Goal: Task Accomplishment & Management: Manage account settings

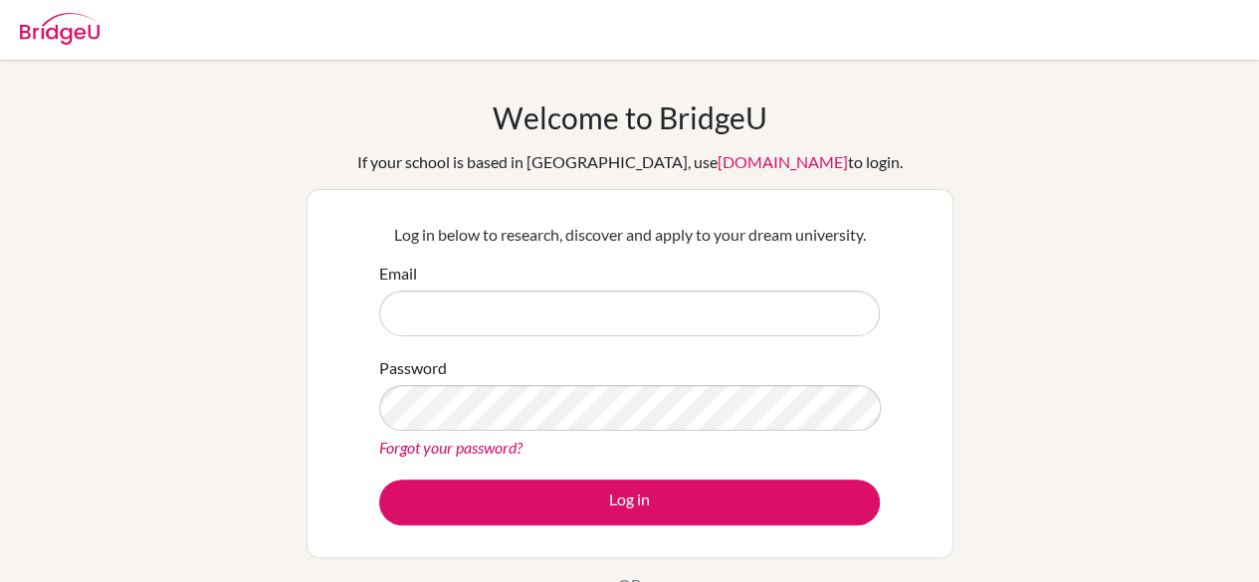
type input "kashiwayanagi-x28@gl.pen-kanagawa.ed.jp"
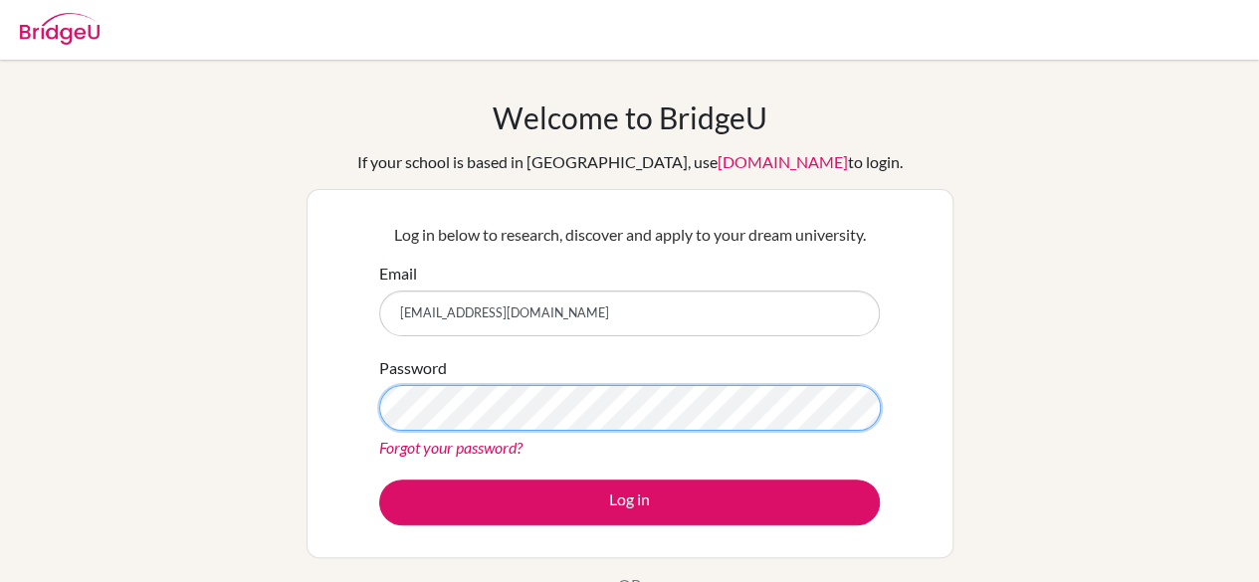
click at [379, 480] on button "Log in" at bounding box center [629, 503] width 501 height 46
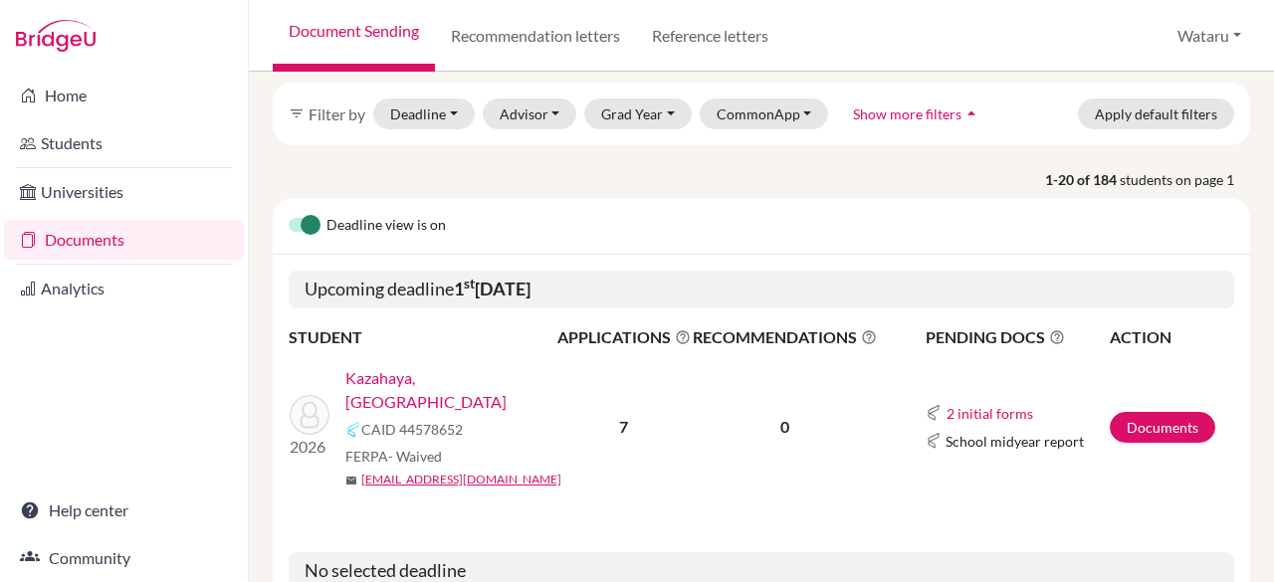
scroll to position [183, 0]
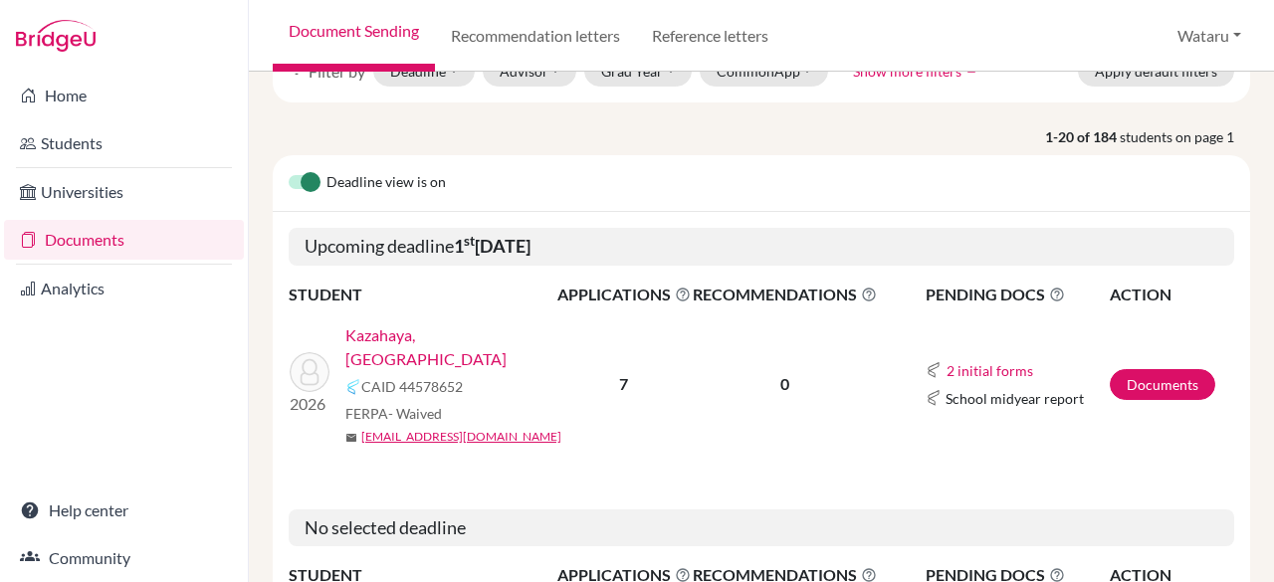
click at [390, 338] on link "Kazahaya, [GEOGRAPHIC_DATA]" at bounding box center [457, 348] width 225 height 48
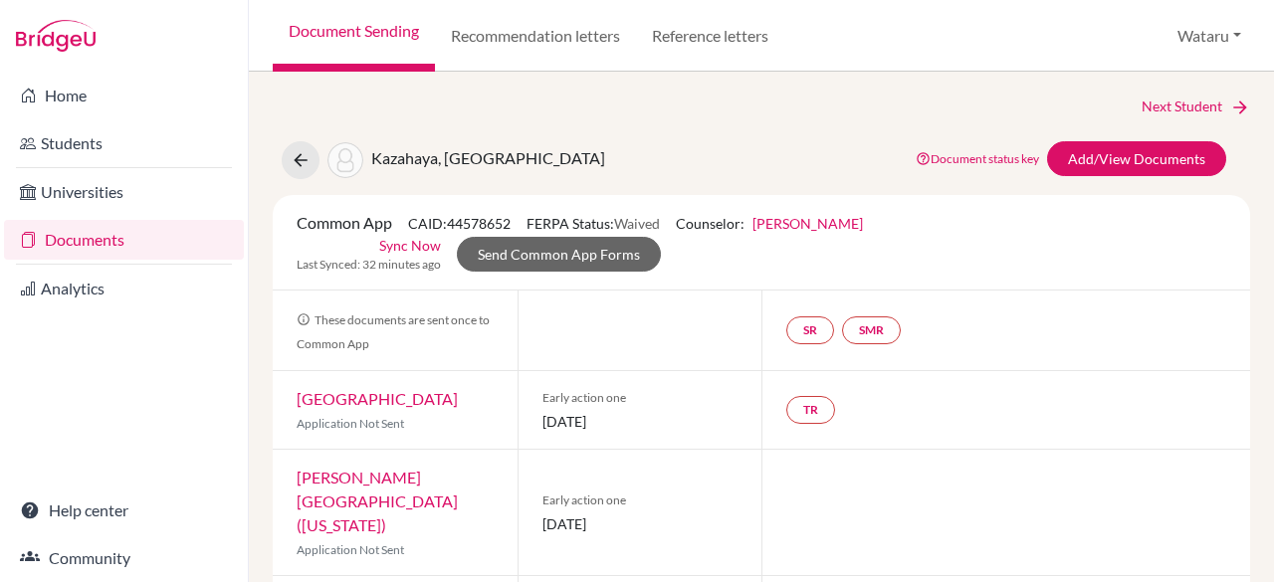
click at [643, 318] on div at bounding box center [640, 331] width 245 height 80
click at [299, 156] on icon at bounding box center [301, 160] width 20 height 20
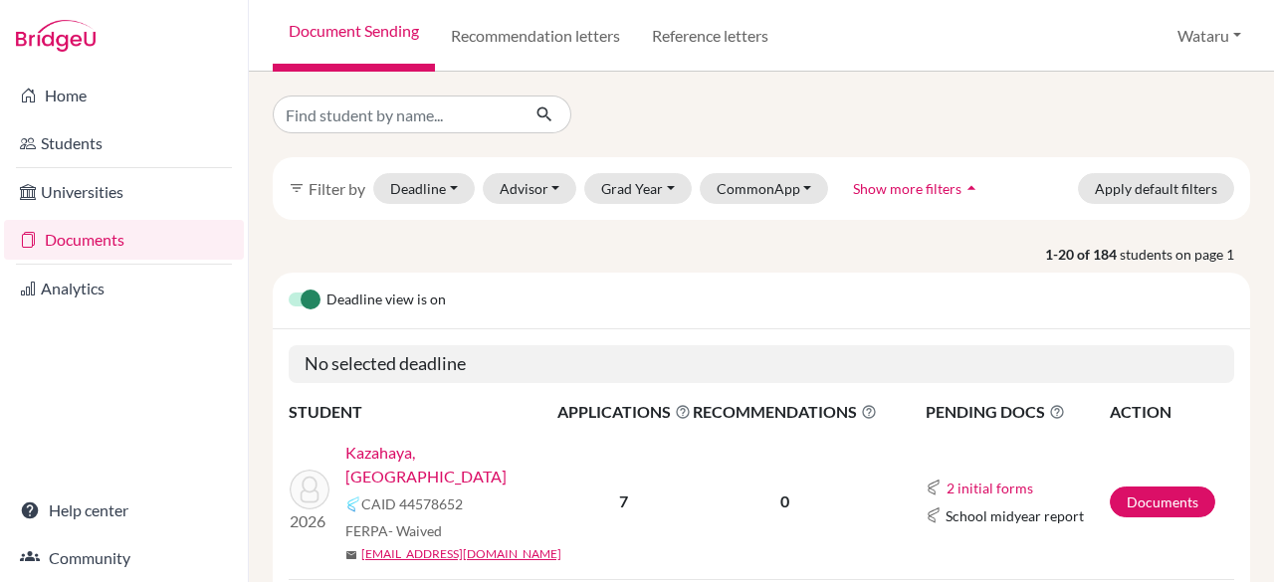
scroll to position [81, 0]
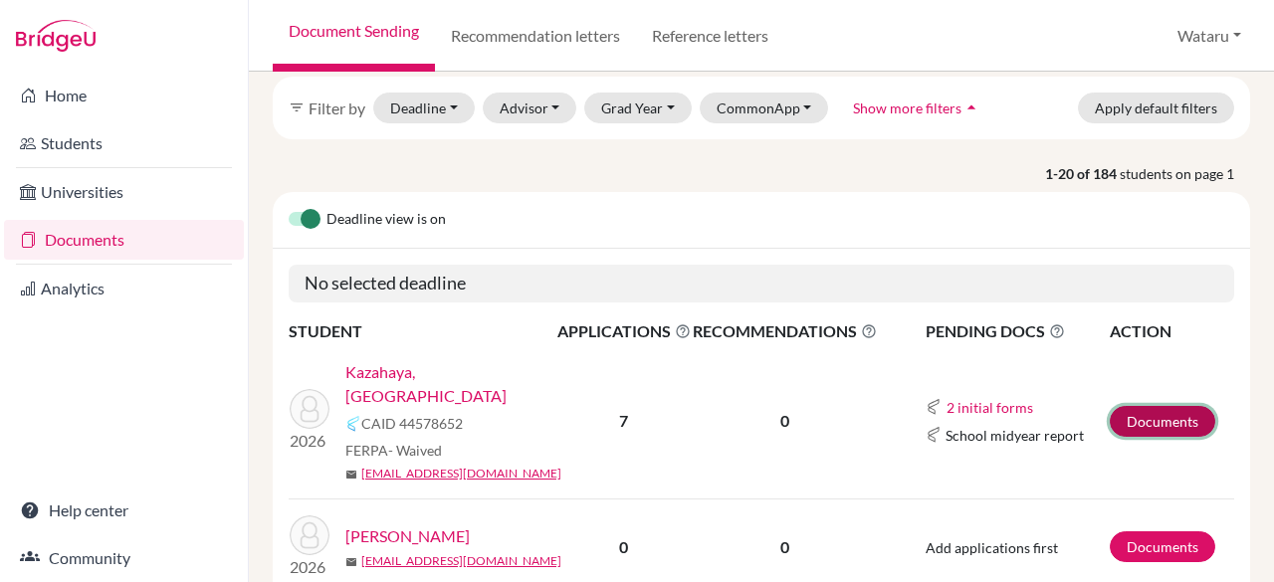
click at [1149, 411] on link "Documents" at bounding box center [1163, 421] width 106 height 31
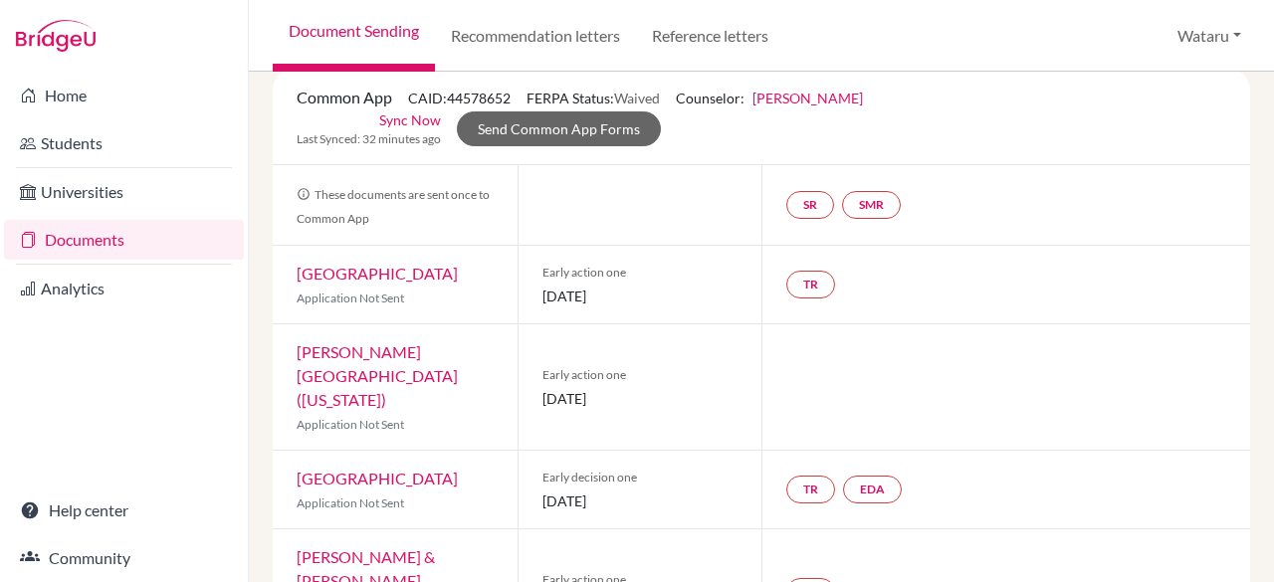
scroll to position [126, 0]
click at [370, 277] on link "[GEOGRAPHIC_DATA]" at bounding box center [377, 272] width 161 height 19
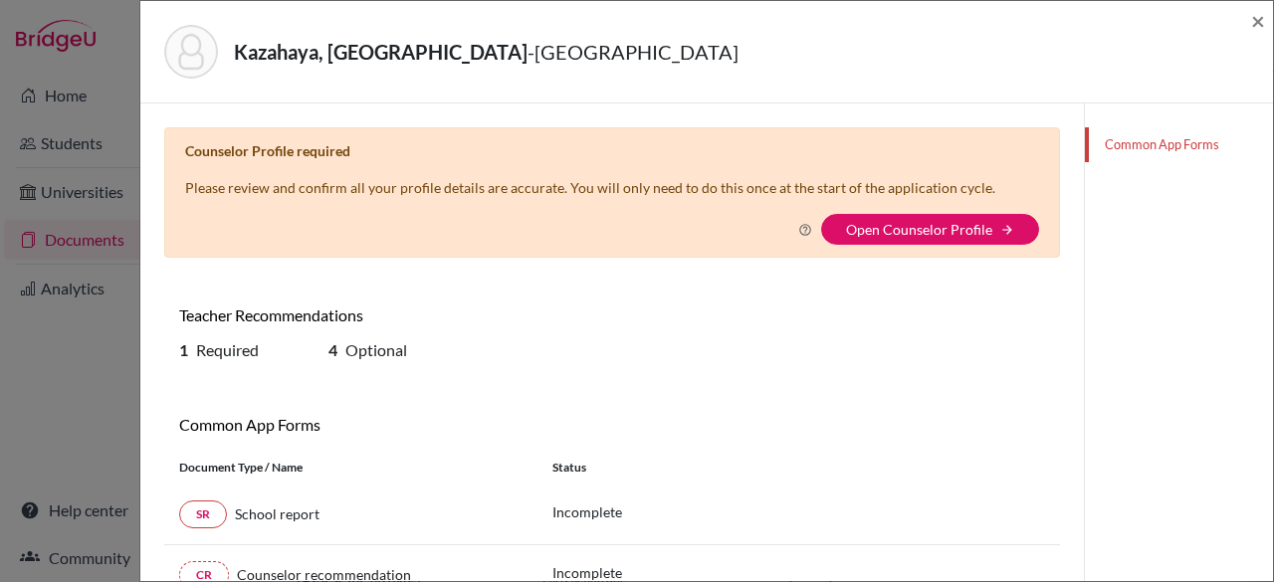
scroll to position [42, 0]
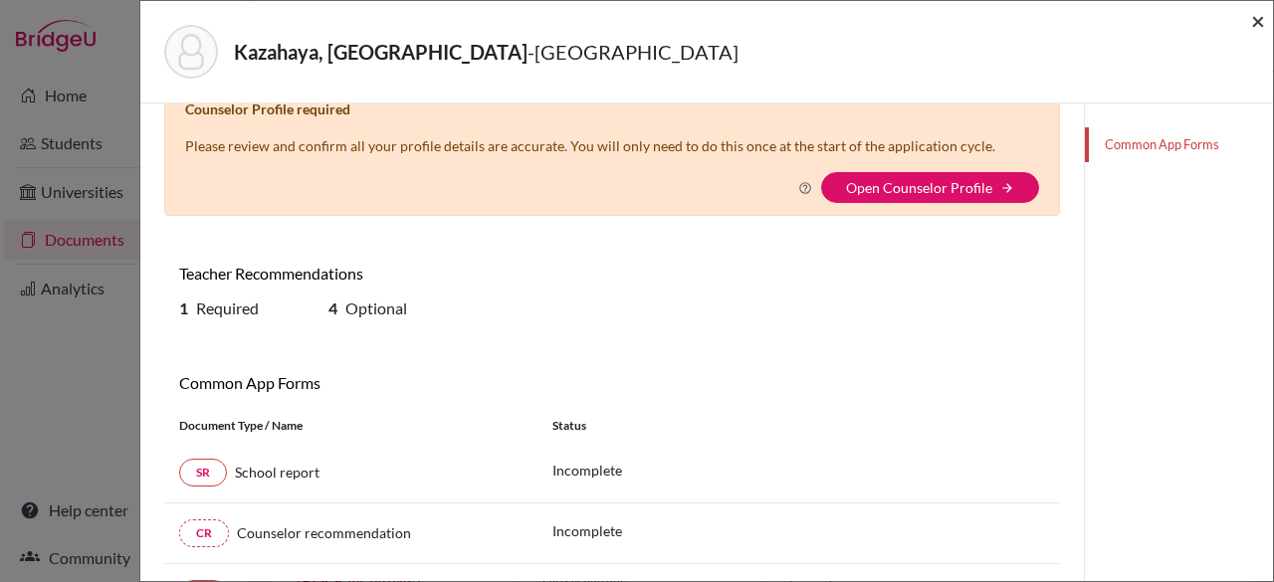
click at [1255, 21] on span "×" at bounding box center [1258, 20] width 14 height 29
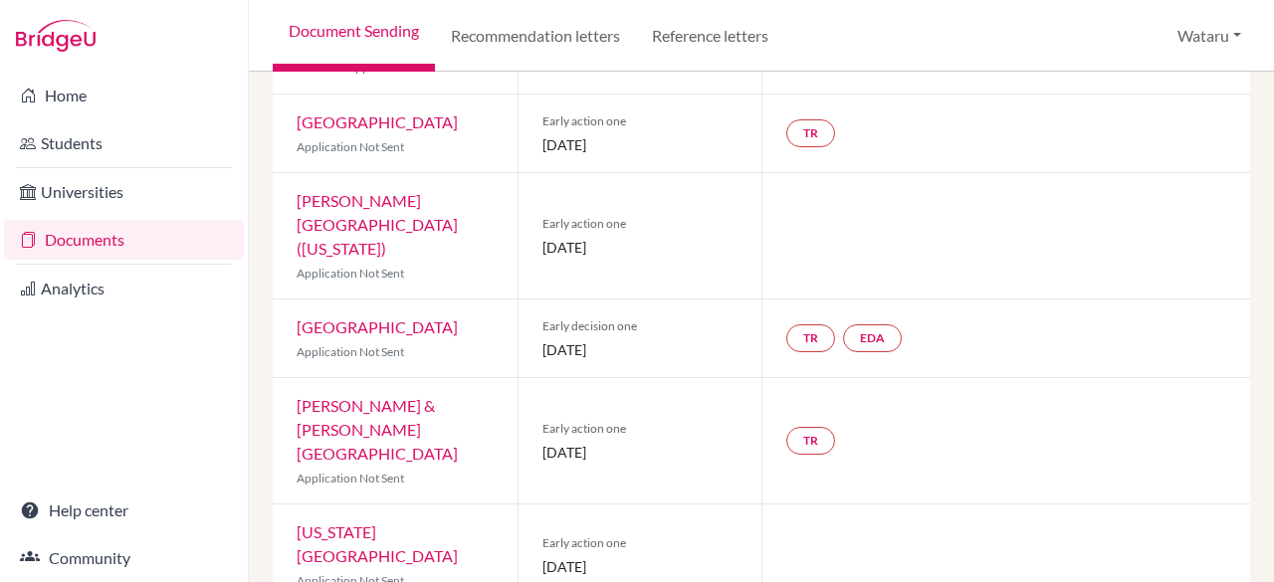
scroll to position [358, 0]
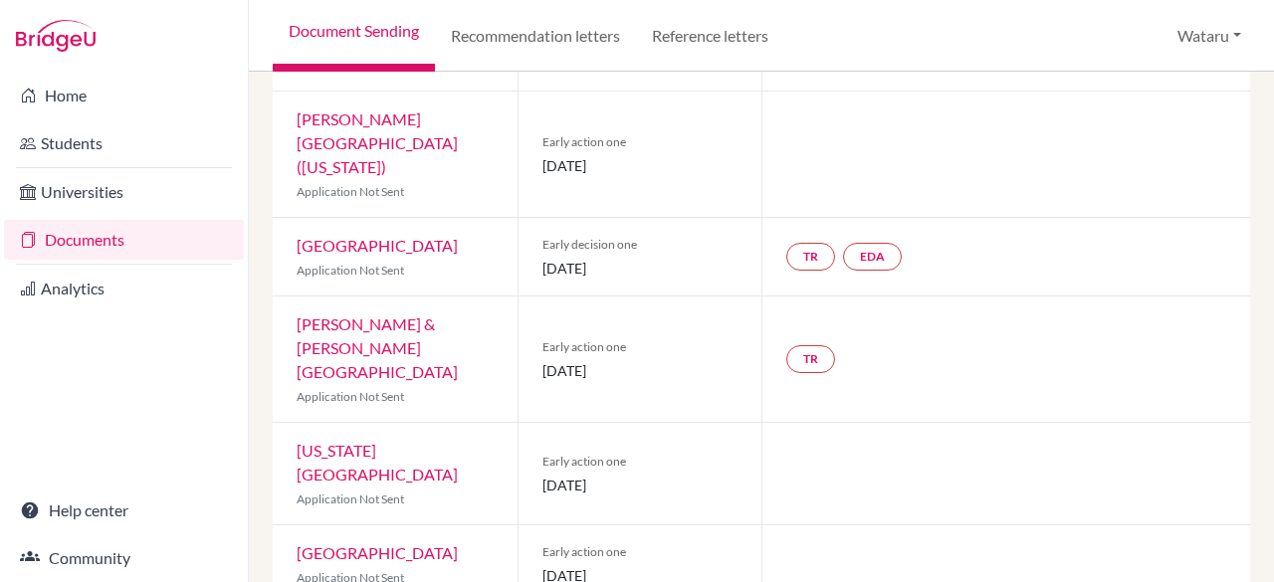
click at [428, 441] on link "Ohio Wesleyan University" at bounding box center [377, 462] width 161 height 43
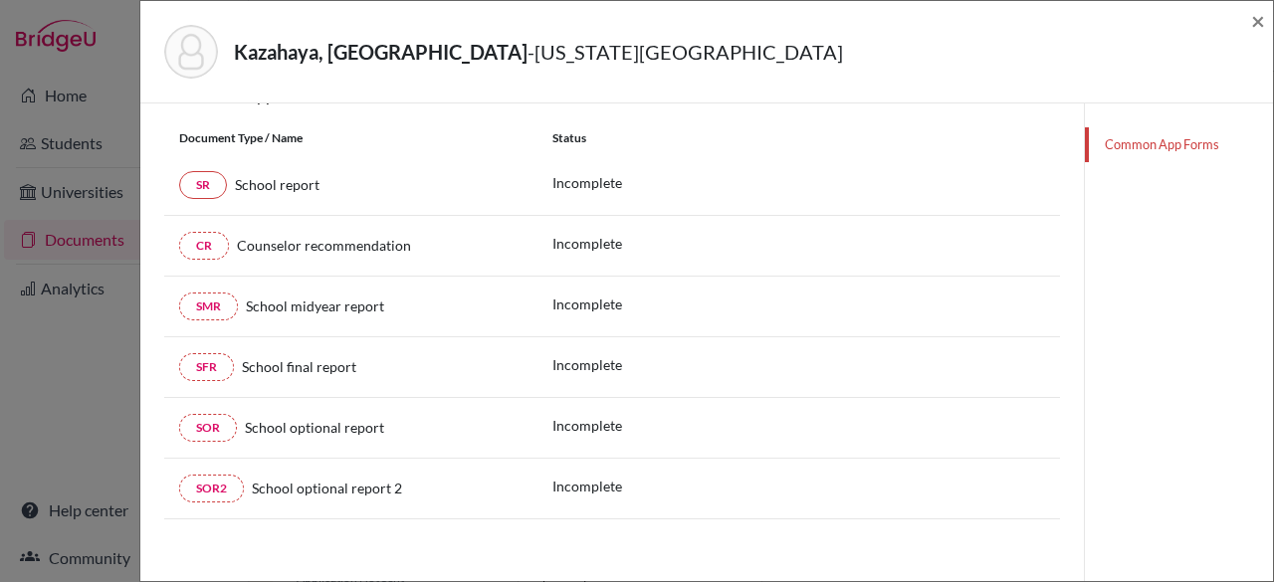
scroll to position [128, 0]
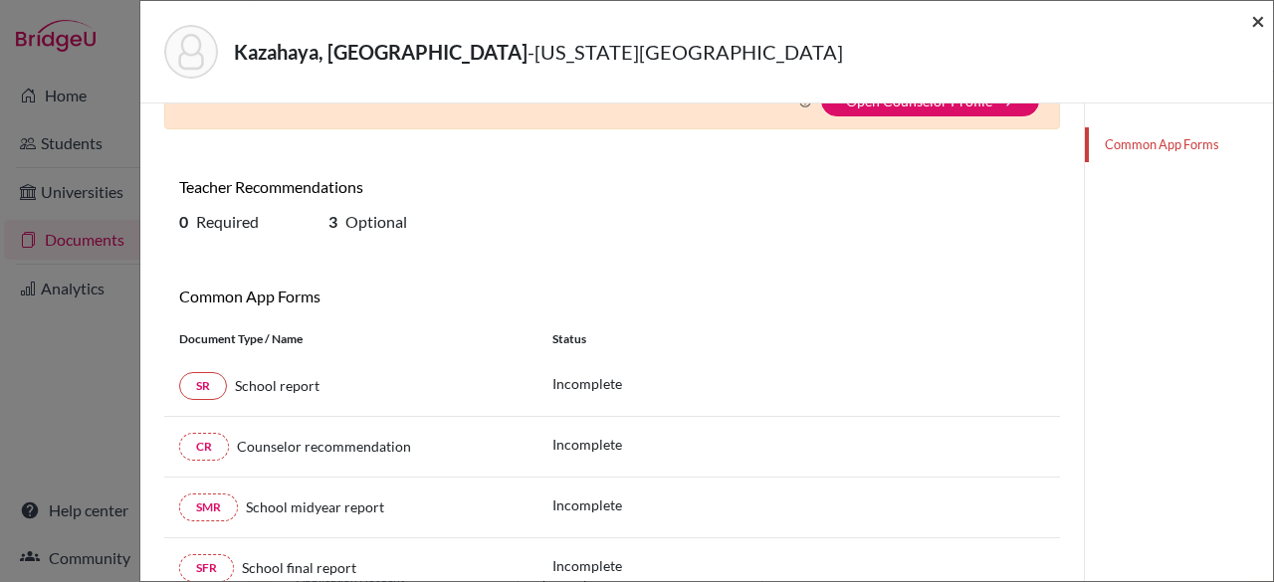
click at [1261, 27] on span "×" at bounding box center [1258, 20] width 14 height 29
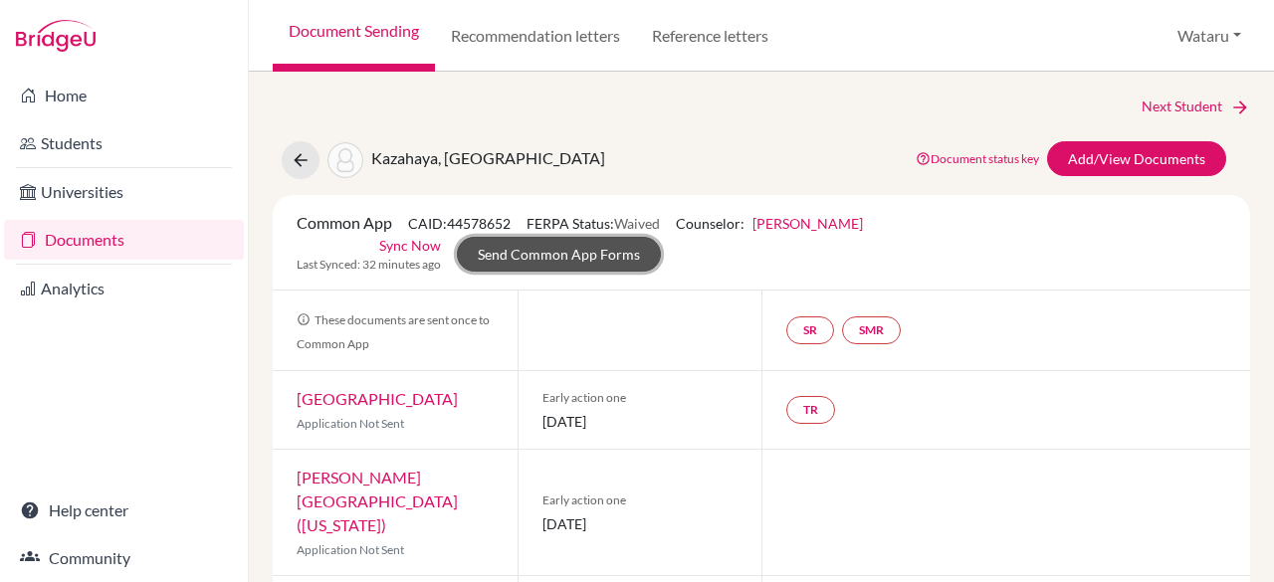
click at [542, 251] on link "Send Common App Forms" at bounding box center [559, 254] width 204 height 35
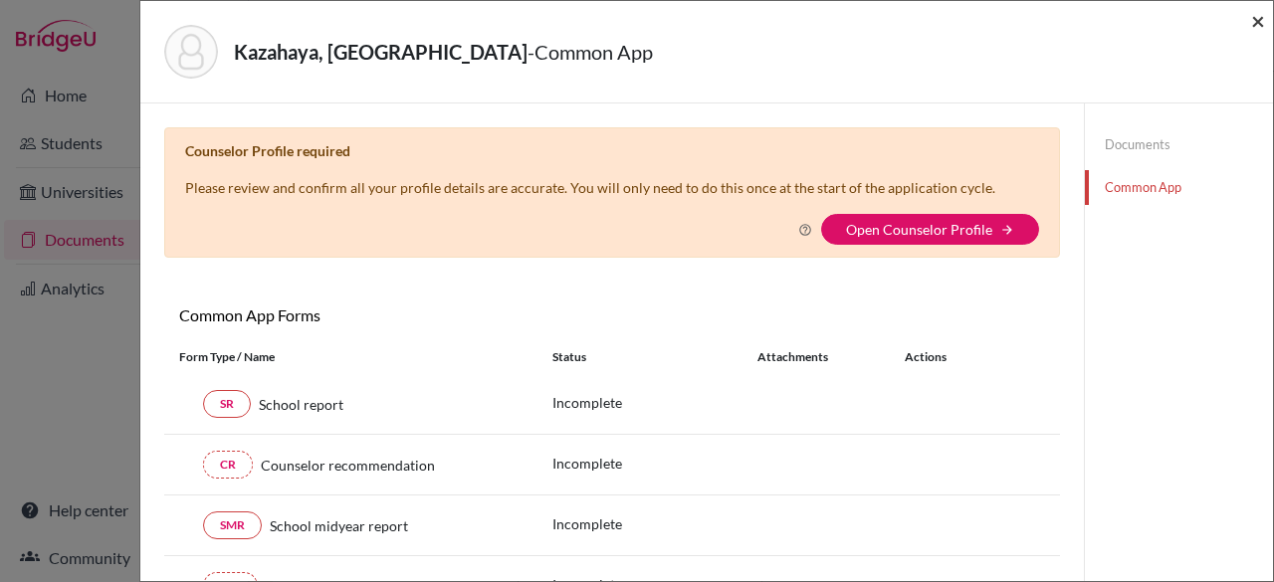
click at [1261, 23] on span "×" at bounding box center [1258, 20] width 14 height 29
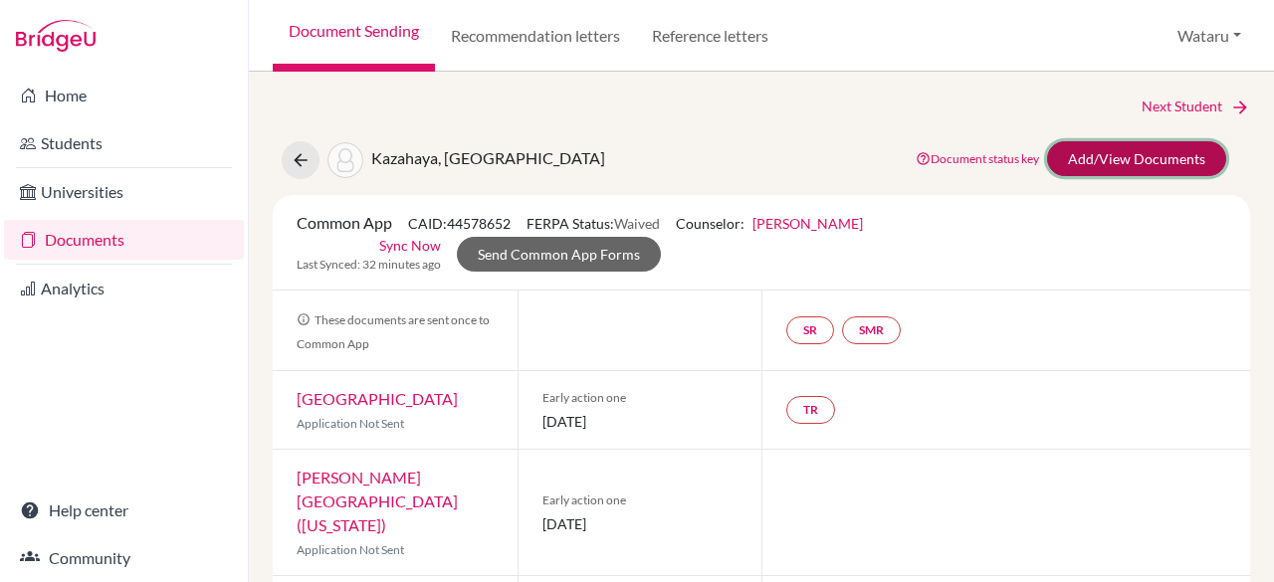
click at [1077, 152] on link "Add/View Documents" at bounding box center [1136, 158] width 179 height 35
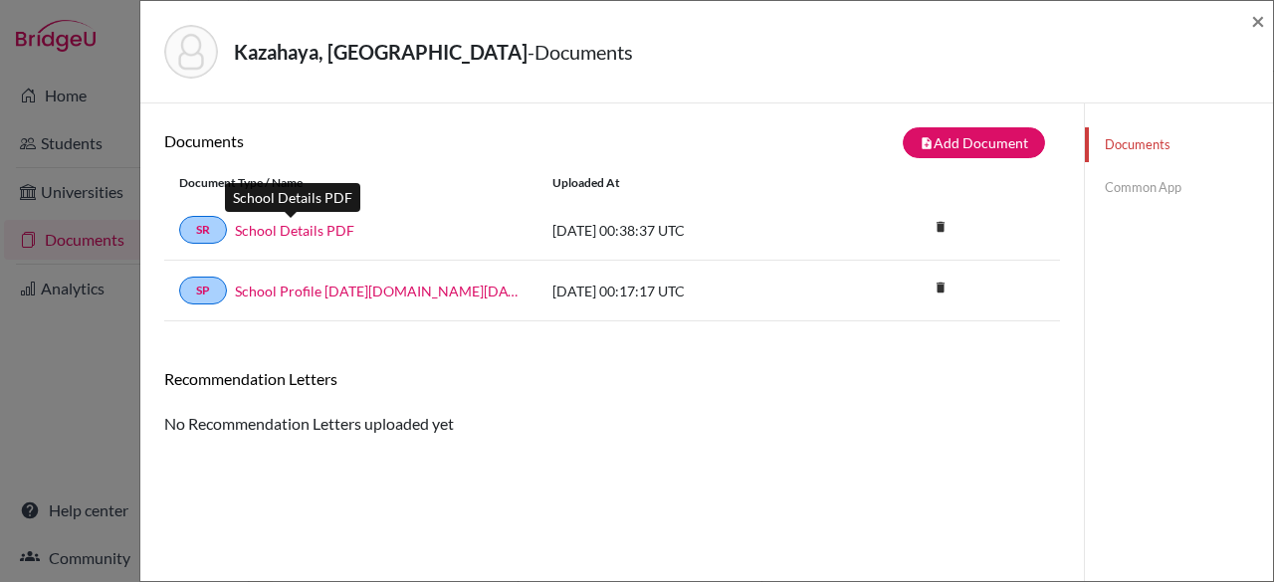
click at [320, 233] on link "School Details PDF" at bounding box center [294, 230] width 119 height 21
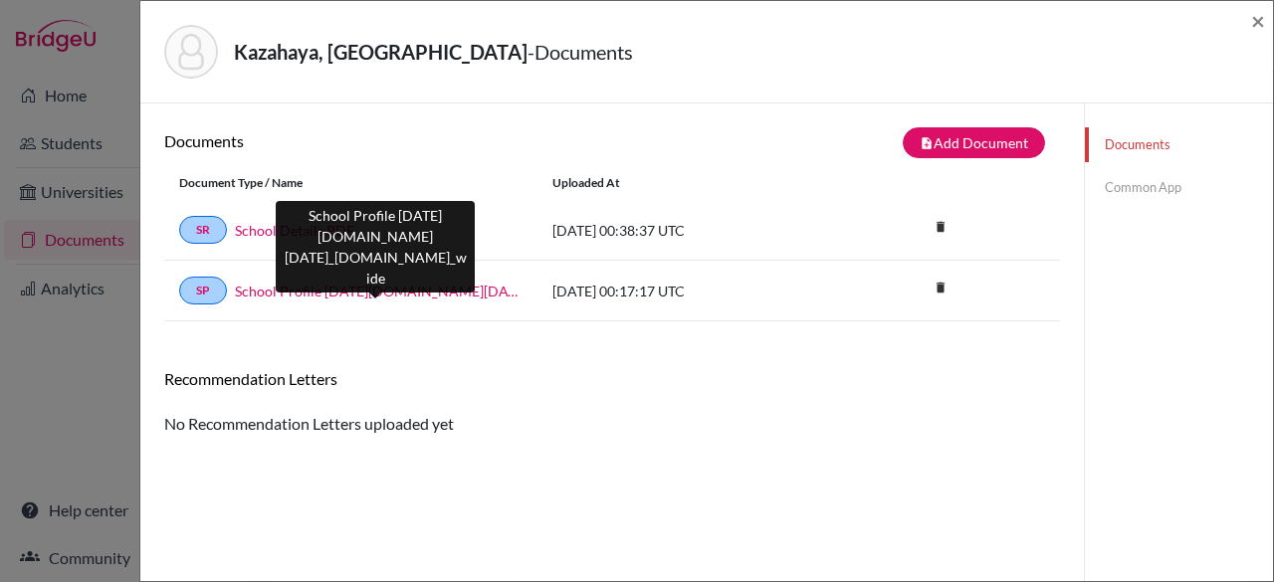
click at [346, 284] on link "School Profile 2024-2025.school_wide.school_wide" at bounding box center [379, 291] width 288 height 21
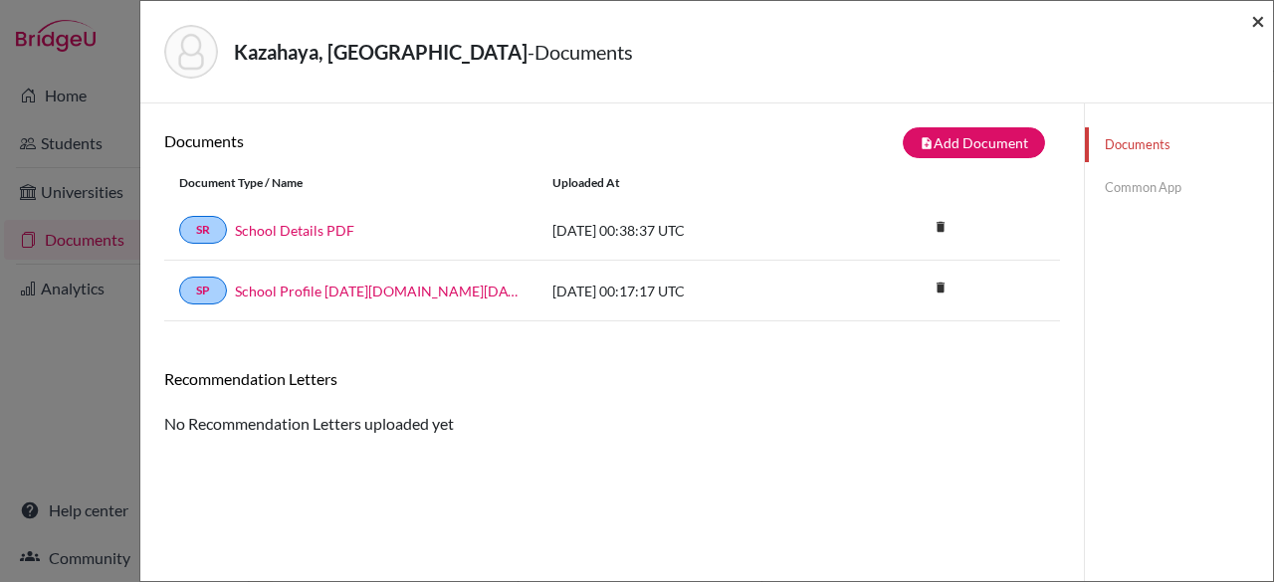
click at [1258, 31] on span "×" at bounding box center [1258, 20] width 14 height 29
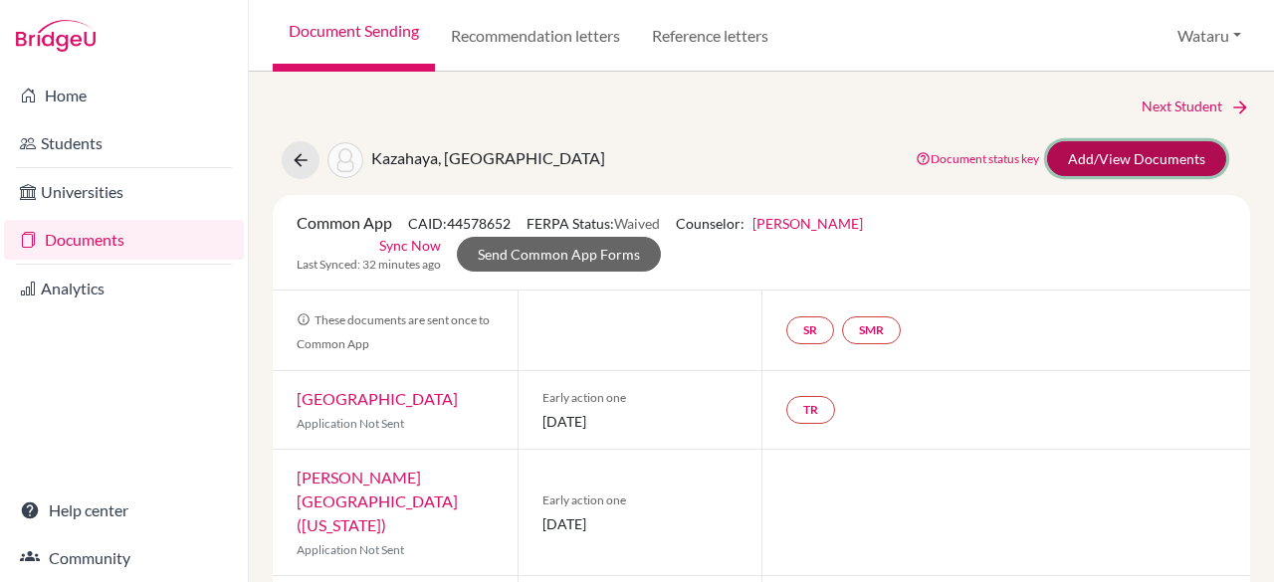
click at [1145, 152] on link "Add/View Documents" at bounding box center [1136, 158] width 179 height 35
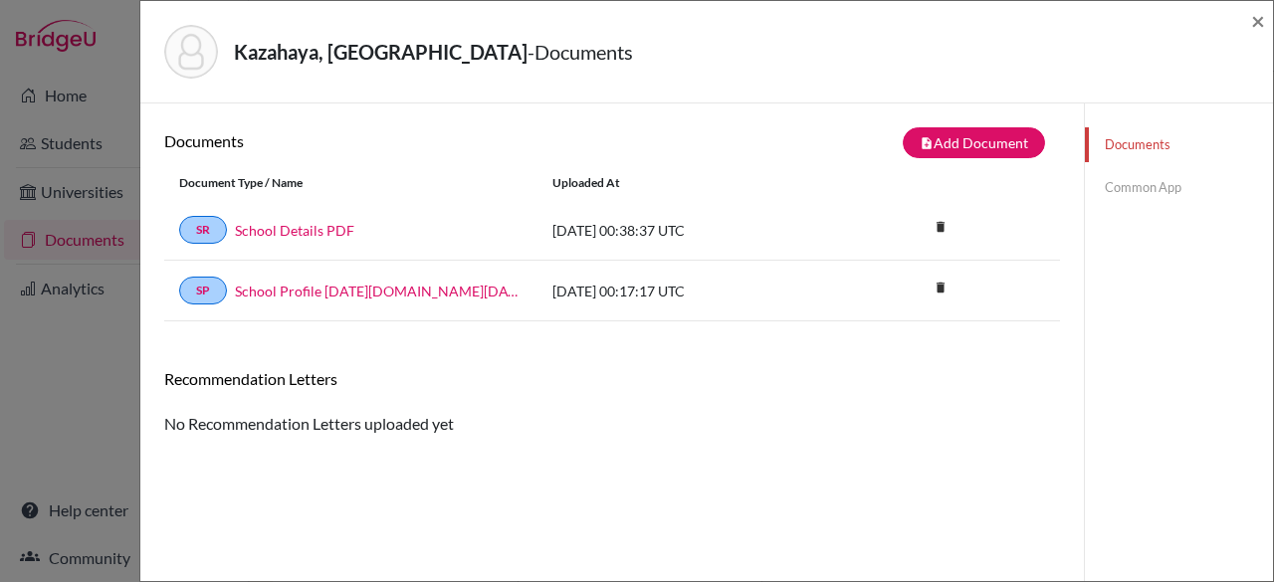
click at [1131, 182] on link "Common App" at bounding box center [1179, 187] width 188 height 35
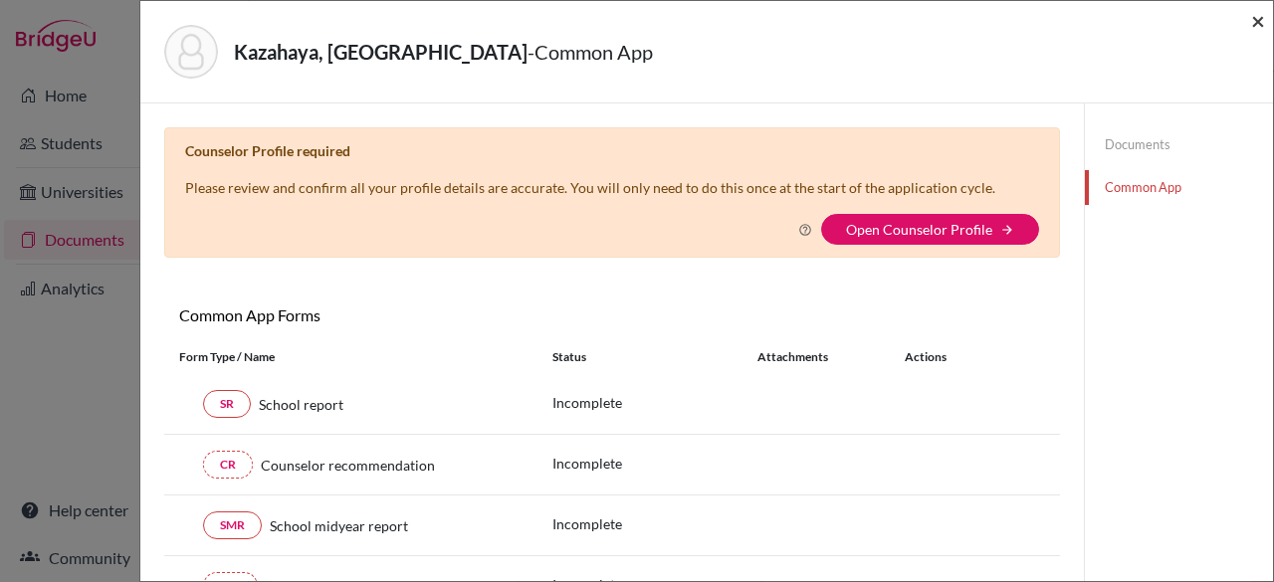
click at [1258, 24] on span "×" at bounding box center [1258, 20] width 14 height 29
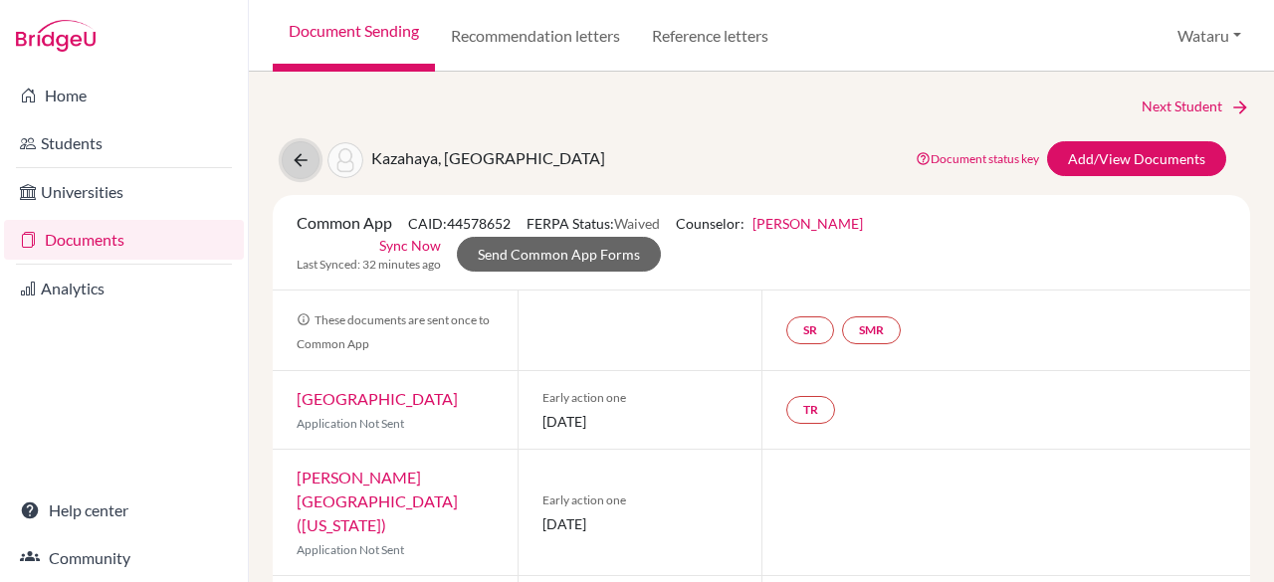
click at [293, 166] on icon at bounding box center [301, 160] width 20 height 20
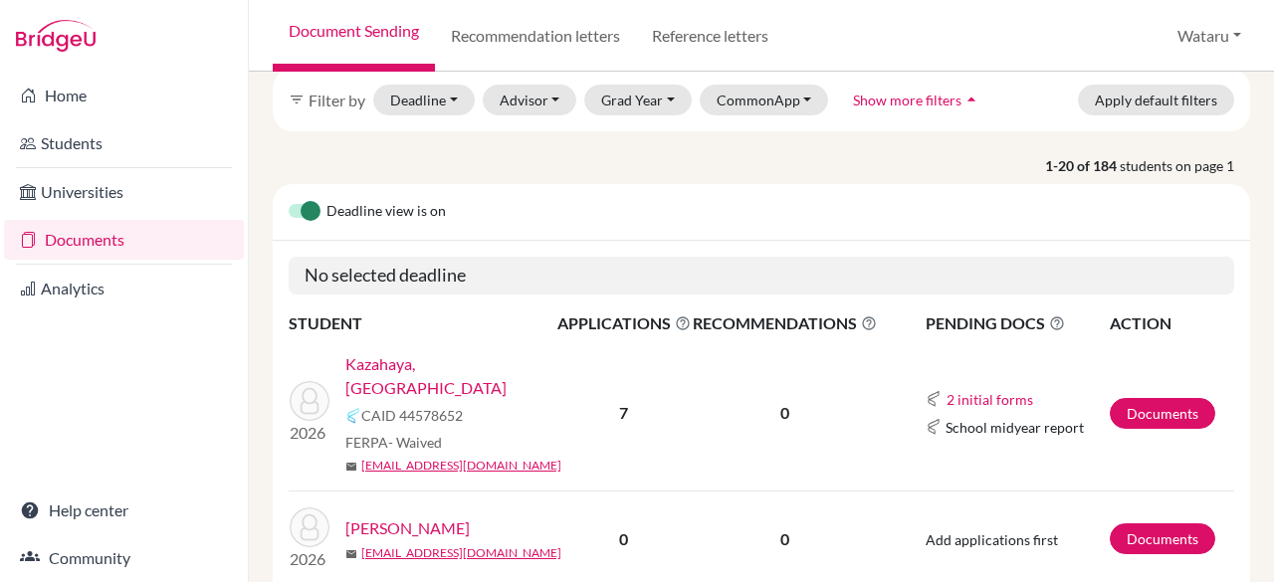
scroll to position [106, 0]
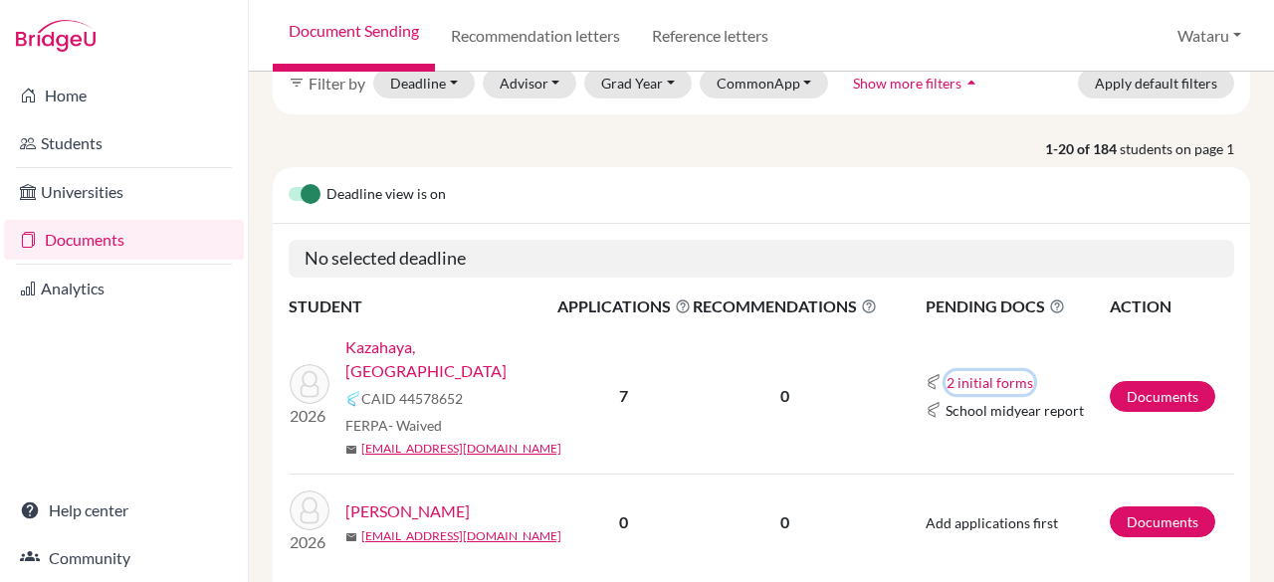
click at [996, 375] on button "2 initial forms" at bounding box center [990, 382] width 89 height 23
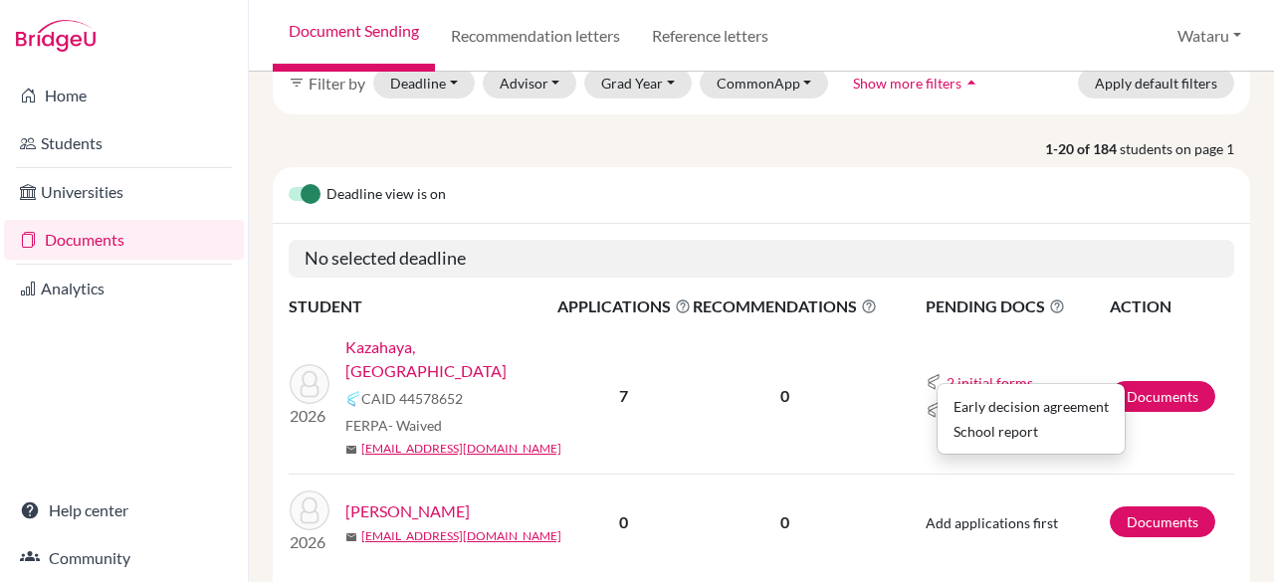
click at [1045, 240] on h5 "No selected deadline" at bounding box center [762, 259] width 946 height 38
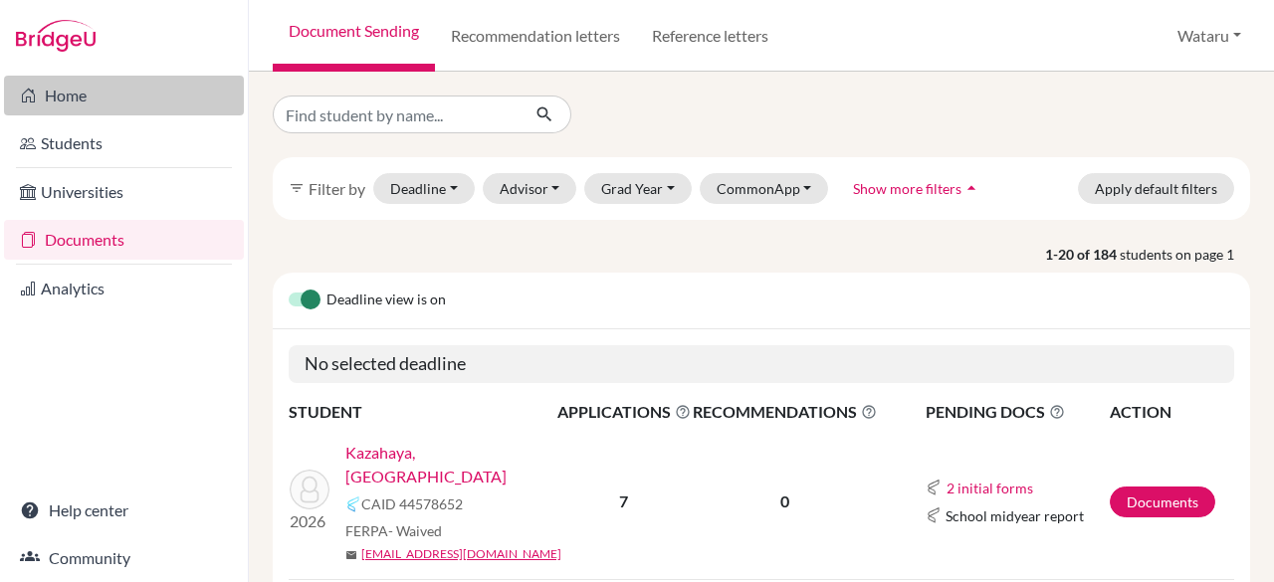
click at [76, 98] on link "Home" at bounding box center [124, 96] width 240 height 40
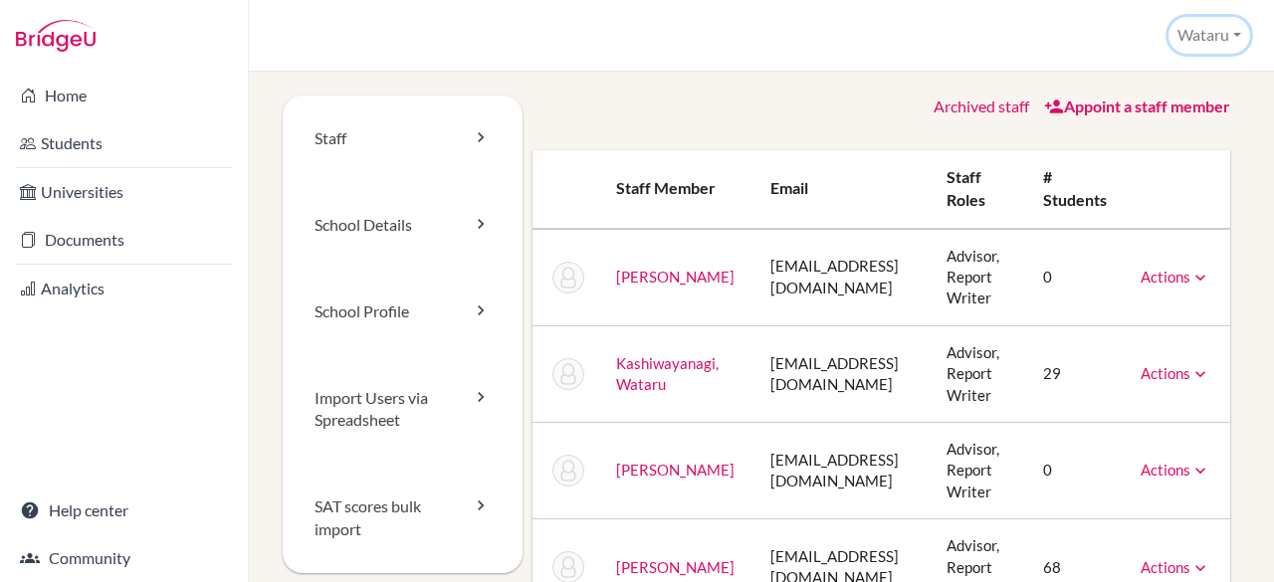
click at [1246, 37] on button "Wataru" at bounding box center [1210, 35] width 82 height 37
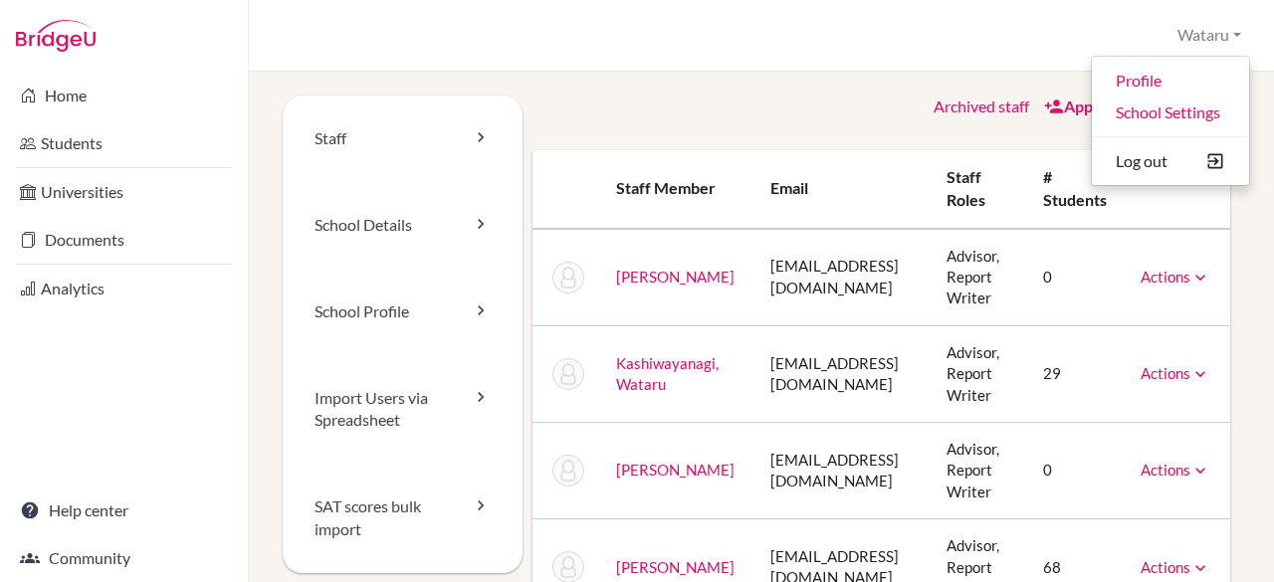
click at [1023, 18] on div "School Settings > Staff Wataru Profile School Settings Log out Your browser is …" at bounding box center [761, 36] width 1025 height 72
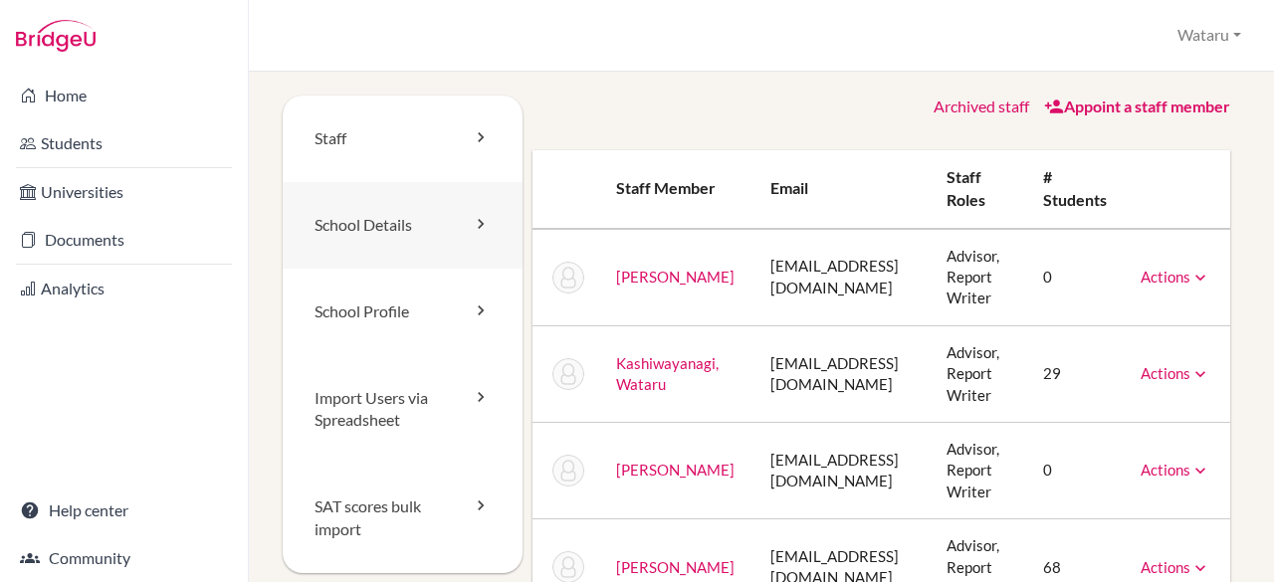
click at [416, 236] on link "School Details" at bounding box center [403, 225] width 240 height 87
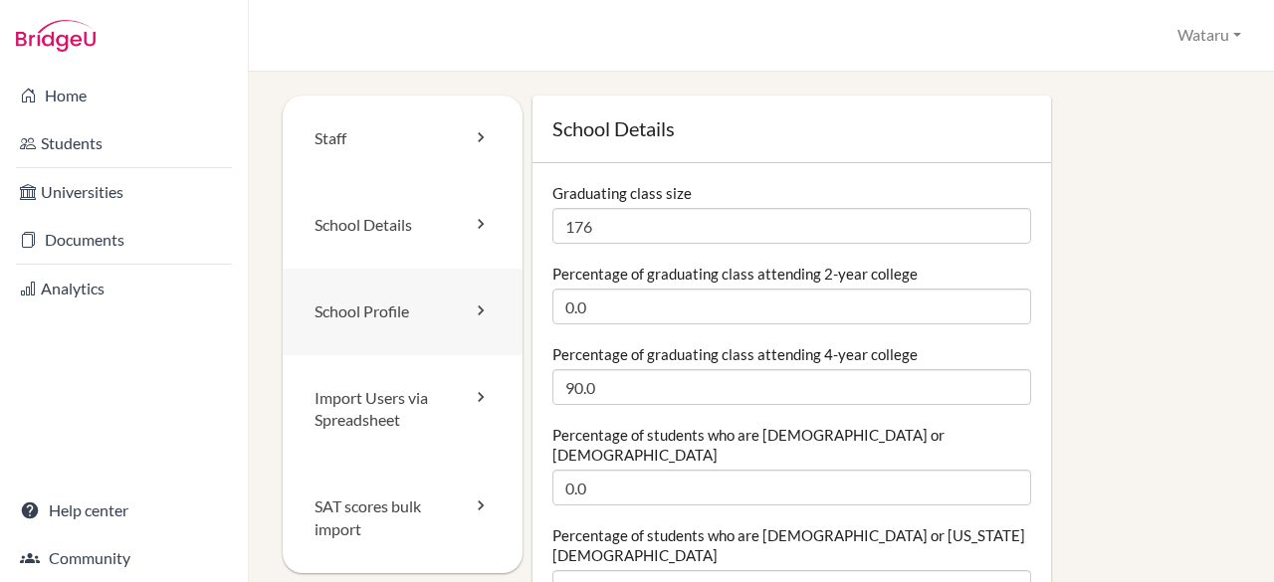
click at [397, 309] on link "School Profile" at bounding box center [403, 312] width 240 height 87
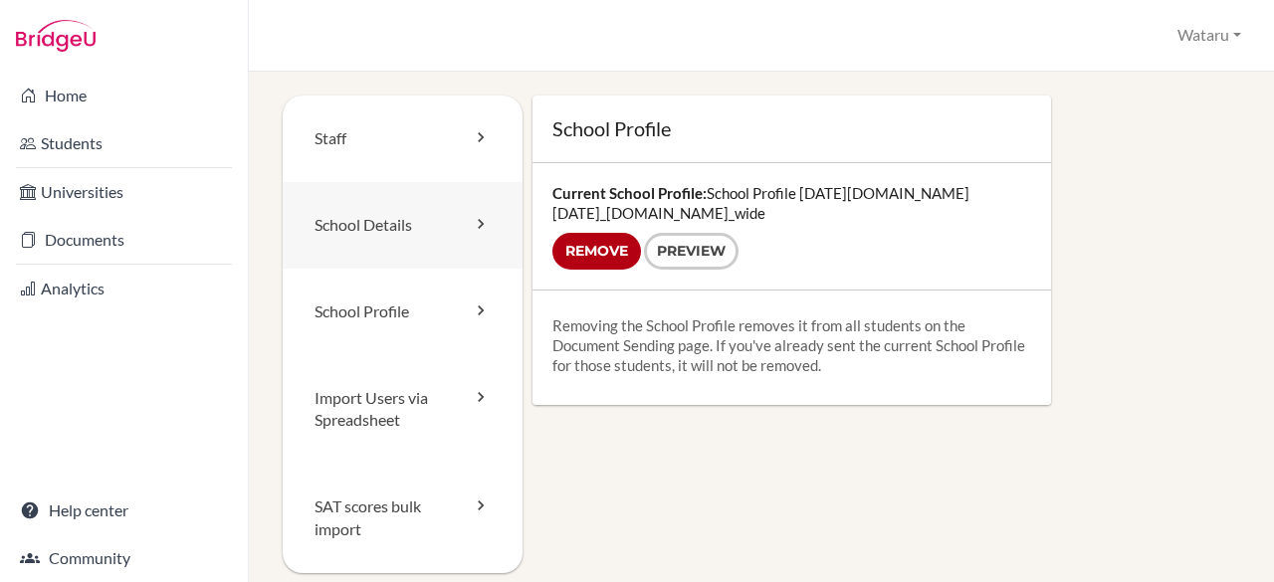
click at [394, 219] on link "School Details" at bounding box center [403, 225] width 240 height 87
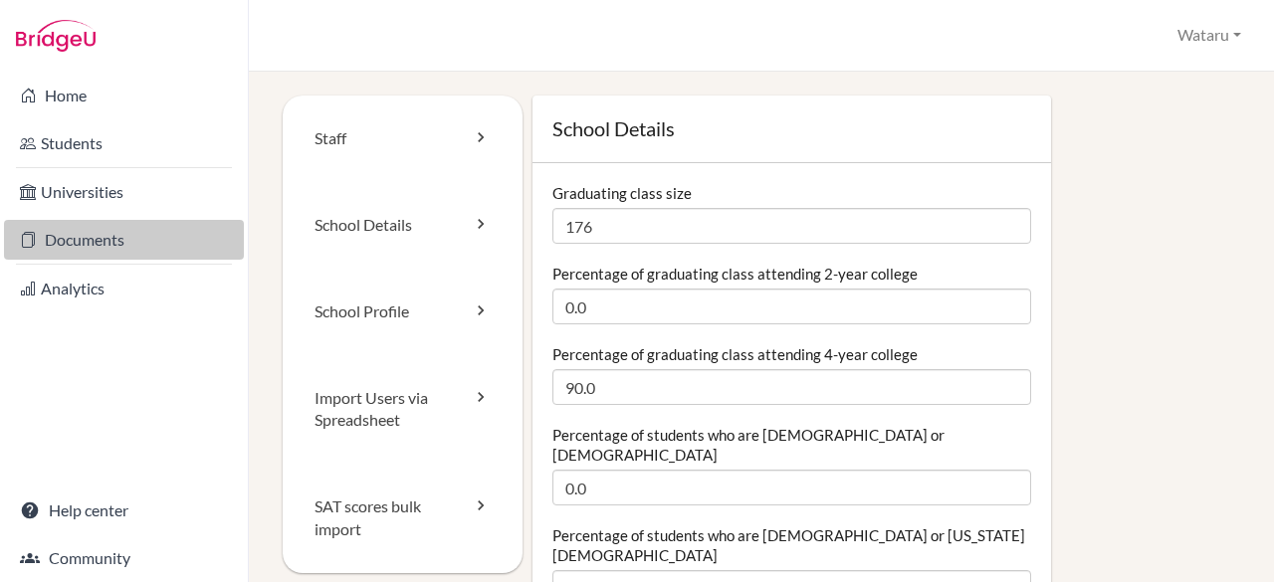
click at [108, 248] on link "Documents" at bounding box center [124, 240] width 240 height 40
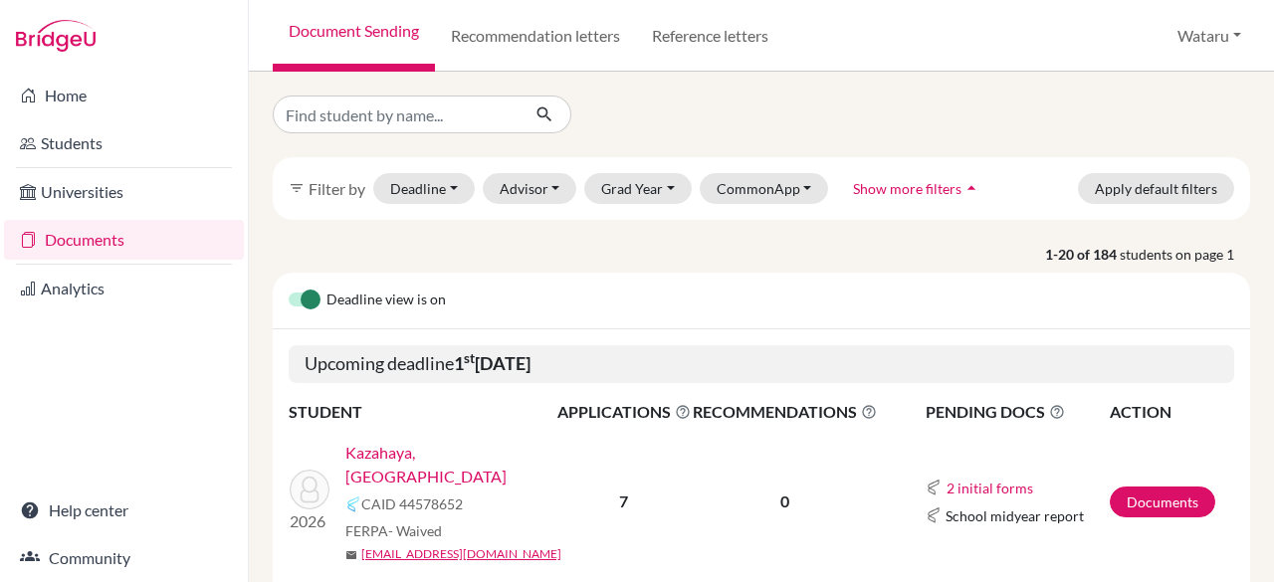
scroll to position [90, 0]
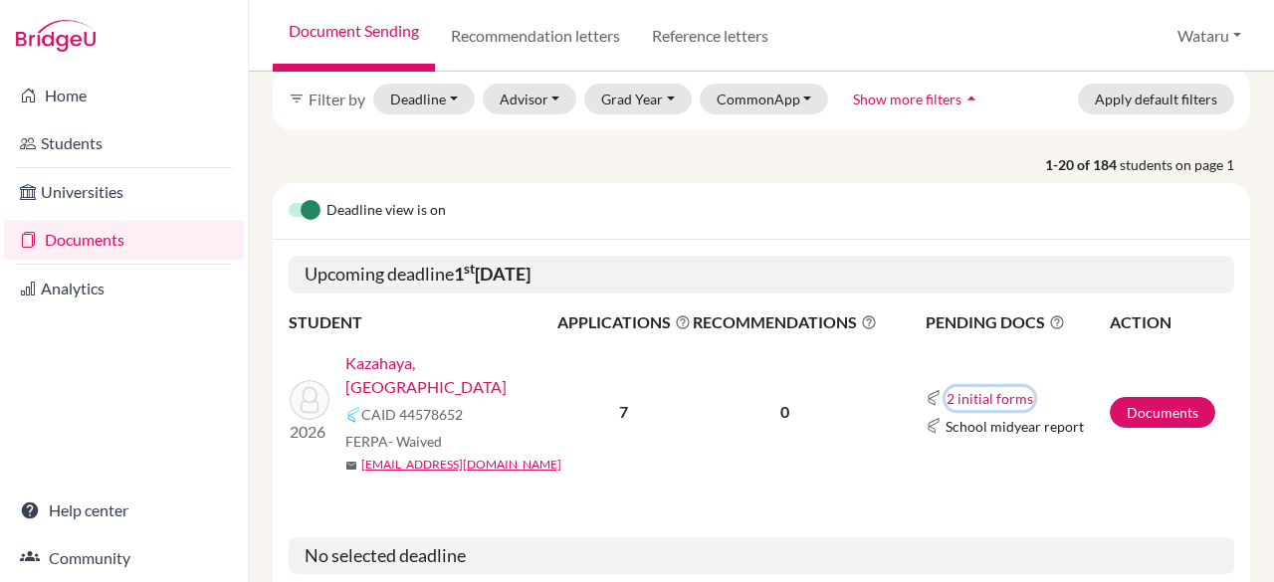
click at [984, 387] on button "2 initial forms" at bounding box center [990, 398] width 89 height 23
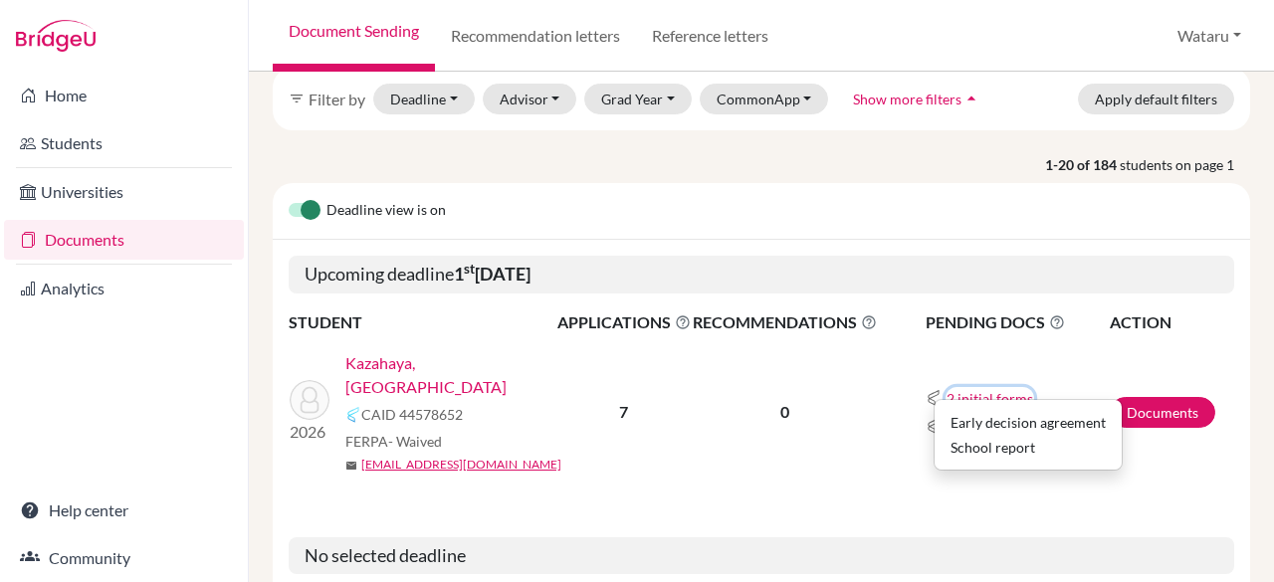
click at [984, 387] on button "2 initial forms" at bounding box center [990, 398] width 89 height 23
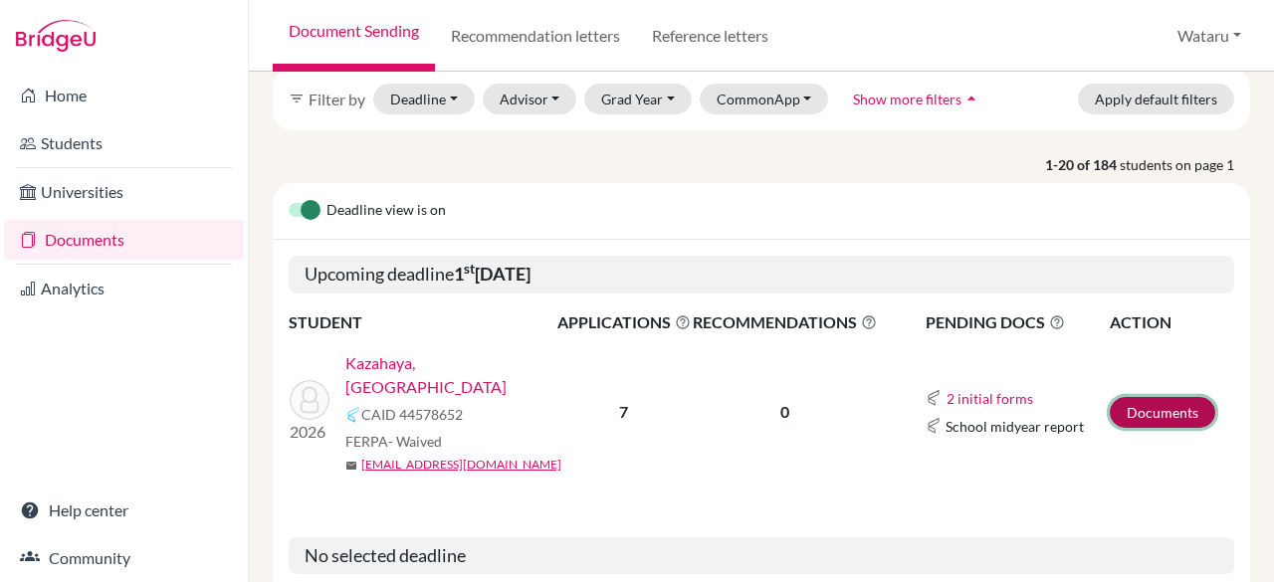
click at [1152, 397] on link "Documents" at bounding box center [1163, 412] width 106 height 31
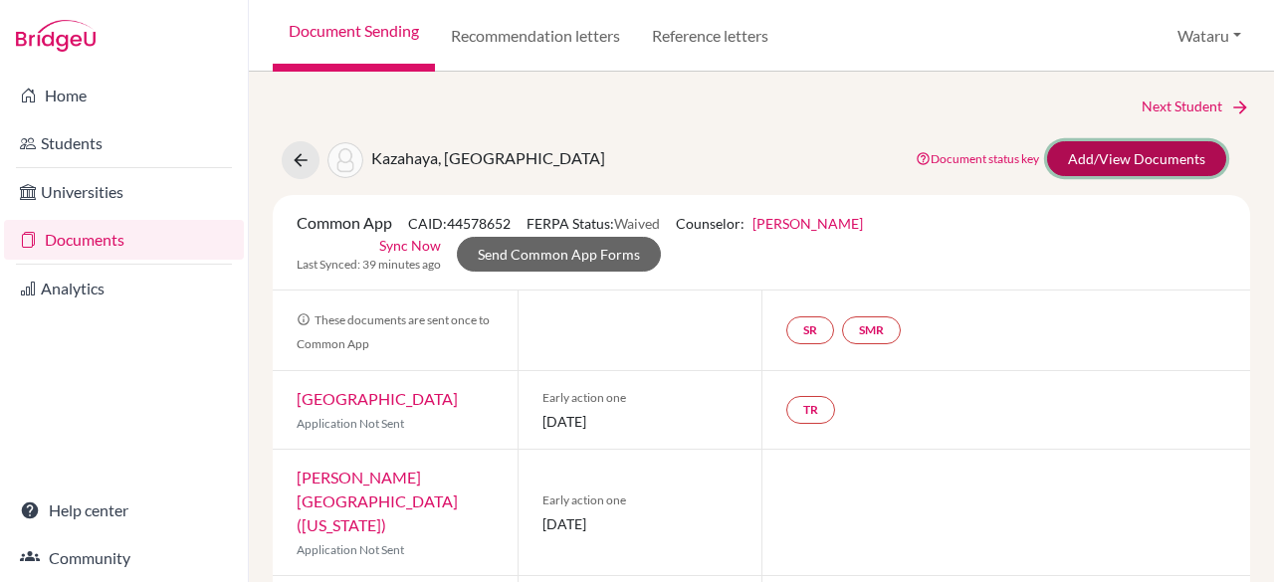
click at [1115, 164] on link "Add/View Documents" at bounding box center [1136, 158] width 179 height 35
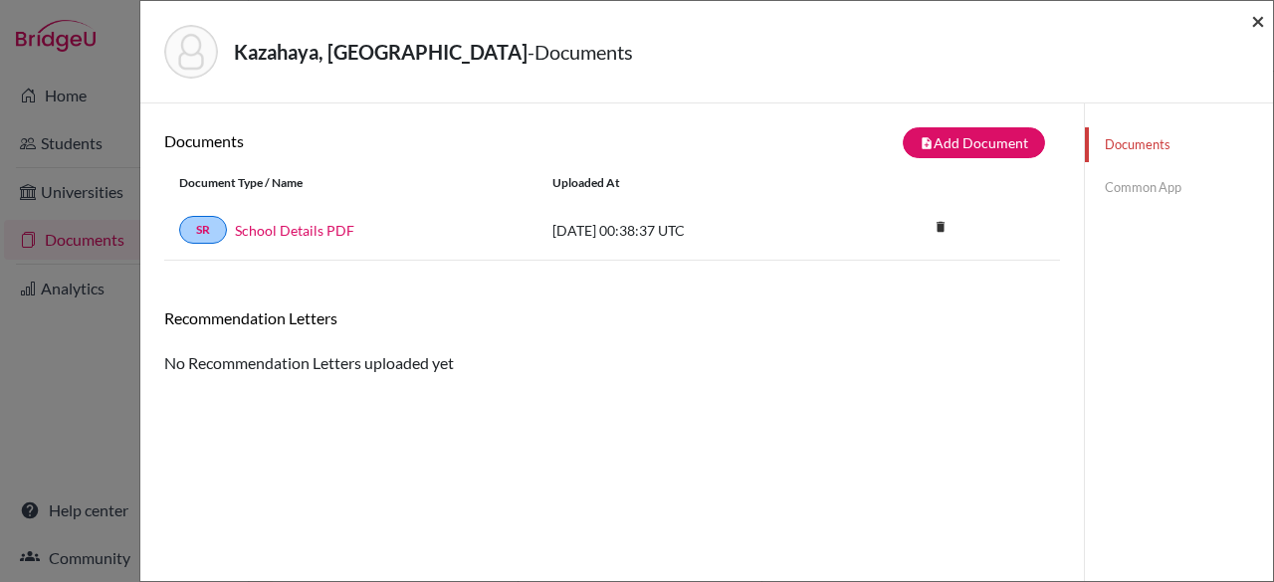
click at [1260, 13] on span "×" at bounding box center [1258, 20] width 14 height 29
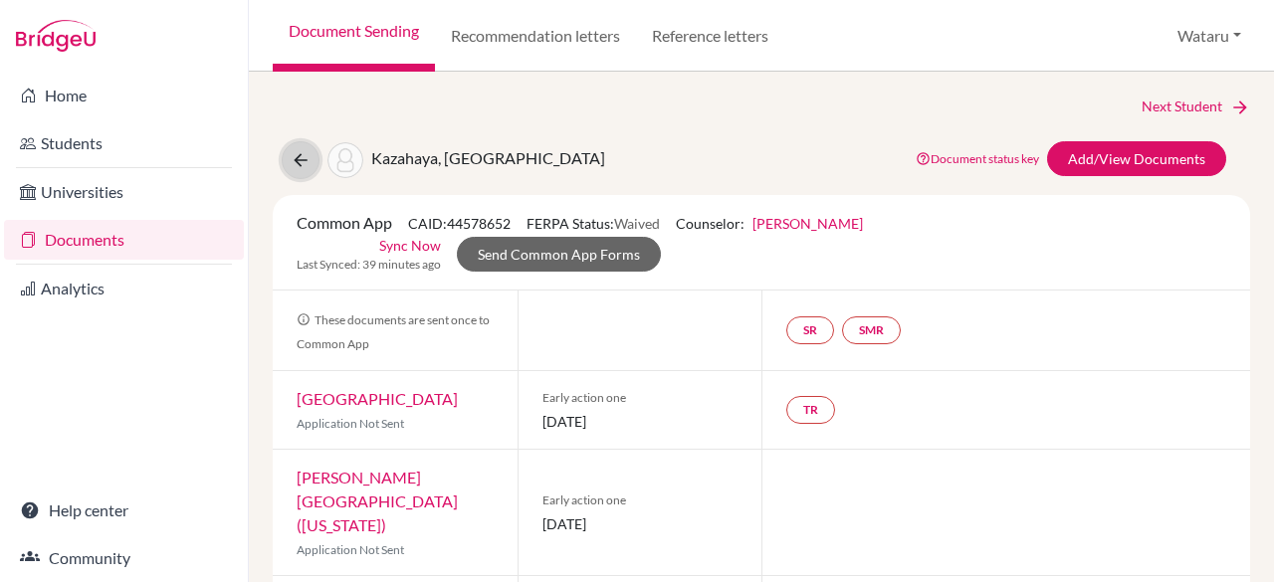
click at [301, 164] on icon at bounding box center [301, 160] width 20 height 20
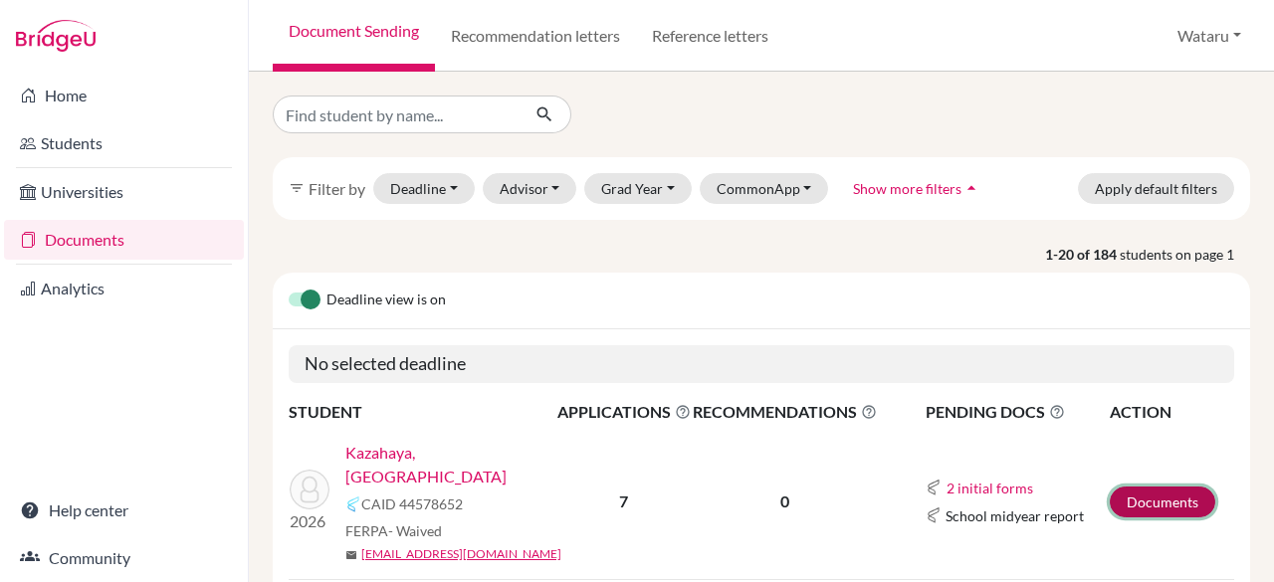
click at [1123, 492] on link "Documents" at bounding box center [1163, 502] width 106 height 31
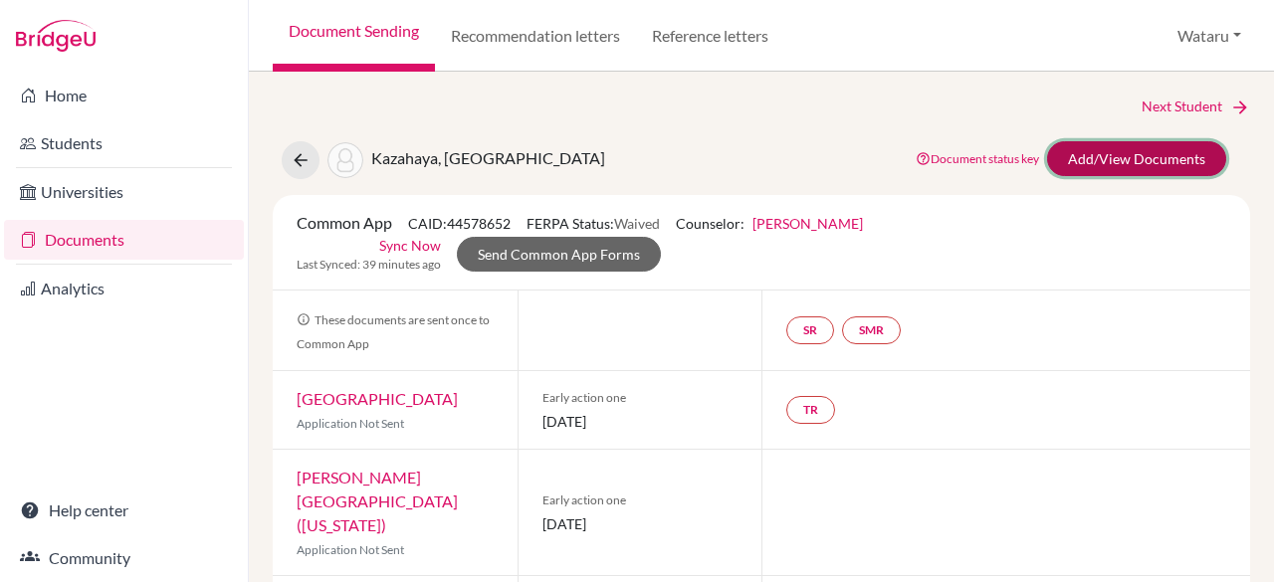
click at [1119, 152] on link "Add/View Documents" at bounding box center [1136, 158] width 179 height 35
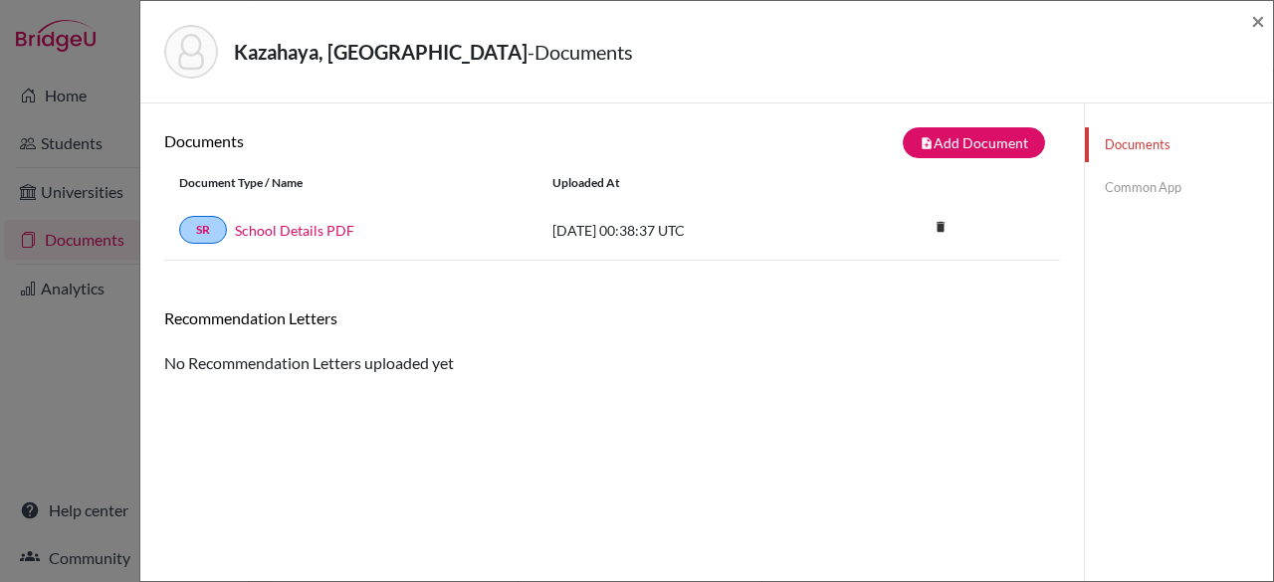
click at [1123, 193] on link "Common App" at bounding box center [1179, 187] width 188 height 35
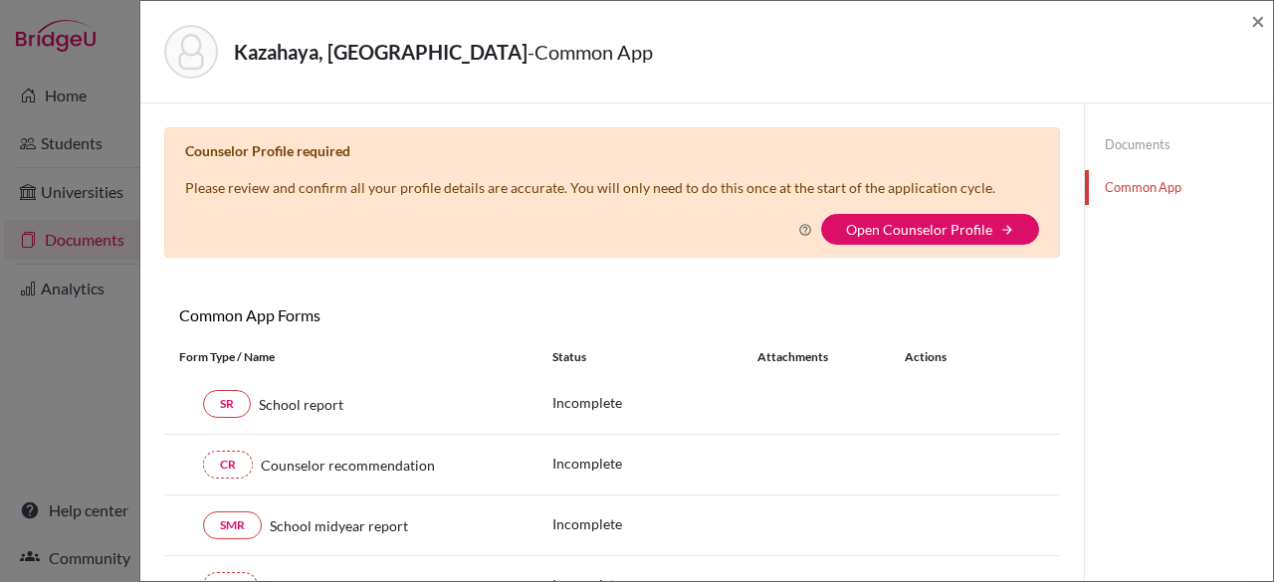
click at [1118, 128] on link "Documents" at bounding box center [1179, 144] width 188 height 35
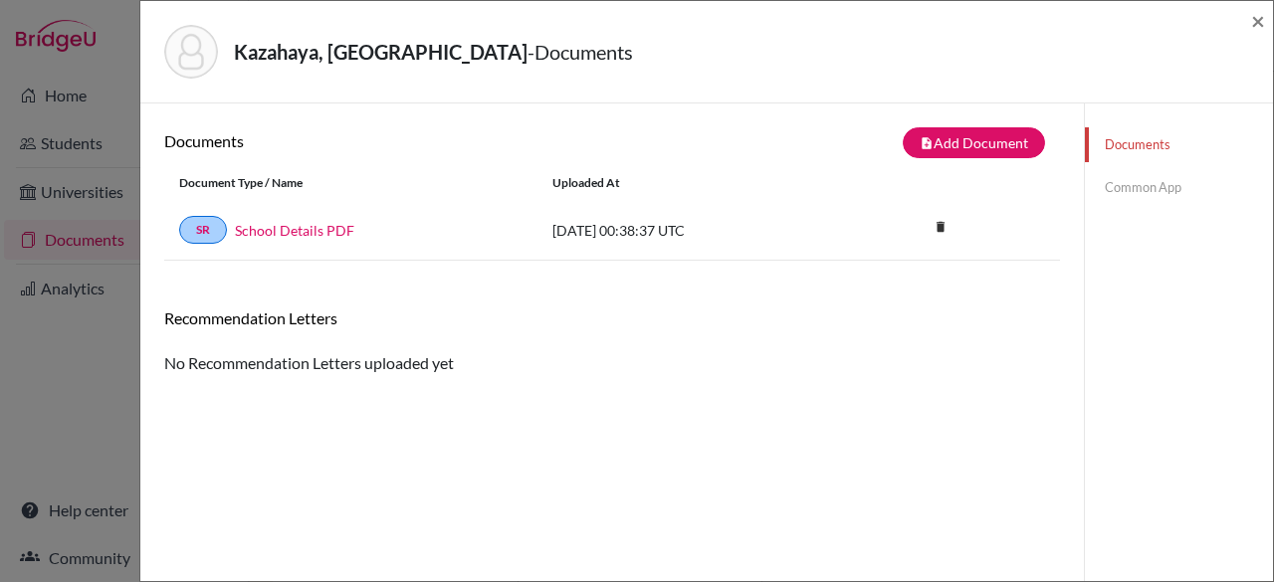
click at [1143, 188] on link "Common App" at bounding box center [1179, 187] width 188 height 35
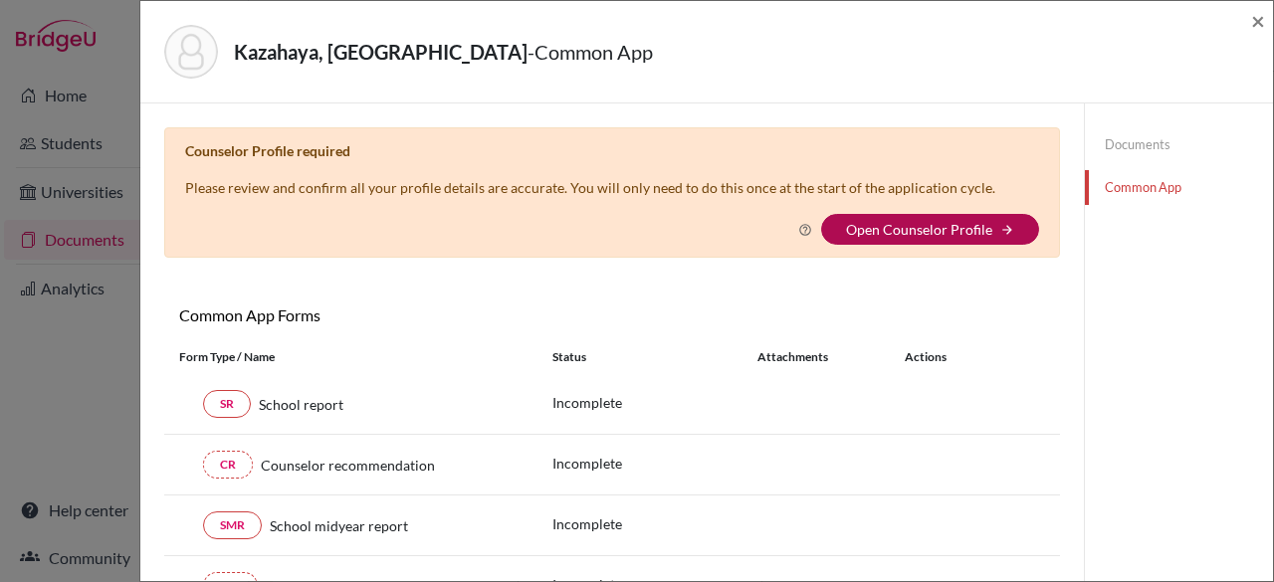
click at [872, 224] on link "Open Counselor Profile" at bounding box center [919, 229] width 146 height 17
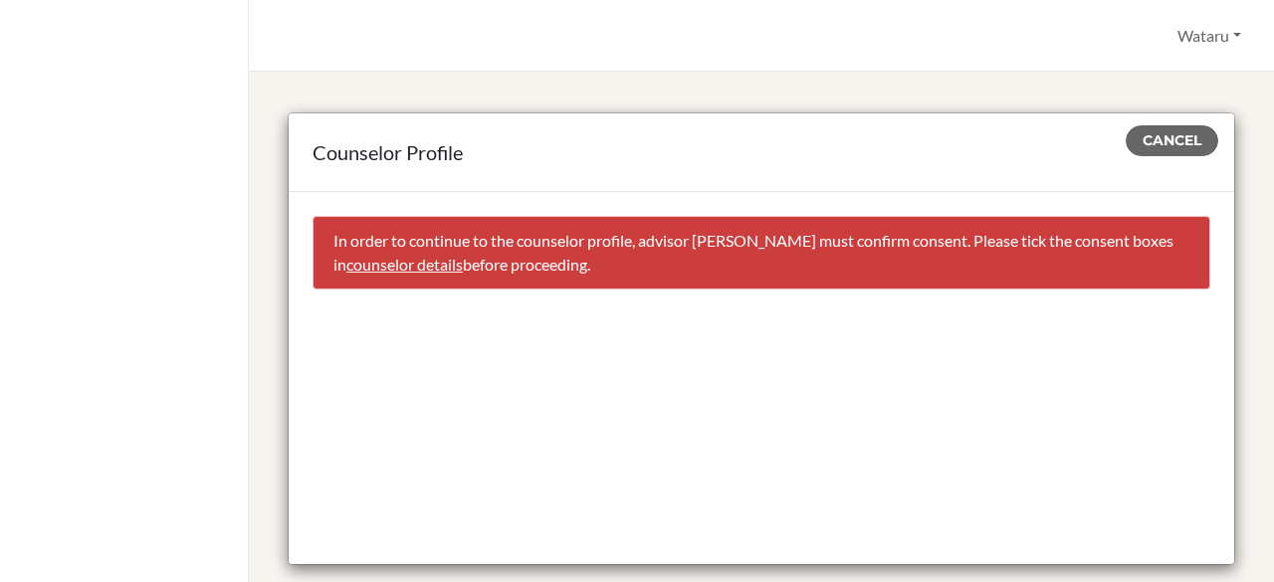
scroll to position [8, 0]
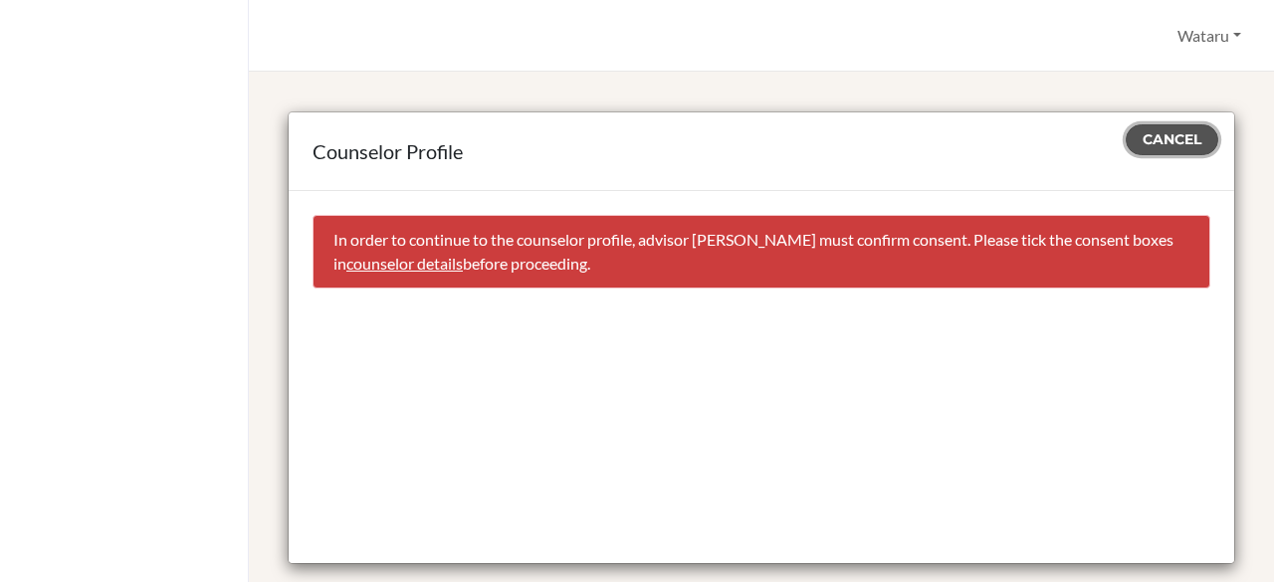
click at [1130, 124] on button "Cancel" at bounding box center [1172, 139] width 93 height 31
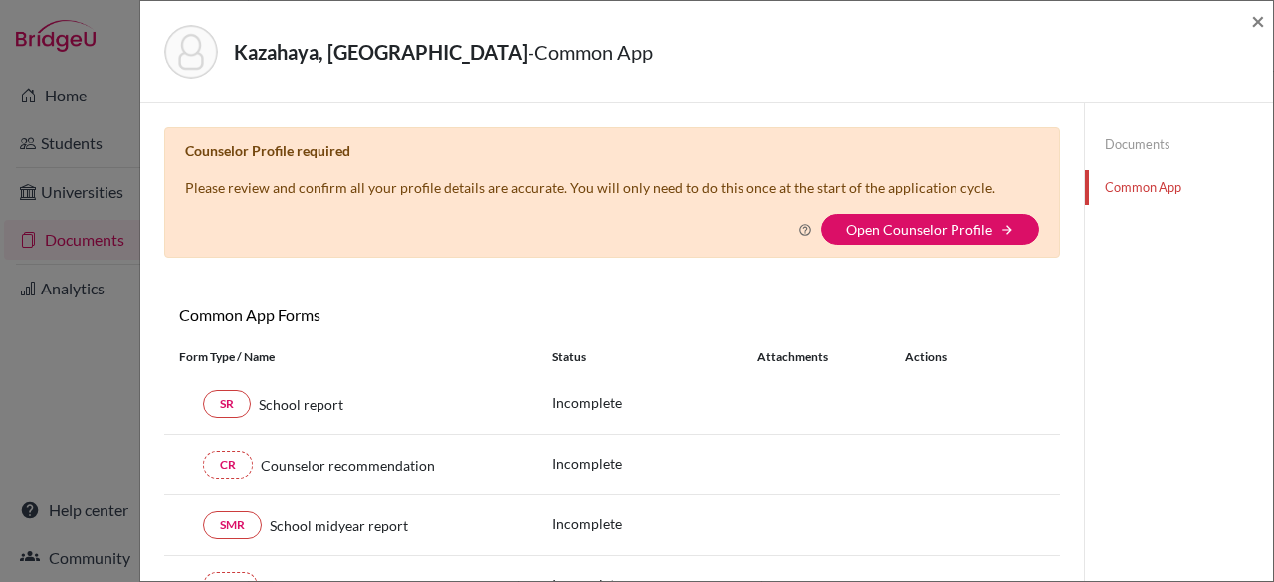
scroll to position [155, 0]
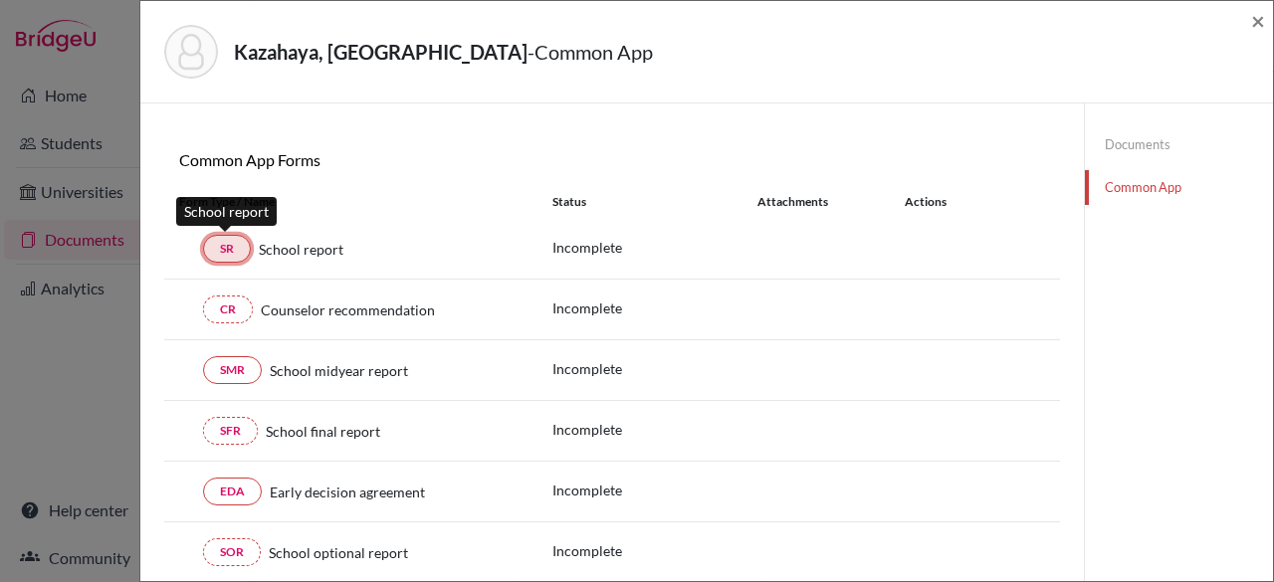
click at [227, 250] on link "SR" at bounding box center [227, 249] width 48 height 28
click at [238, 242] on link "SR" at bounding box center [227, 249] width 48 height 28
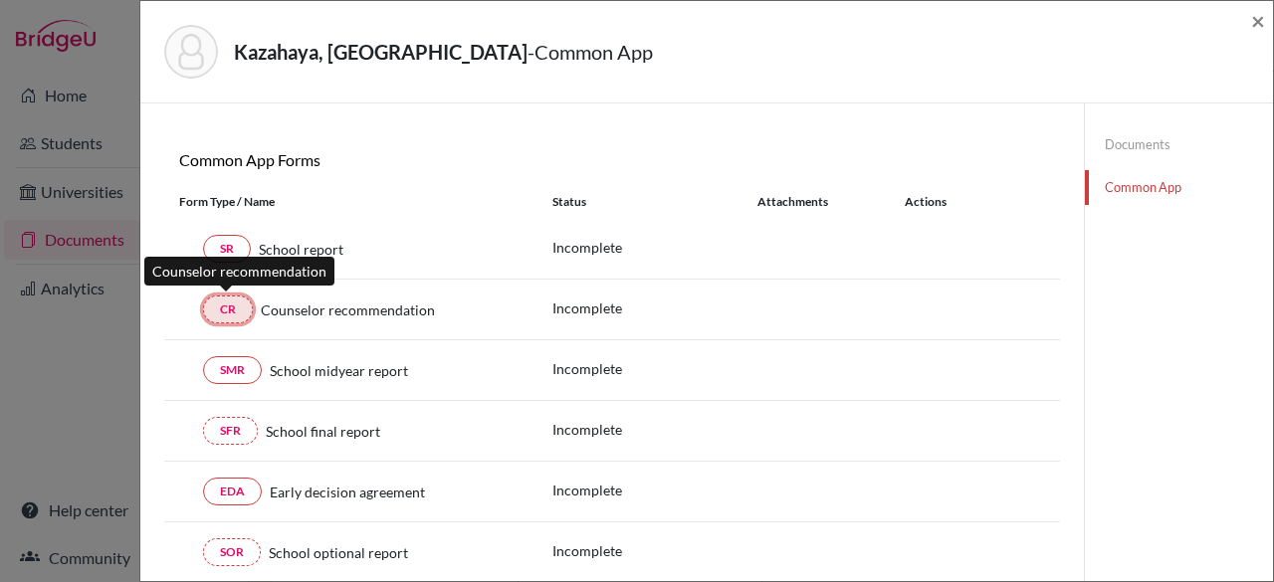
click at [224, 310] on link "CR" at bounding box center [228, 310] width 50 height 28
click at [696, 168] on div "Common App Forms These documents will be sent to all Common App universities se…" at bounding box center [612, 163] width 896 height 27
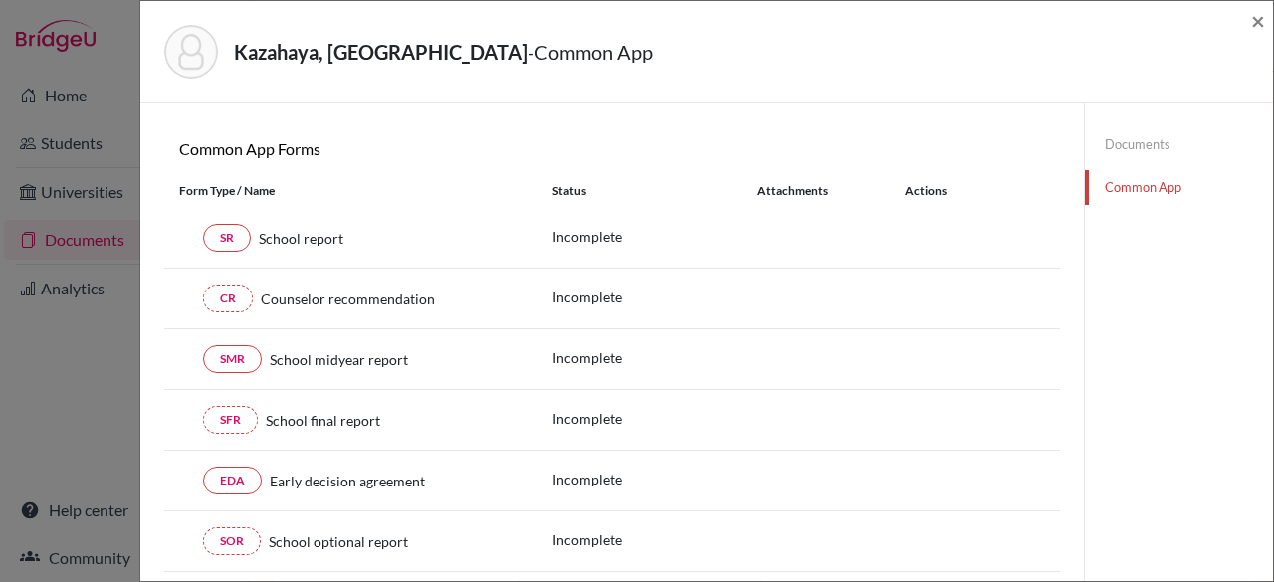
scroll to position [165, 0]
click at [1254, 25] on span "×" at bounding box center [1258, 20] width 14 height 29
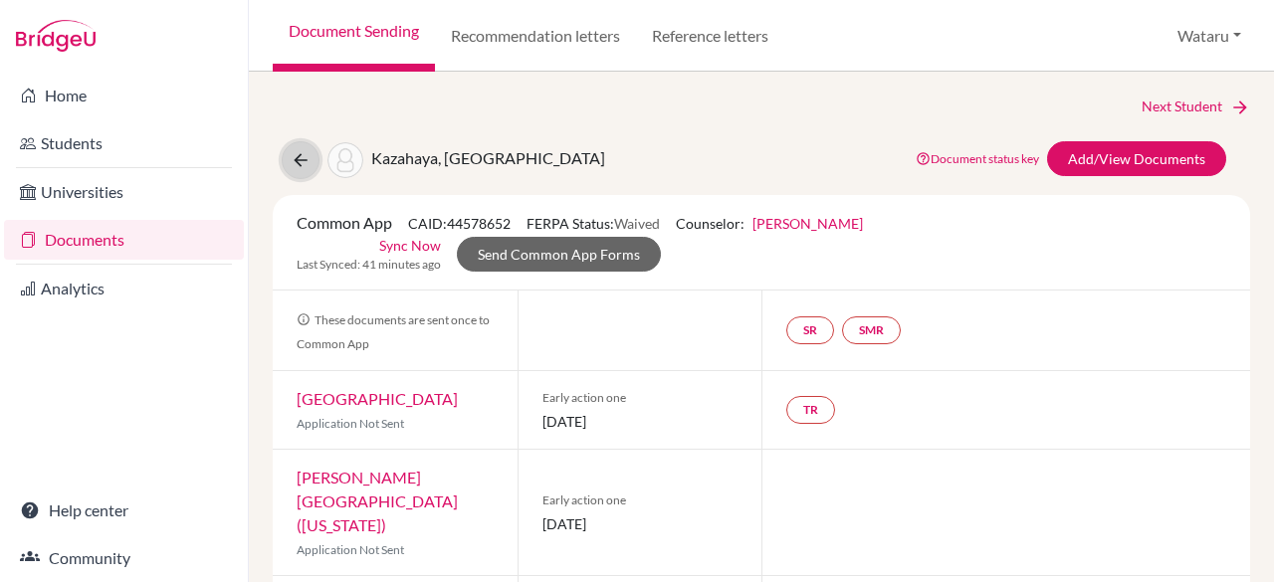
click at [313, 161] on button at bounding box center [301, 160] width 38 height 38
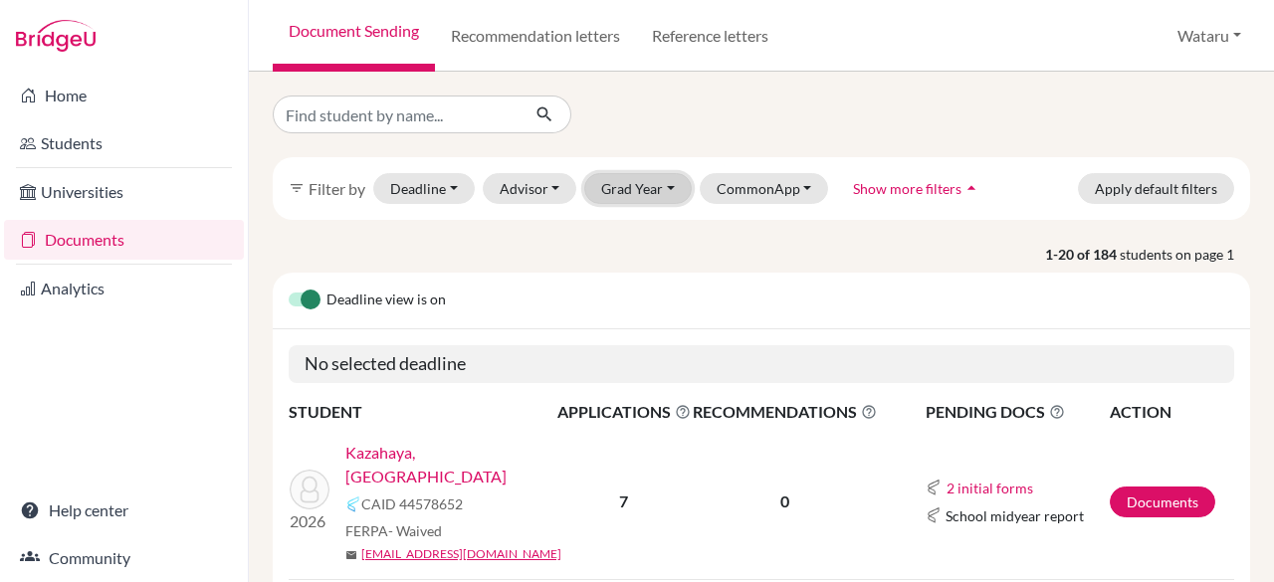
click at [657, 194] on button "Grad Year" at bounding box center [638, 188] width 108 height 31
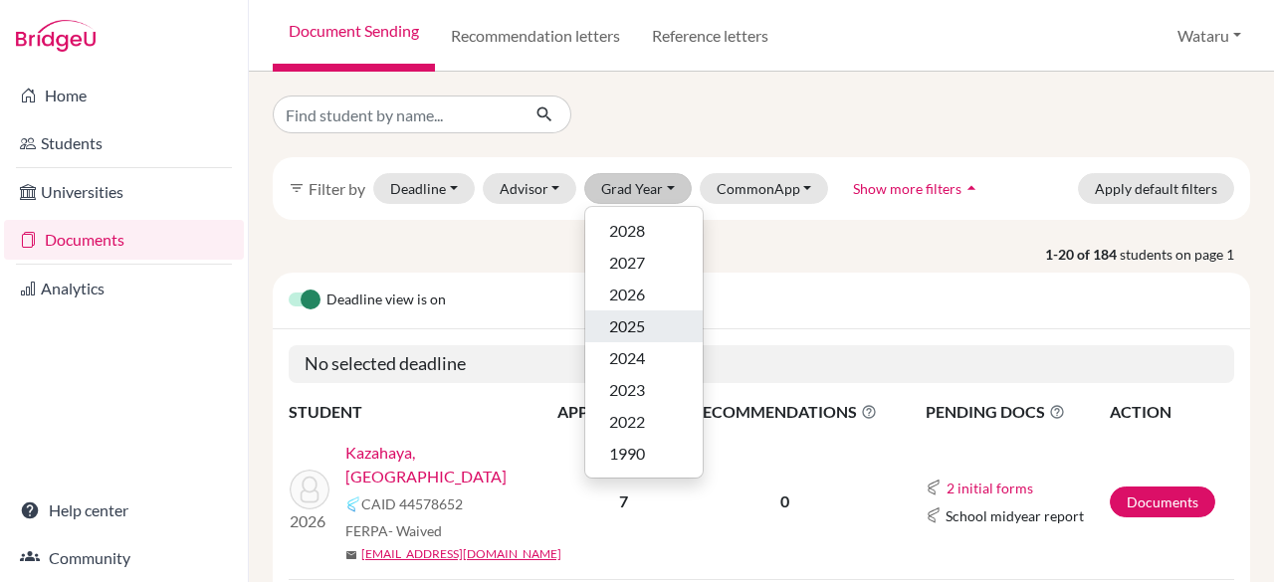
click at [631, 323] on span "2025" at bounding box center [627, 327] width 36 height 24
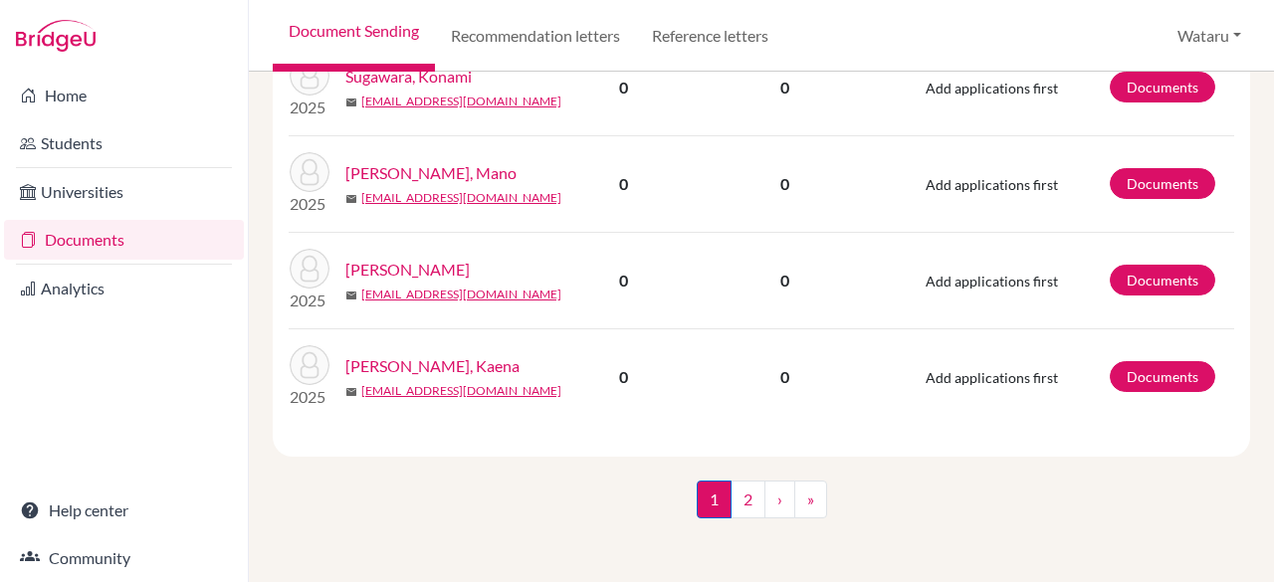
scroll to position [2247, 0]
click at [732, 509] on link "2" at bounding box center [748, 500] width 35 height 38
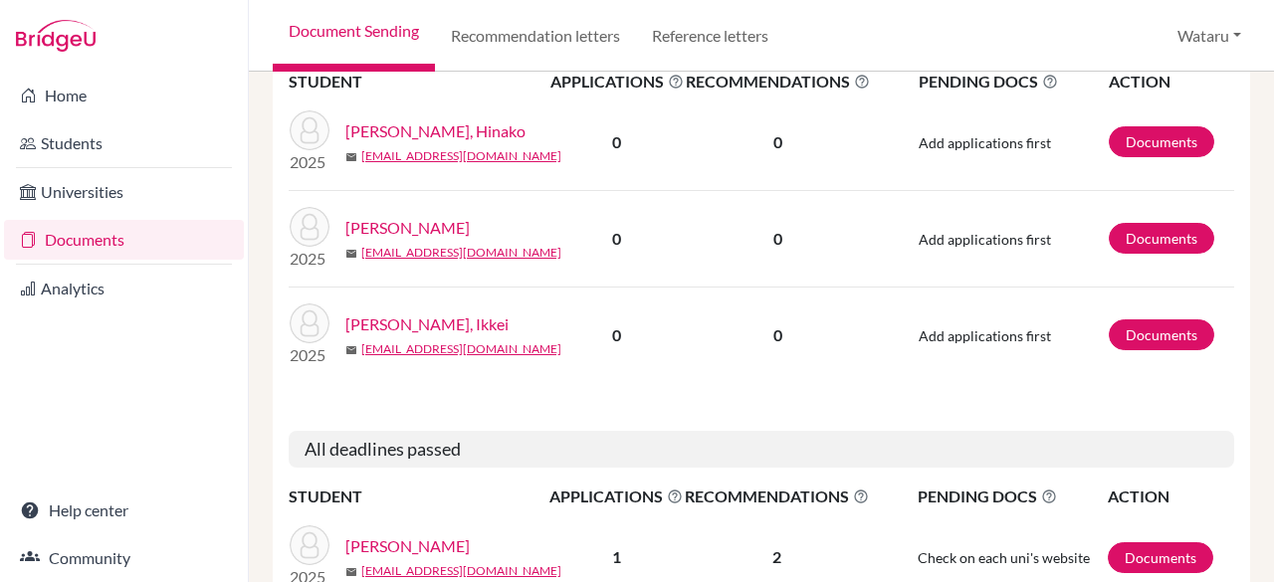
scroll to position [600, 0]
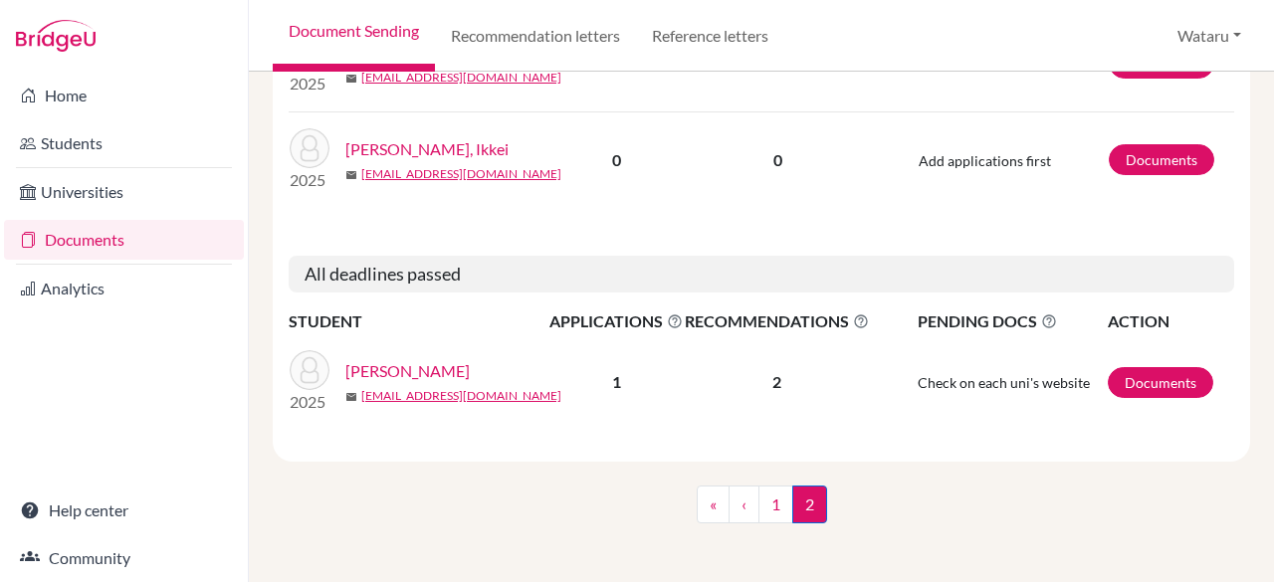
click at [412, 383] on link "[PERSON_NAME]" at bounding box center [407, 371] width 124 height 24
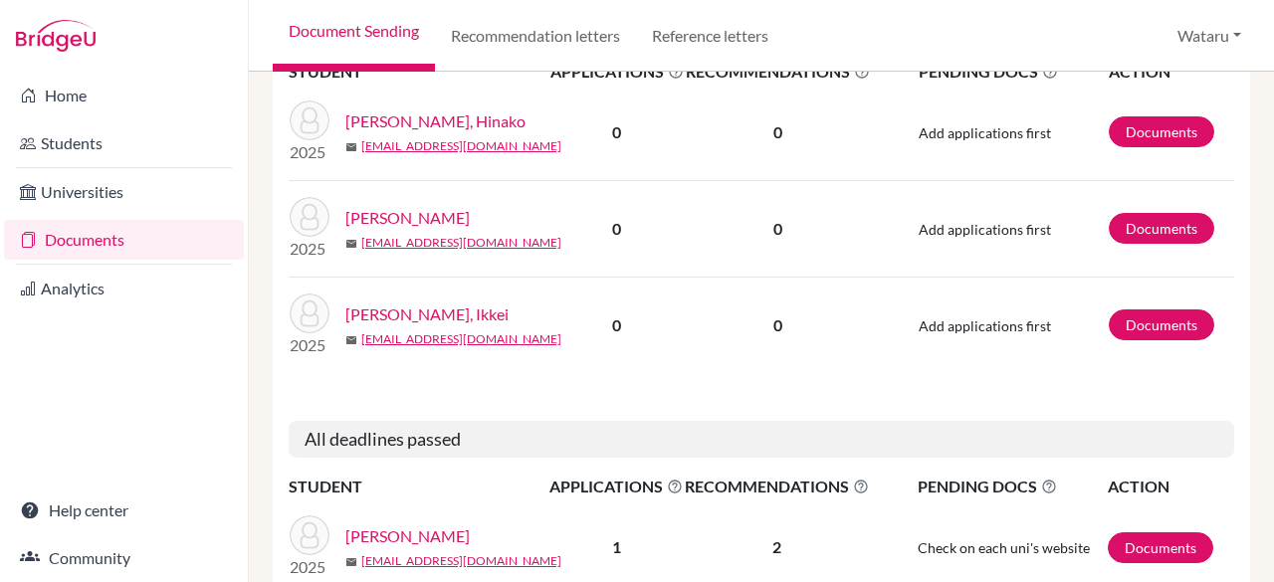
scroll to position [649, 0]
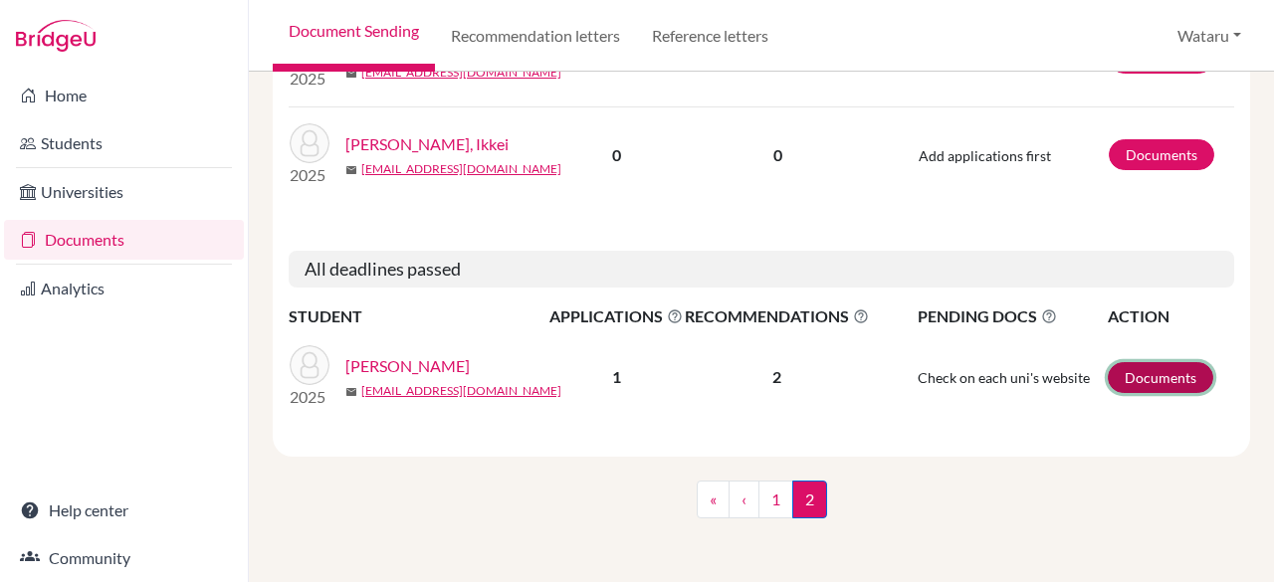
click at [1153, 373] on link "Documents" at bounding box center [1161, 377] width 106 height 31
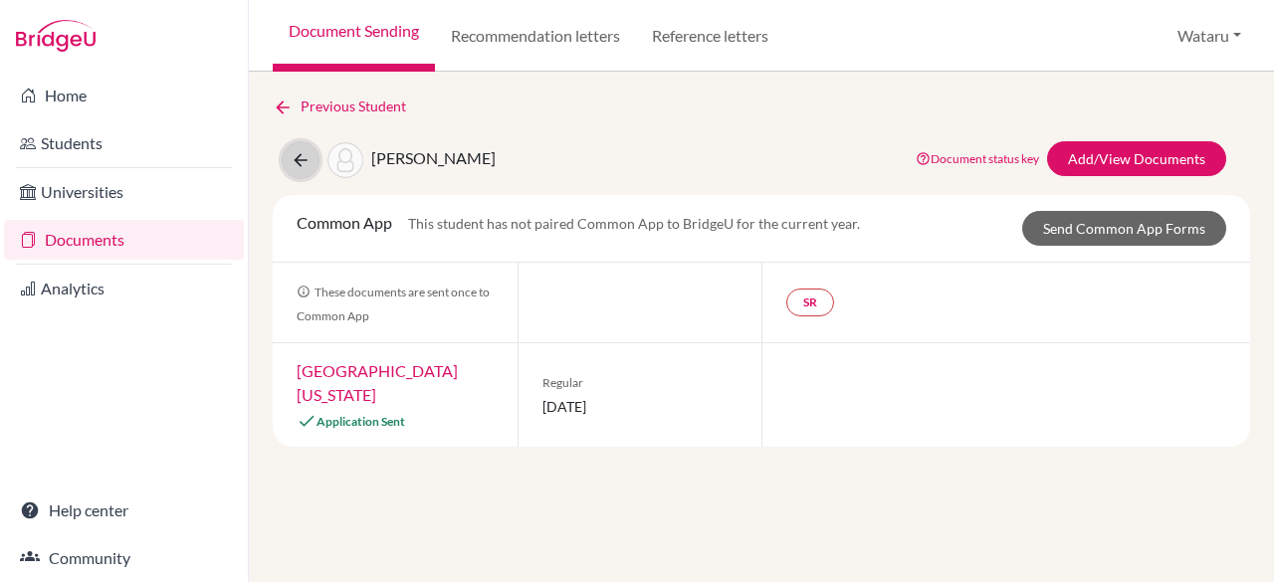
click at [302, 161] on icon at bounding box center [301, 160] width 20 height 20
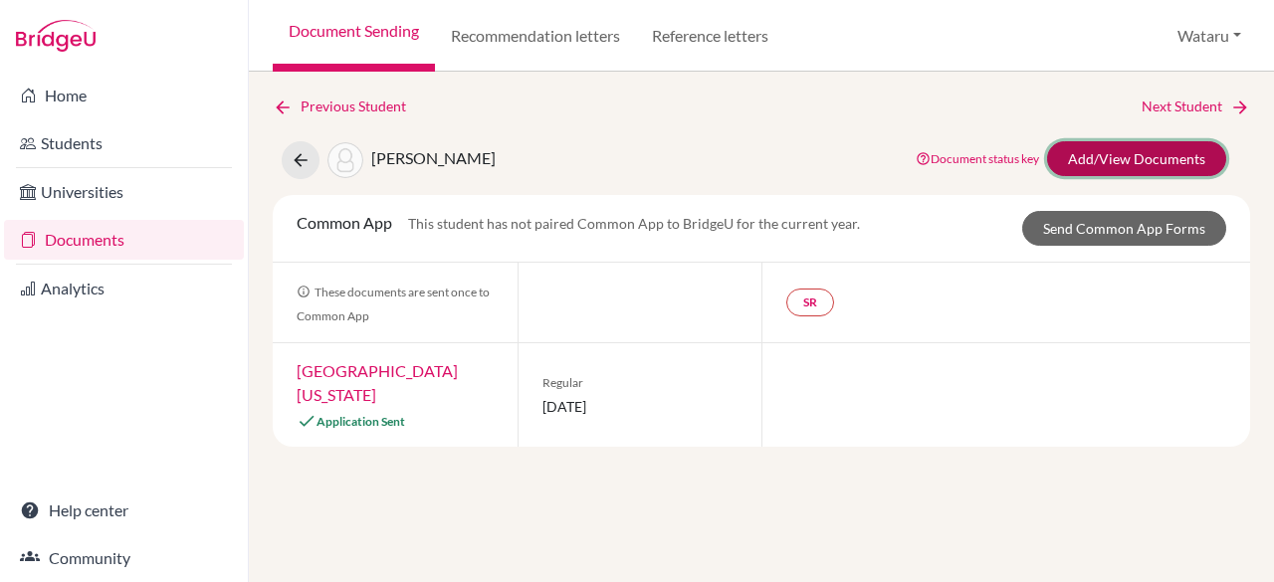
click at [1125, 155] on link "Add/View Documents" at bounding box center [1136, 158] width 179 height 35
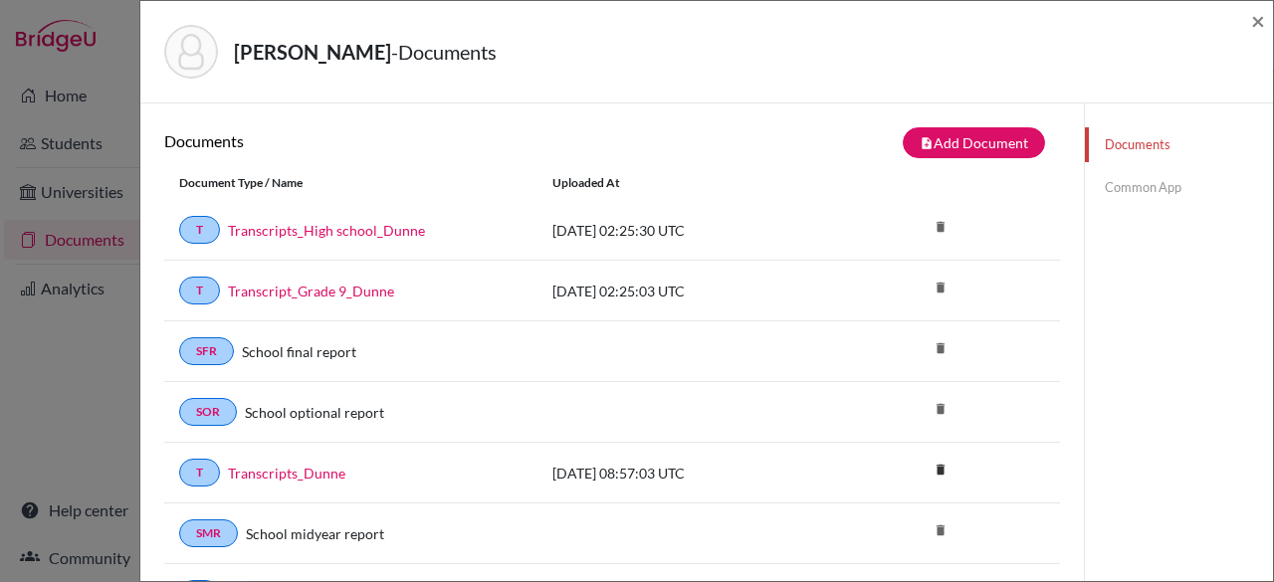
click at [1143, 190] on link "Common App" at bounding box center [1179, 187] width 188 height 35
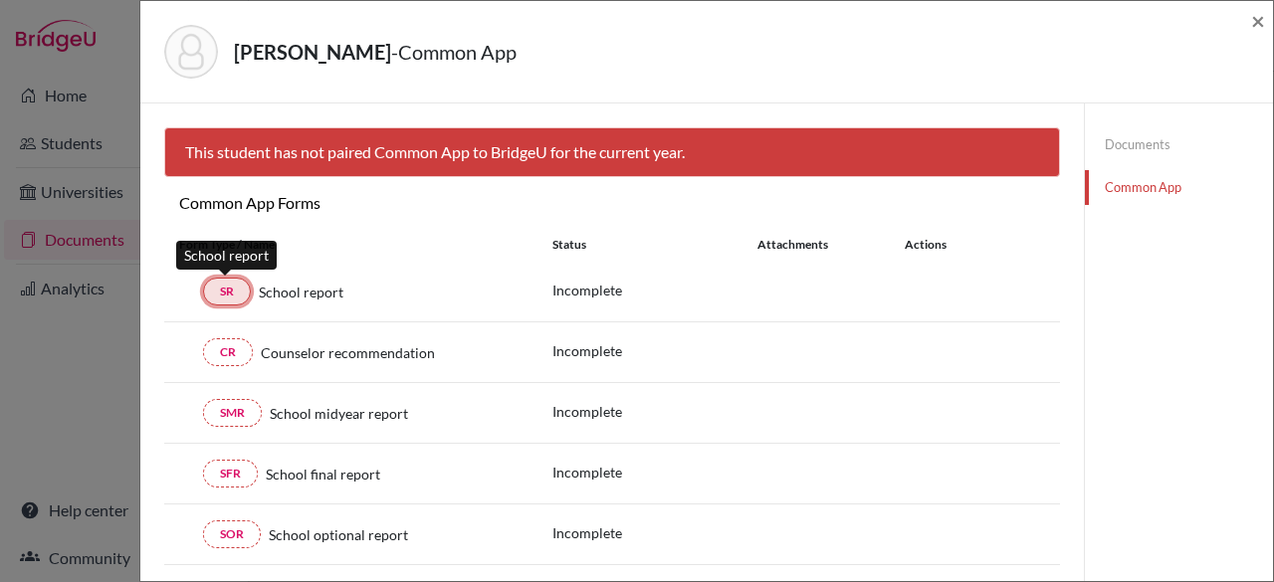
click at [229, 288] on link "SR" at bounding box center [227, 292] width 48 height 28
click at [1127, 142] on link "Documents" at bounding box center [1179, 144] width 188 height 35
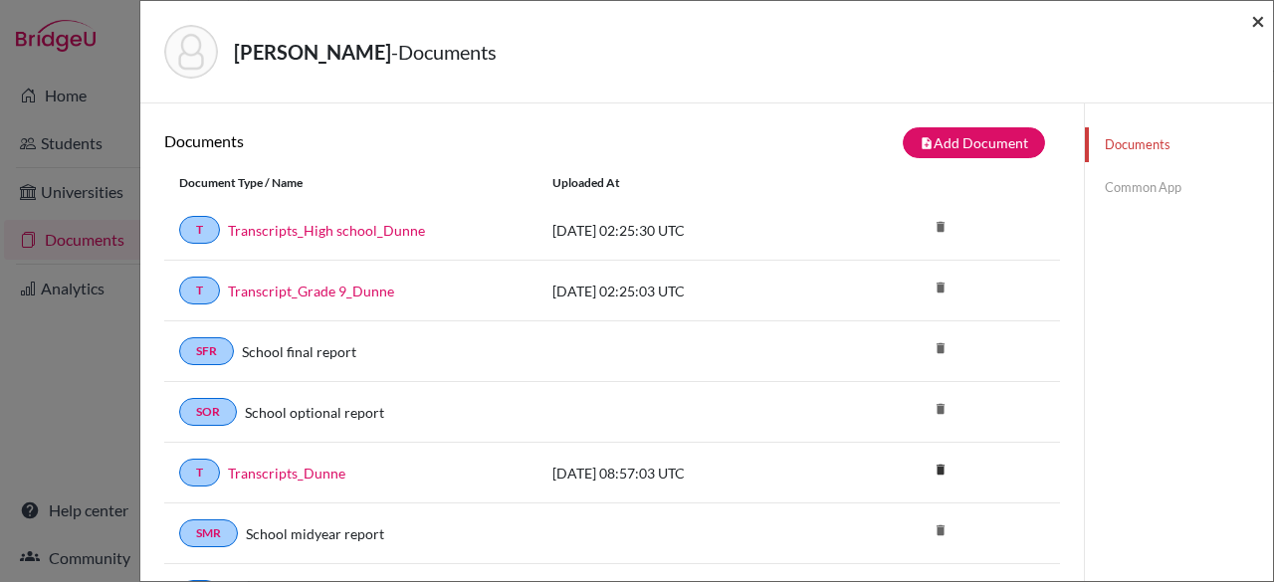
click at [1252, 21] on span "×" at bounding box center [1258, 20] width 14 height 29
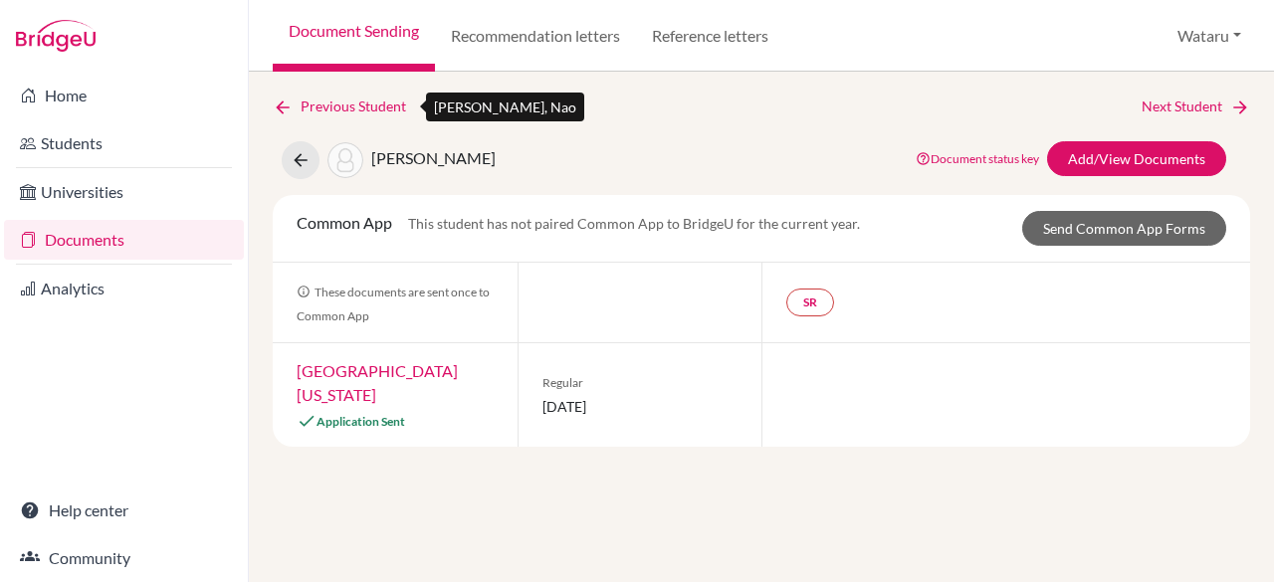
click at [285, 105] on icon at bounding box center [283, 108] width 20 height 20
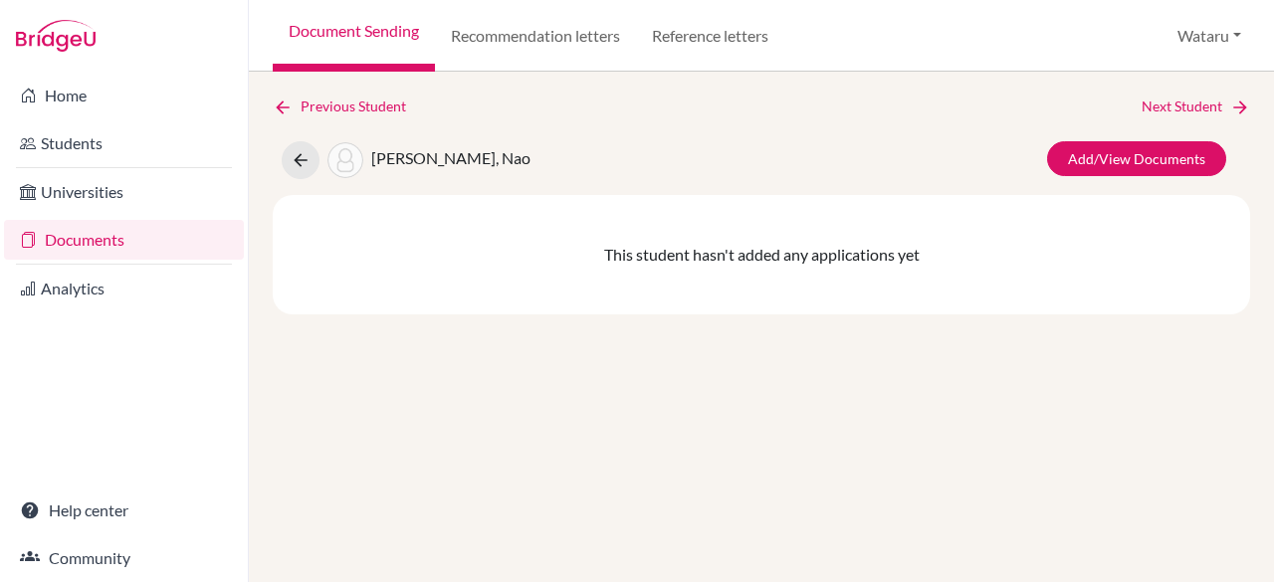
click at [381, 36] on link "Document Sending" at bounding box center [354, 36] width 162 height 72
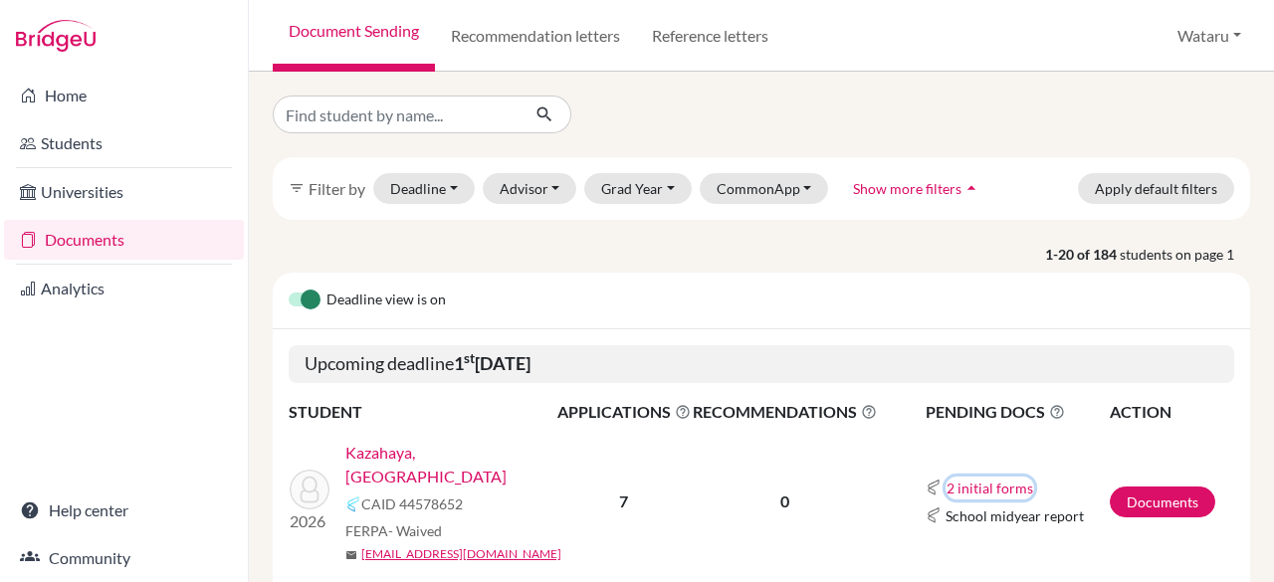
click at [972, 477] on button "2 initial forms" at bounding box center [990, 488] width 89 height 23
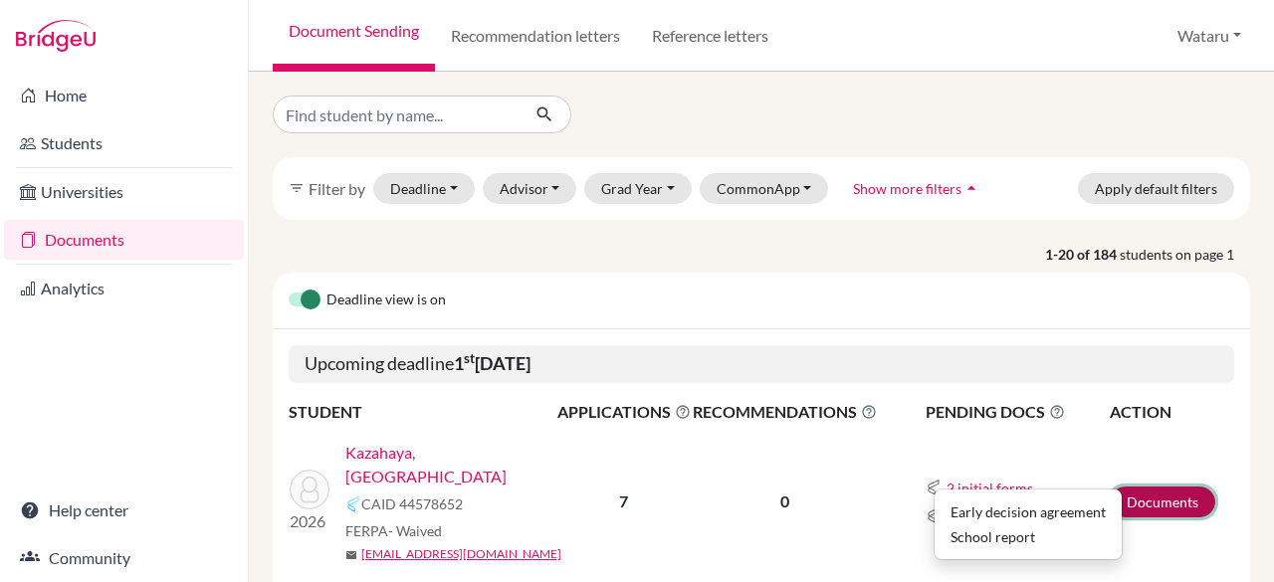
click at [1149, 487] on link "Documents" at bounding box center [1163, 502] width 106 height 31
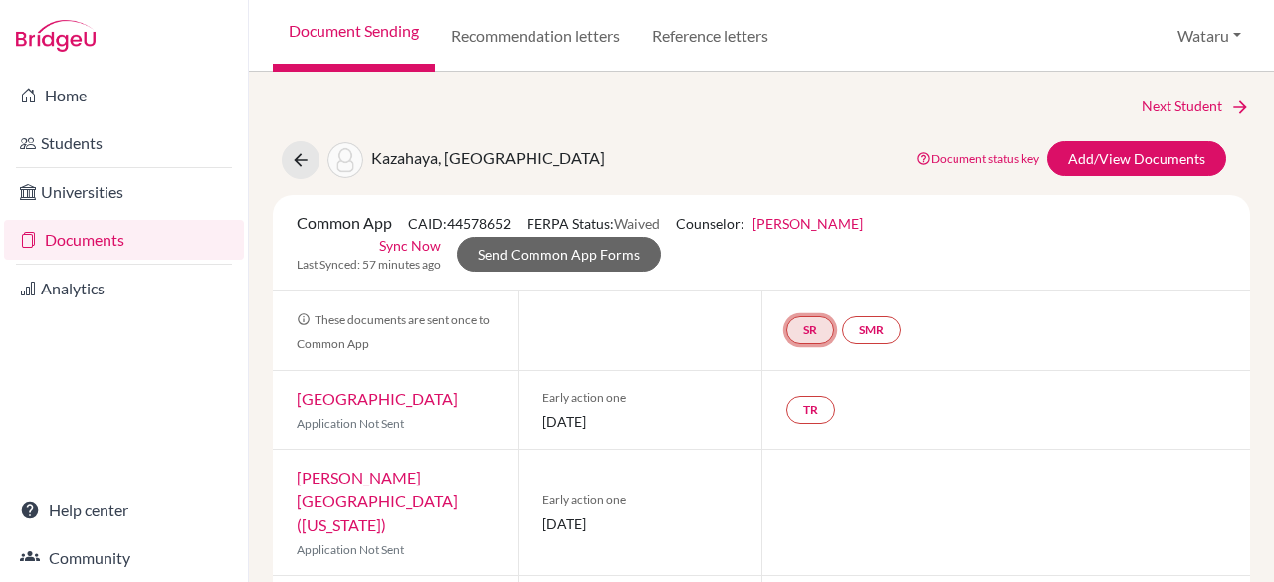
click at [806, 335] on link "SR" at bounding box center [810, 331] width 48 height 28
click at [798, 276] on link "School report" at bounding box center [811, 271] width 85 height 17
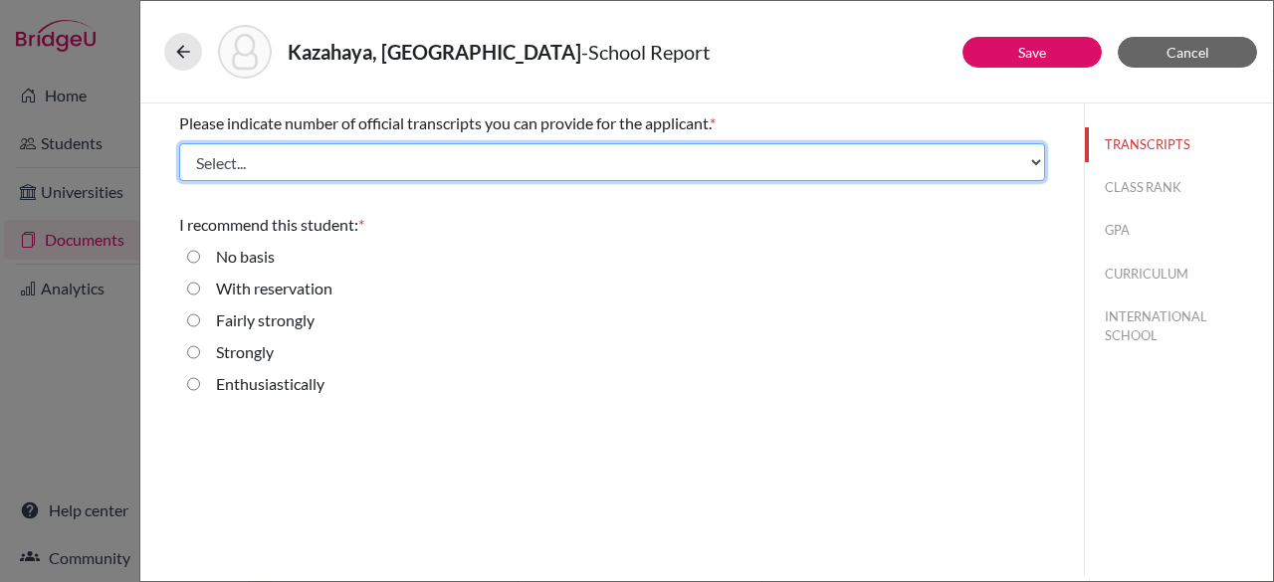
click at [1029, 167] on select "Select... 1 2 3 4" at bounding box center [612, 162] width 866 height 38
select select "1"
click at [179, 143] on select "Select... 1 2 3 4" at bounding box center [612, 162] width 866 height 38
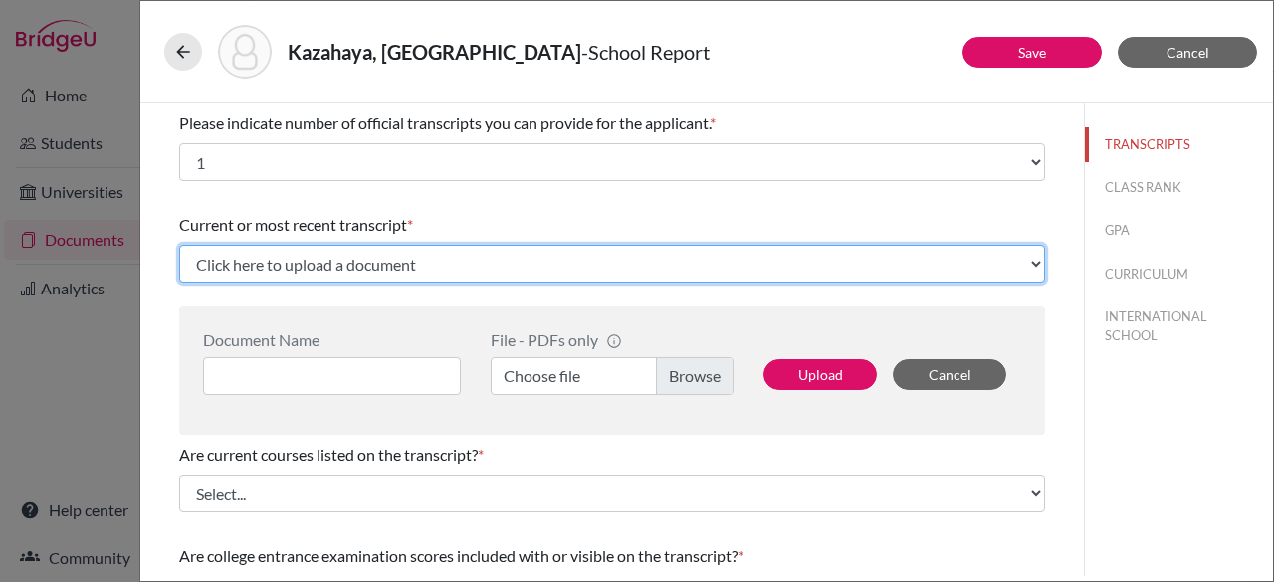
click at [418, 270] on select "Click here to upload a document Upload New File" at bounding box center [612, 264] width 866 height 38
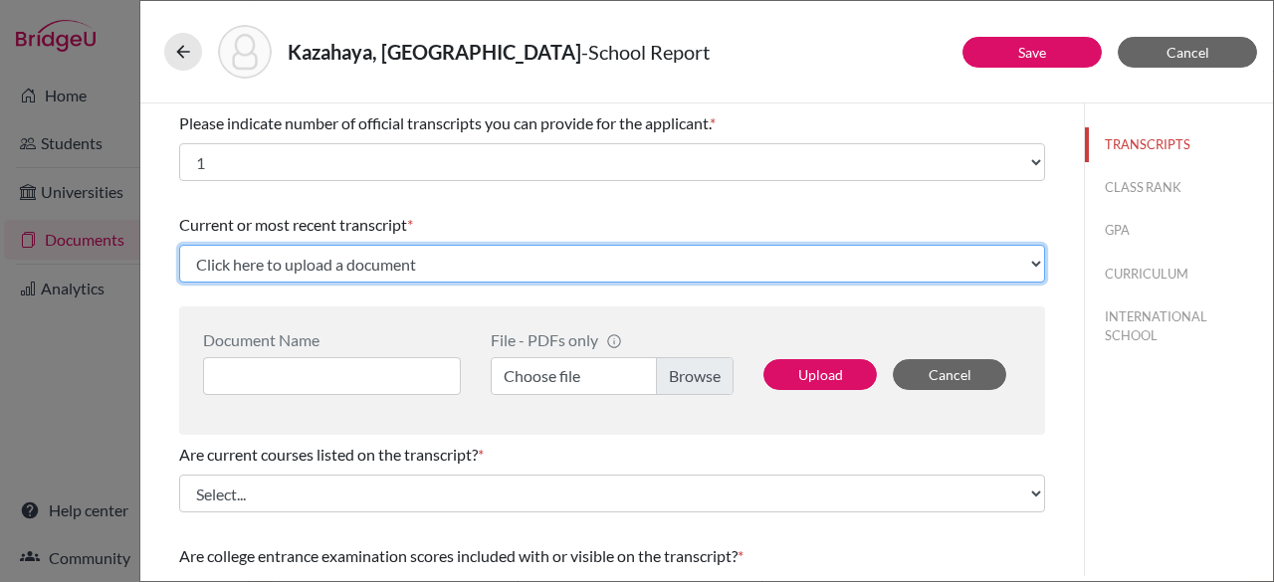
drag, startPoint x: 445, startPoint y: 267, endPoint x: 364, endPoint y: 344, distance: 111.9
click at [364, 344] on div "Current or most recent transcript * Click here to upload a document Upload New …" at bounding box center [612, 320] width 866 height 230
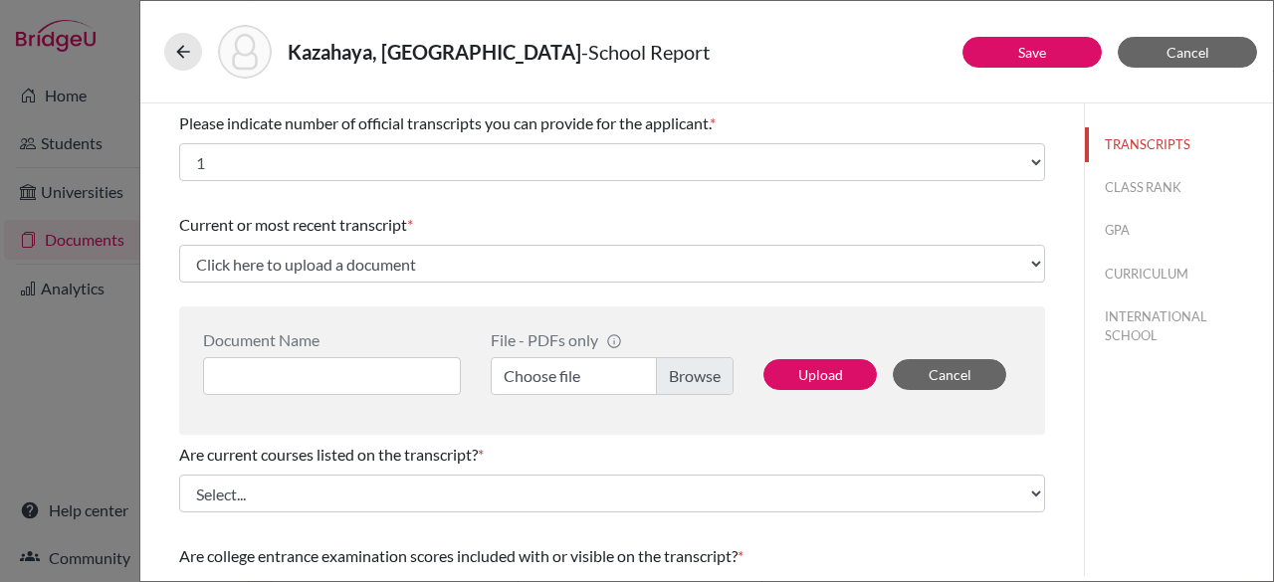
click at [507, 206] on div "Current or most recent transcript * Click here to upload a document Upload New …" at bounding box center [612, 248] width 866 height 86
click at [1183, 42] on button "Cancel" at bounding box center [1187, 52] width 139 height 31
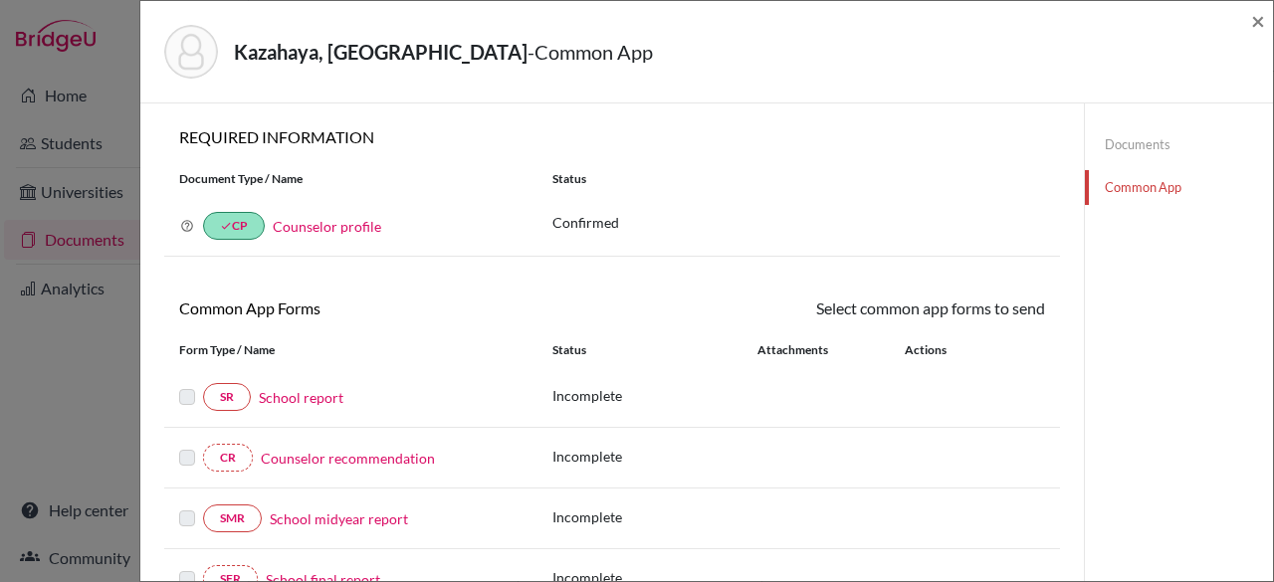
click at [1131, 134] on link "Documents" at bounding box center [1179, 144] width 188 height 35
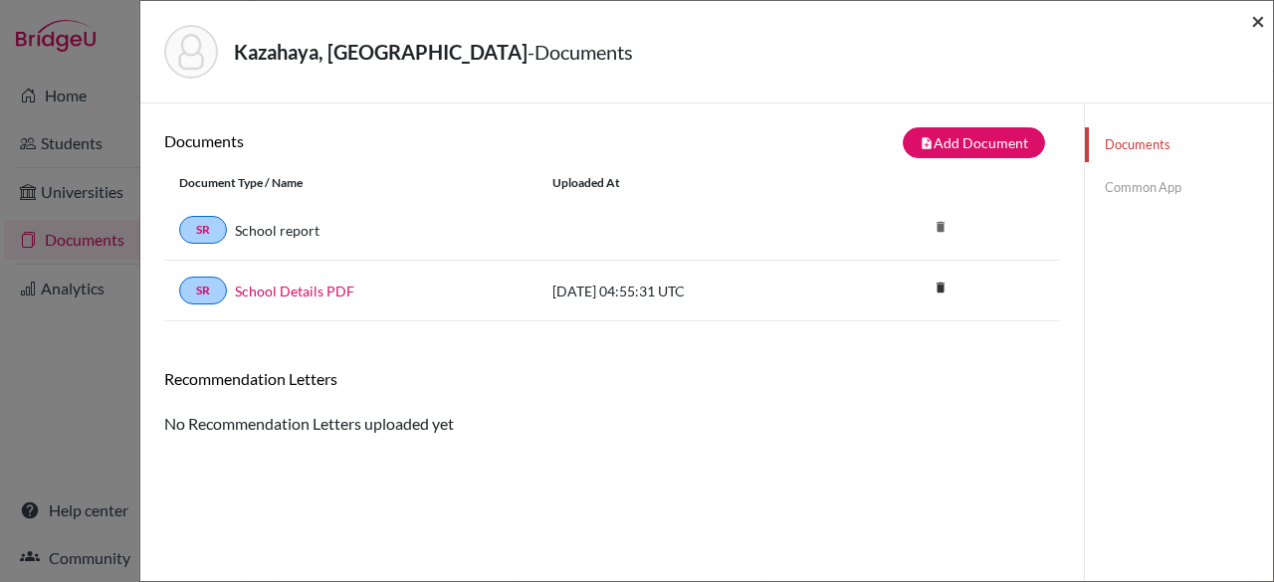
click at [1257, 21] on span "×" at bounding box center [1258, 20] width 14 height 29
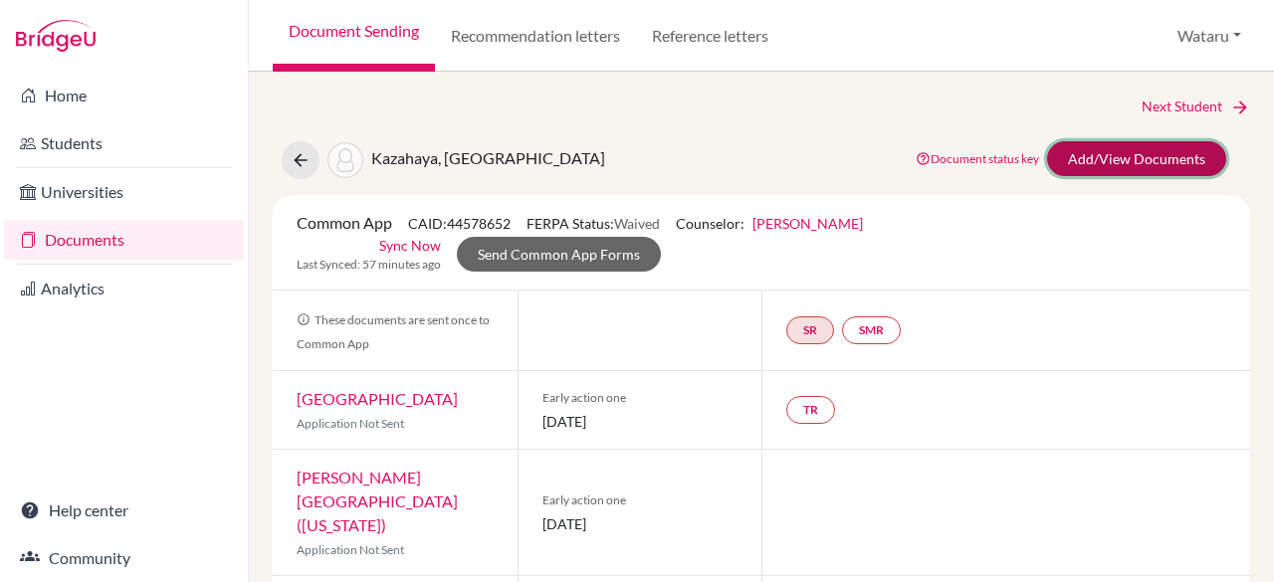
click at [1079, 166] on link "Add/View Documents" at bounding box center [1136, 158] width 179 height 35
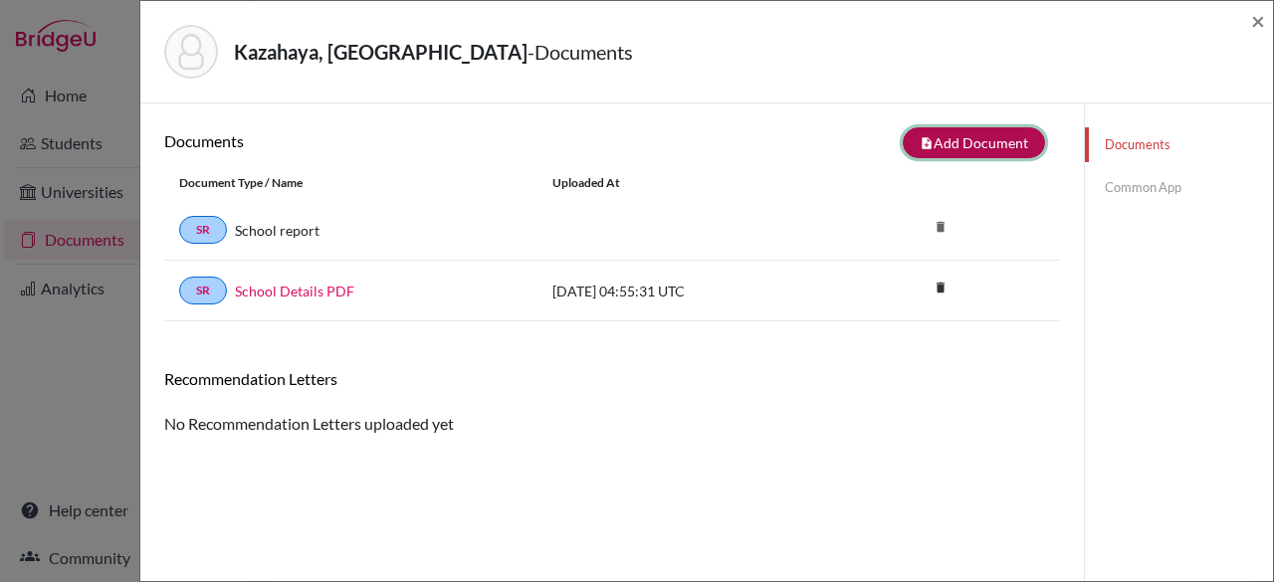
click at [972, 140] on button "note_add Add Document" at bounding box center [974, 142] width 142 height 31
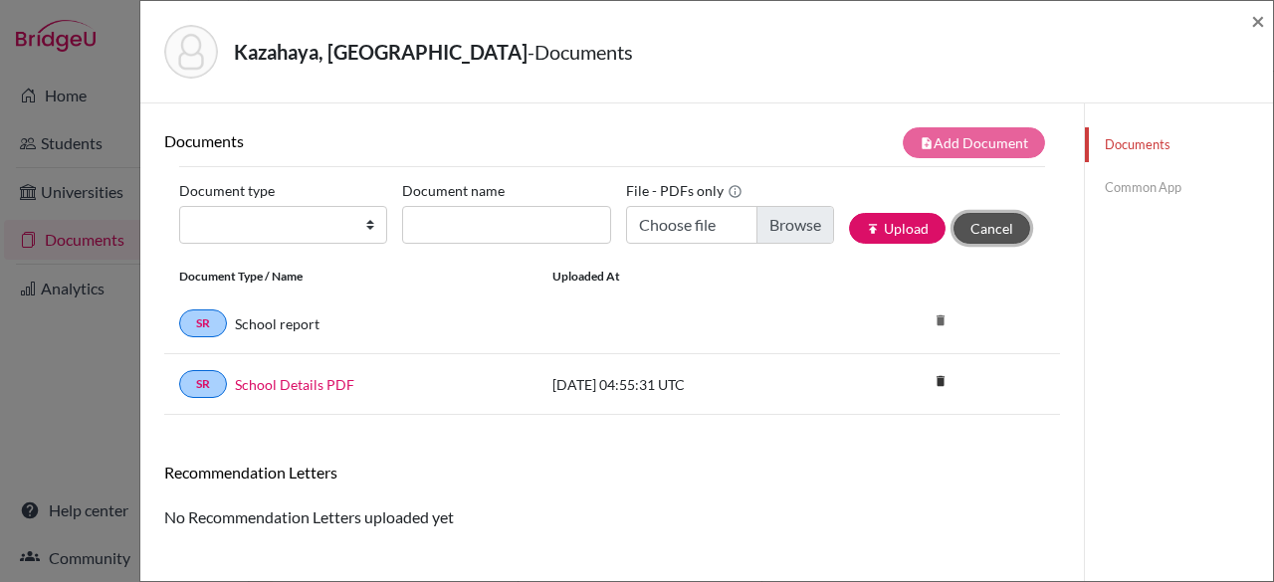
click at [967, 223] on button "Cancel" at bounding box center [992, 228] width 77 height 31
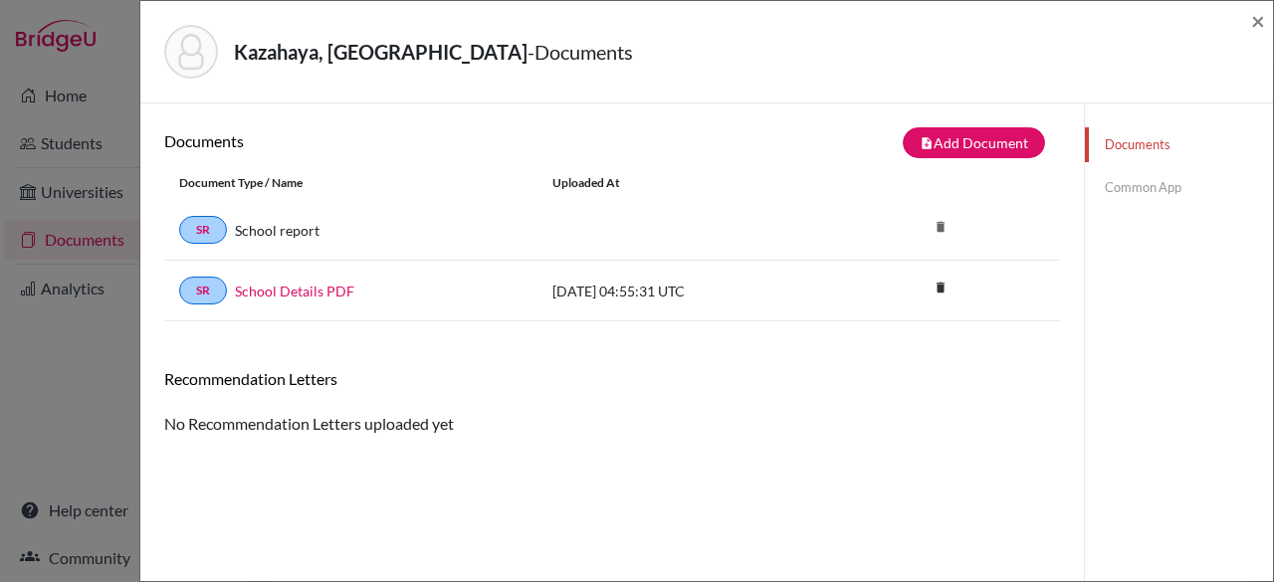
click at [1129, 196] on link "Common App" at bounding box center [1179, 187] width 188 height 35
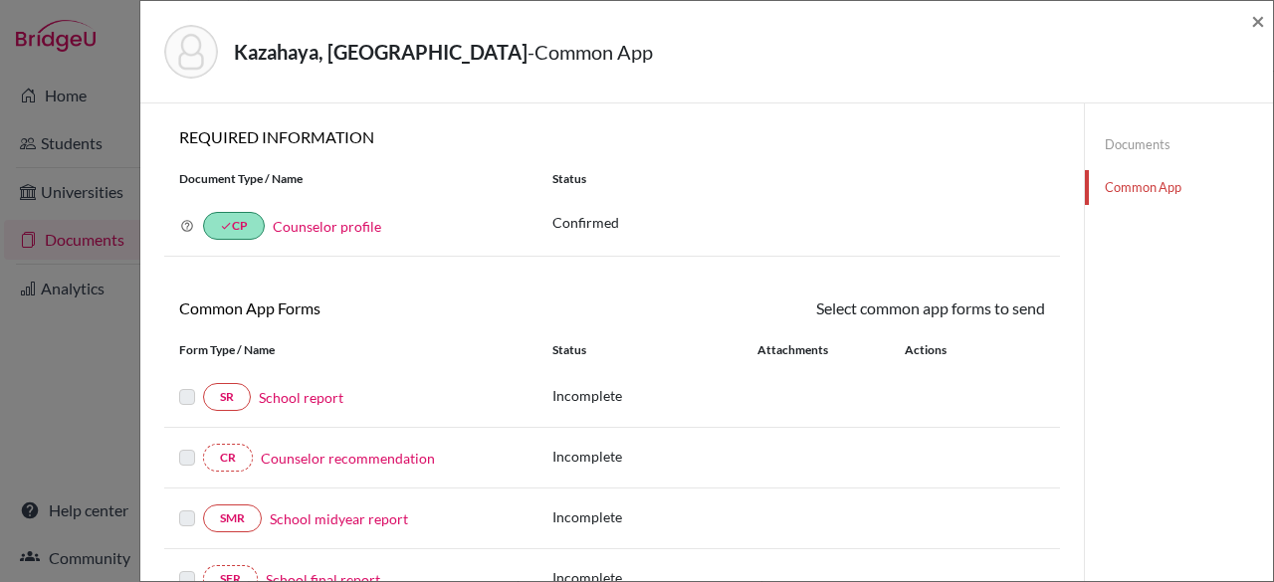
click at [286, 394] on link "School report" at bounding box center [301, 397] width 85 height 21
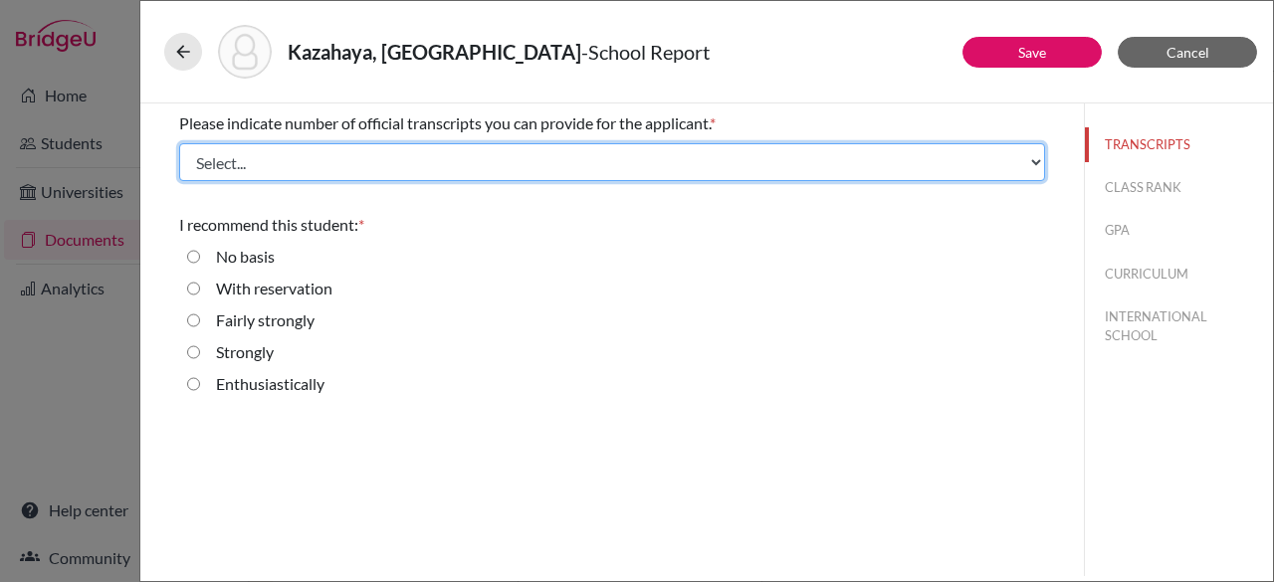
click at [1016, 175] on select "Select... 1 2 3 4" at bounding box center [612, 162] width 866 height 38
click at [179, 143] on select "Select... 1 2 3 4" at bounding box center [612, 162] width 866 height 38
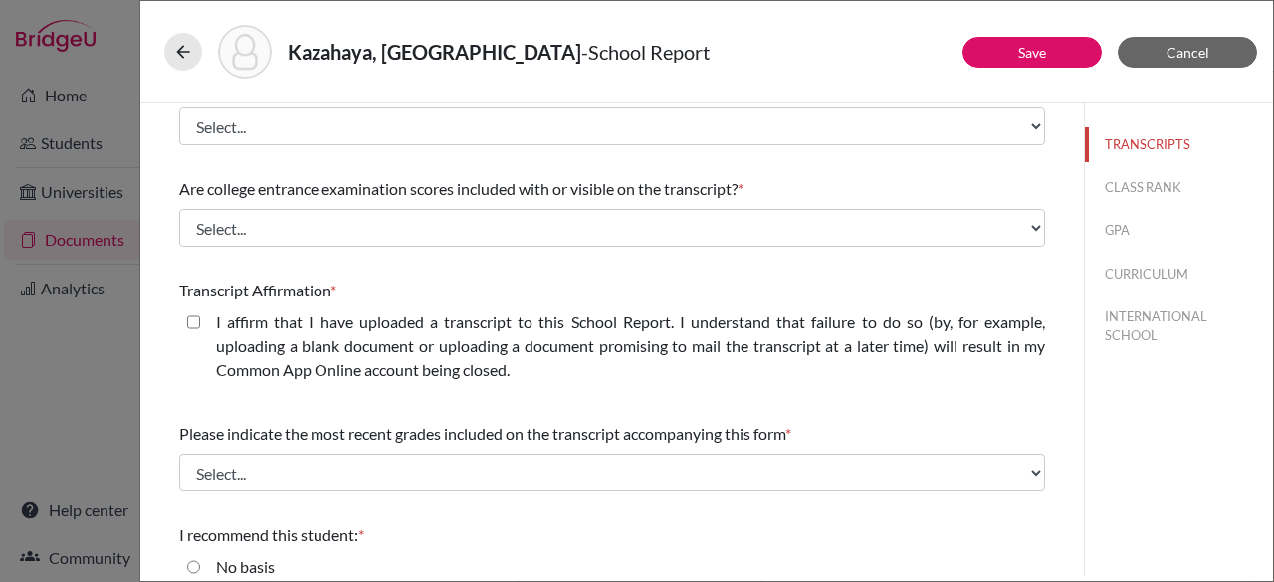
scroll to position [377, 0]
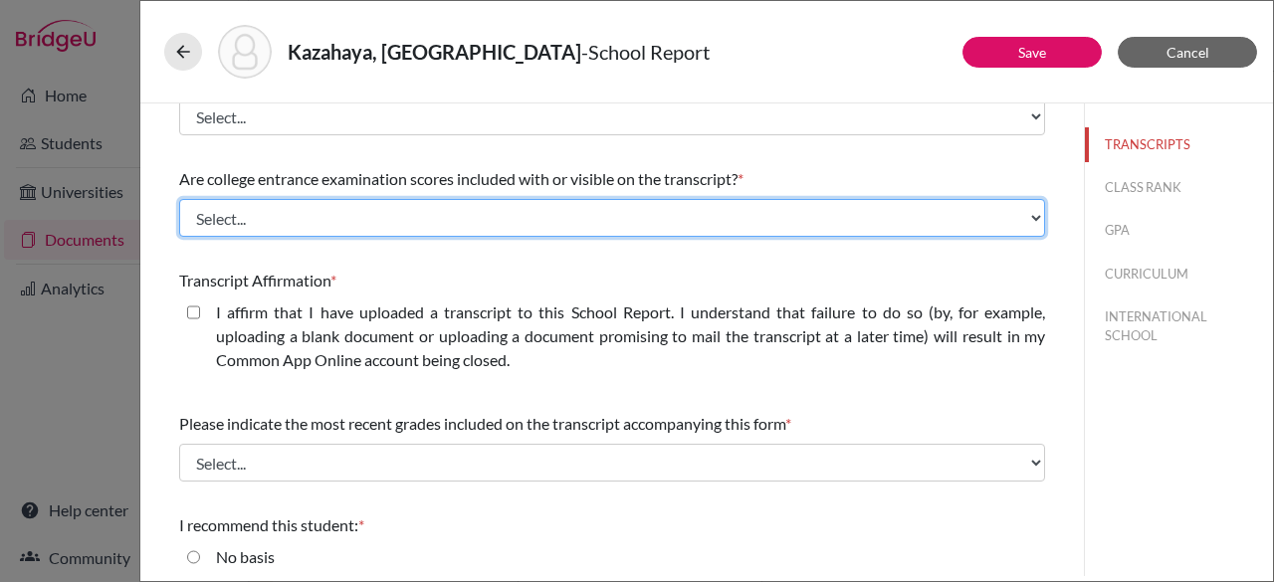
click at [464, 223] on select "Select... Yes No" at bounding box center [612, 218] width 866 height 38
drag, startPoint x: 464, startPoint y: 223, endPoint x: 435, endPoint y: 180, distance: 51.6
click at [435, 180] on div "Are college entrance examination scores included with or visible on the transcr…" at bounding box center [612, 202] width 866 height 86
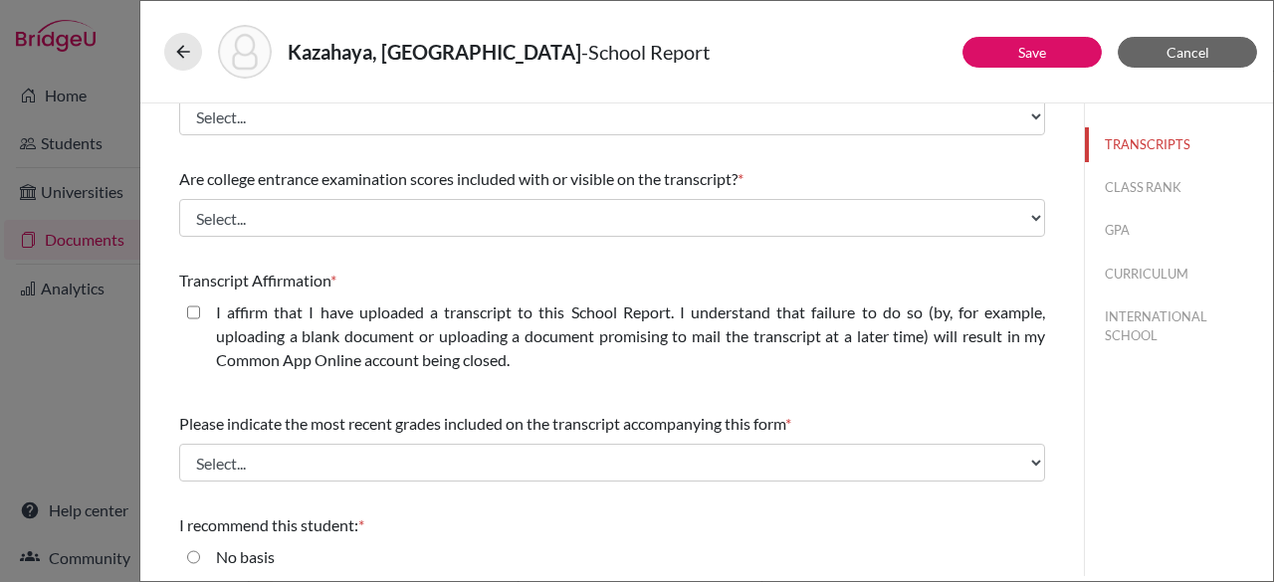
click at [738, 281] on div "Transcript Affirmation *" at bounding box center [612, 281] width 866 height 24
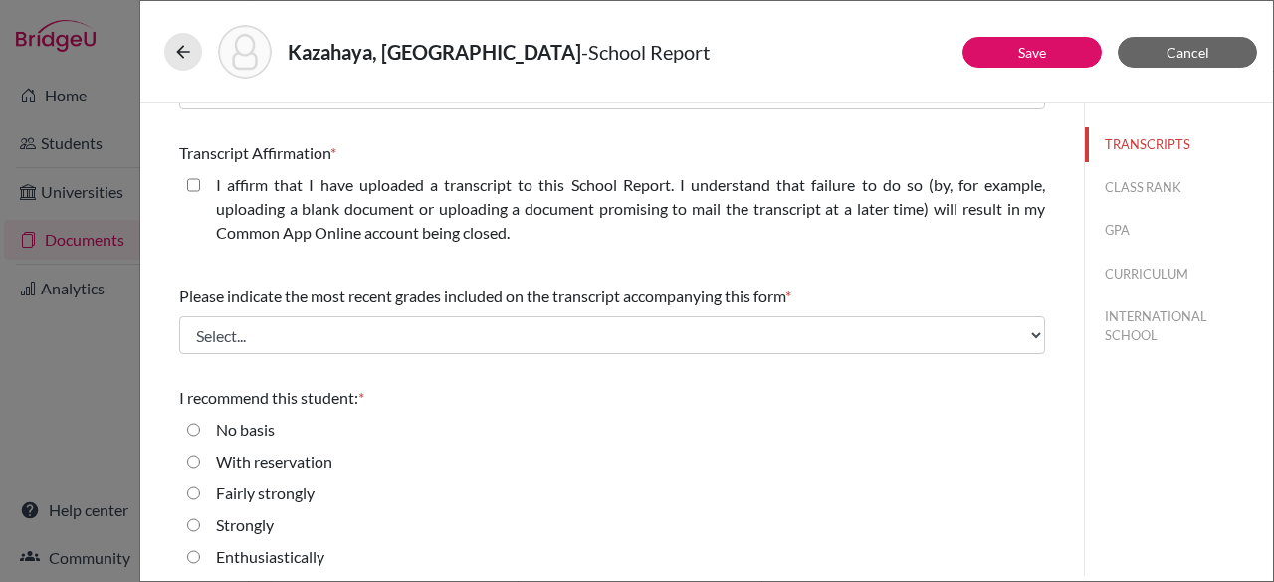
scroll to position [514, 0]
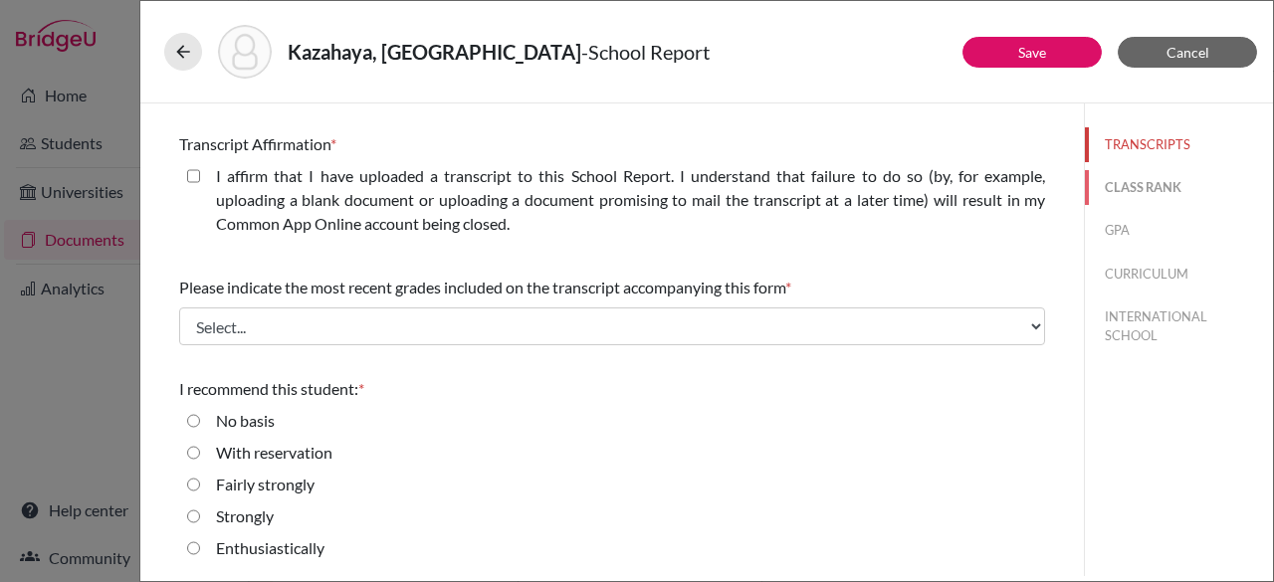
click at [1126, 190] on button "CLASS RANK" at bounding box center [1179, 187] width 188 height 35
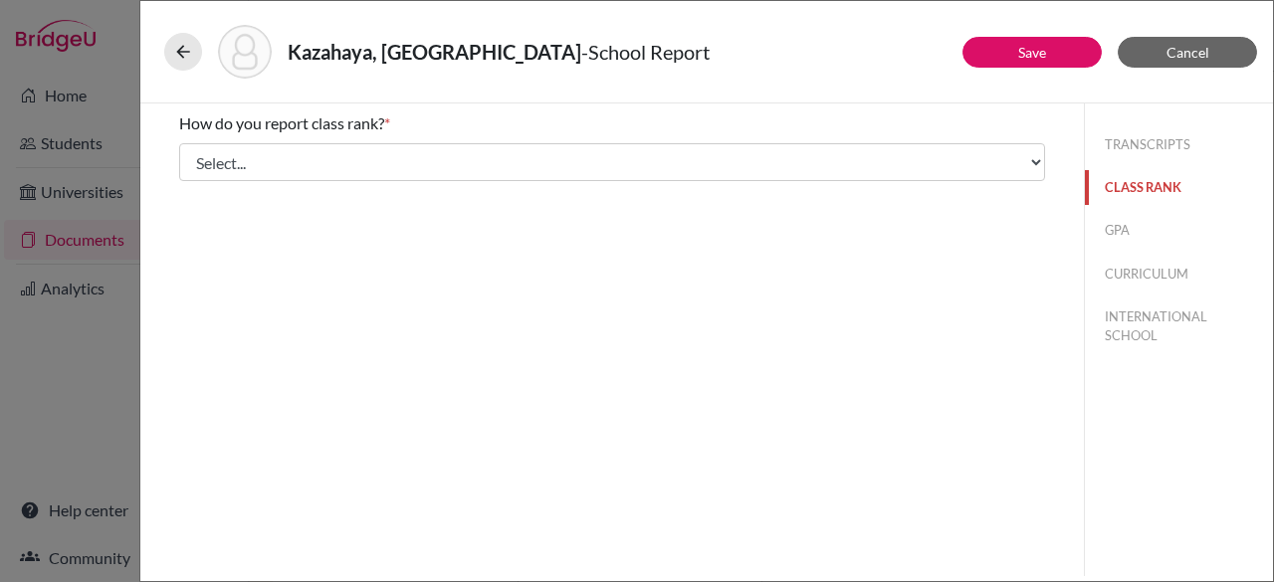
scroll to position [0, 0]
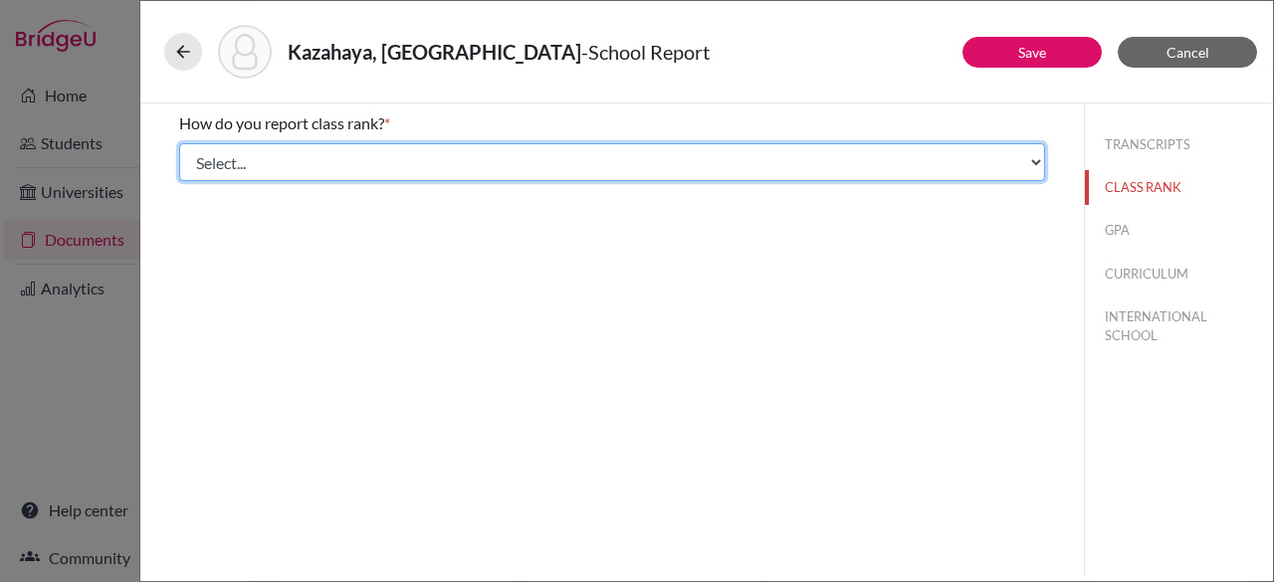
click at [995, 152] on select "Select... Exact Decile Quintile Quartile None" at bounding box center [612, 162] width 866 height 38
select select "1"
click at [179, 143] on select "Select... Exact Decile Quintile Quartile None" at bounding box center [612, 162] width 866 height 38
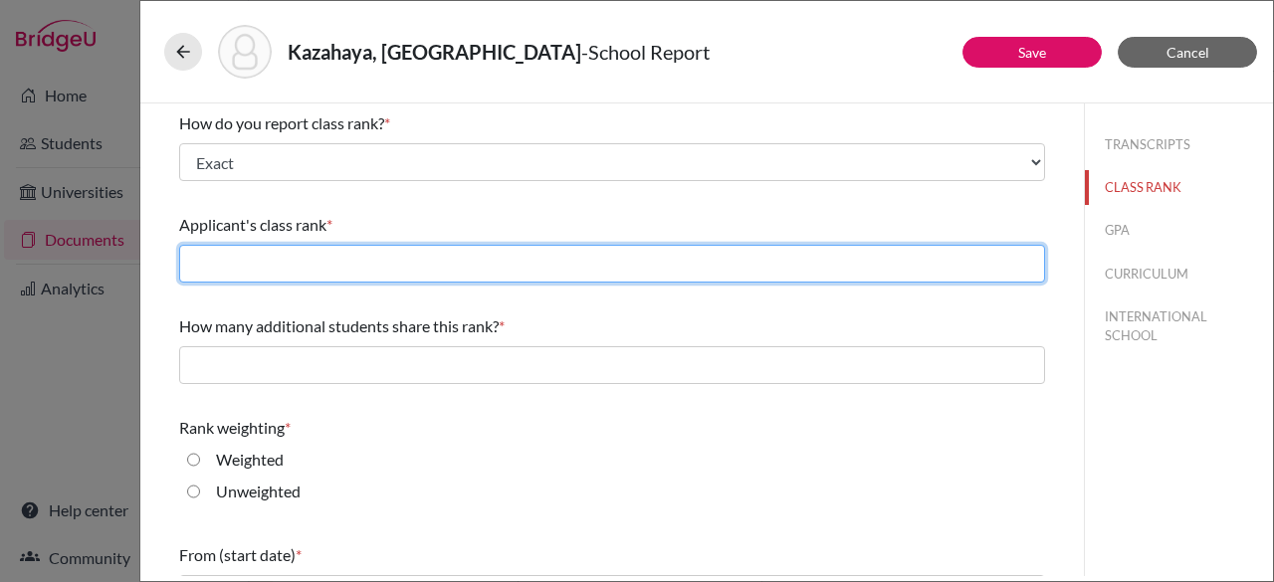
click at [372, 271] on input "text" at bounding box center [612, 264] width 866 height 38
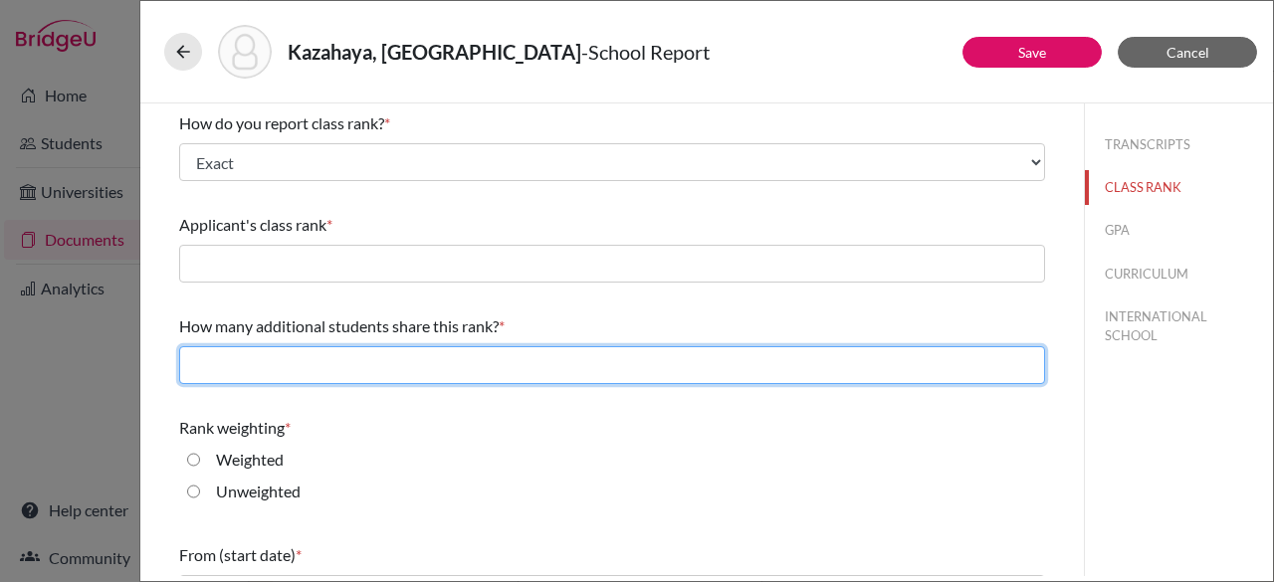
click at [408, 371] on input "text" at bounding box center [612, 365] width 866 height 38
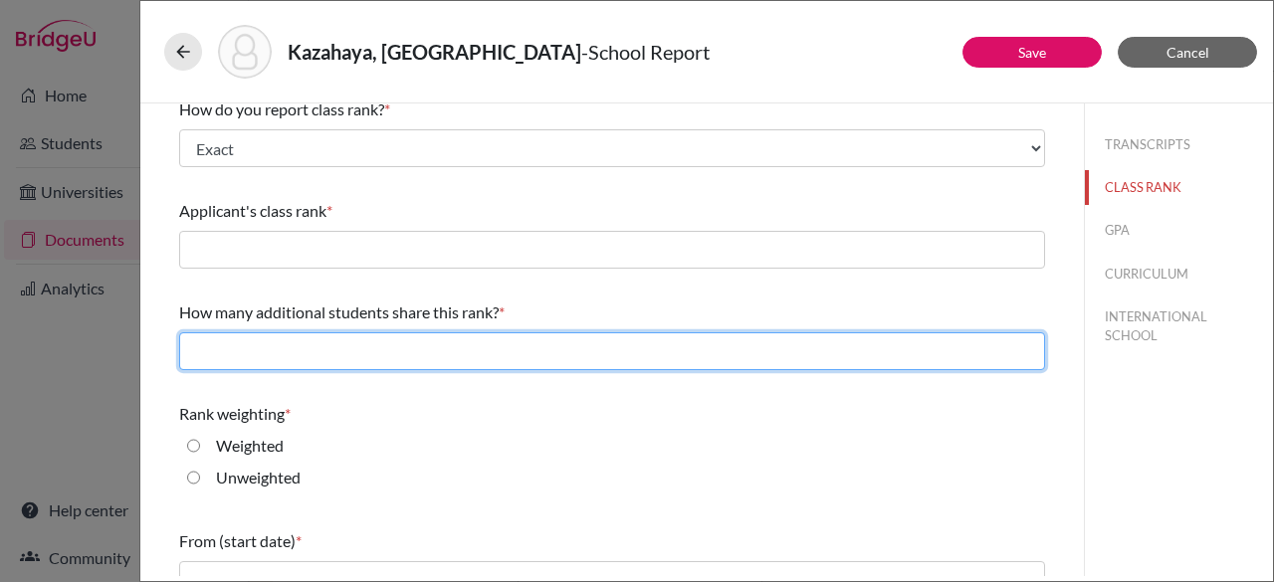
scroll to position [145, 0]
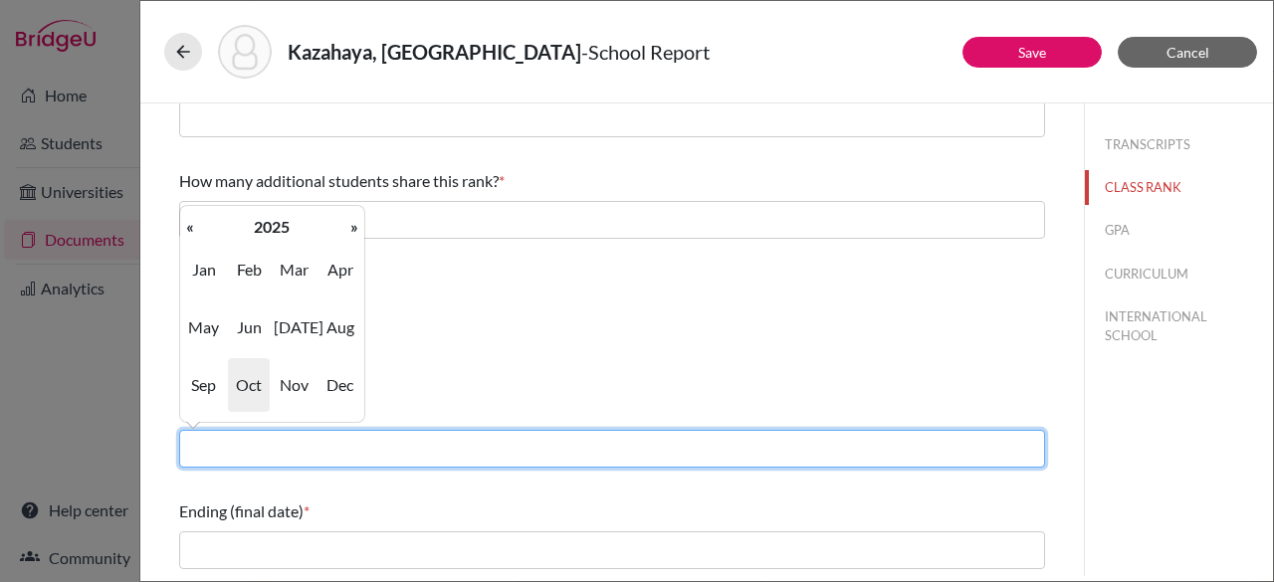
click at [317, 442] on input "text" at bounding box center [612, 449] width 866 height 38
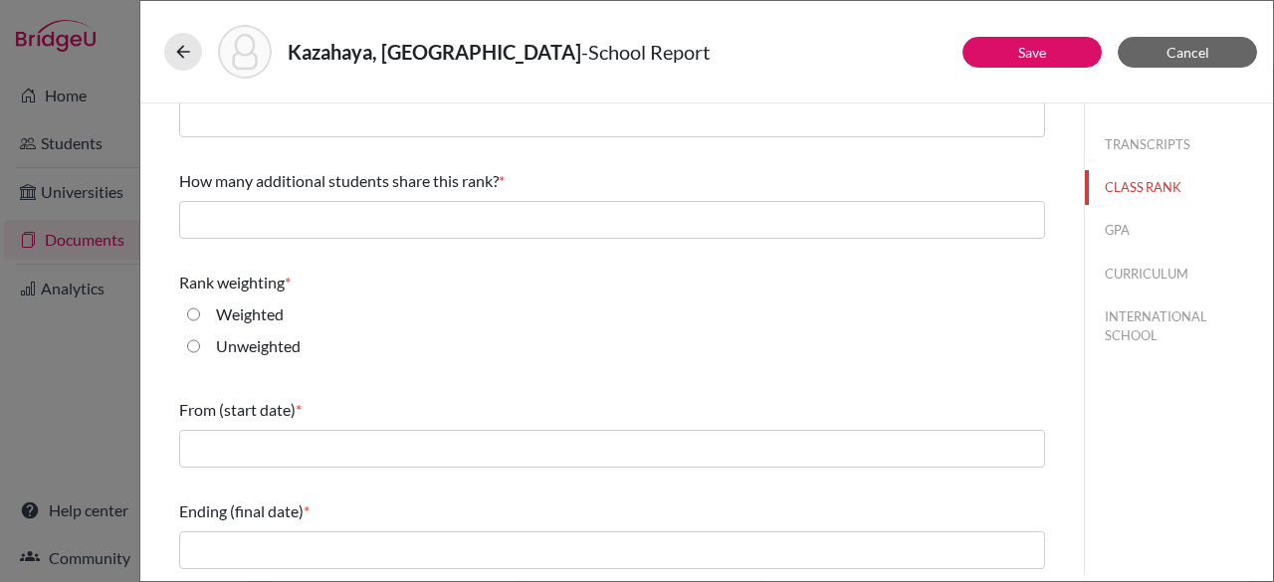
click at [434, 375] on div "How do you report class rank? * Select... Exact Decile Quintile Quartile None A…" at bounding box center [612, 267] width 866 height 619
click at [1108, 233] on button "GPA" at bounding box center [1179, 230] width 188 height 35
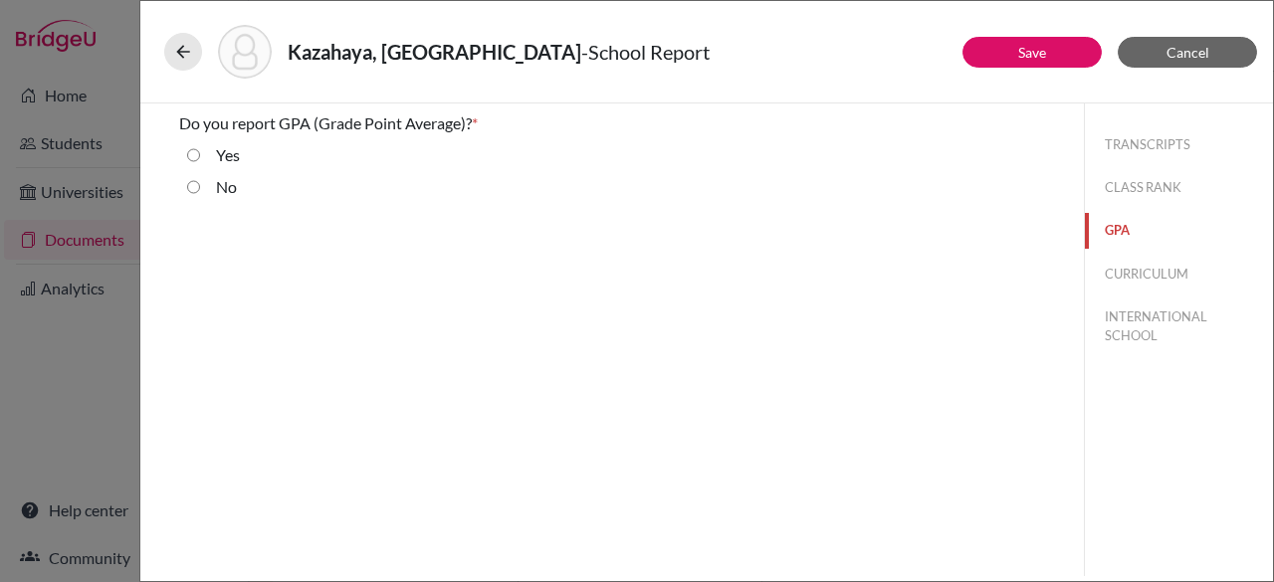
scroll to position [0, 0]
click at [218, 160] on label "Yes" at bounding box center [228, 155] width 24 height 24
click at [200, 160] on input "Yes" at bounding box center [193, 155] width 13 height 24
radio input "true"
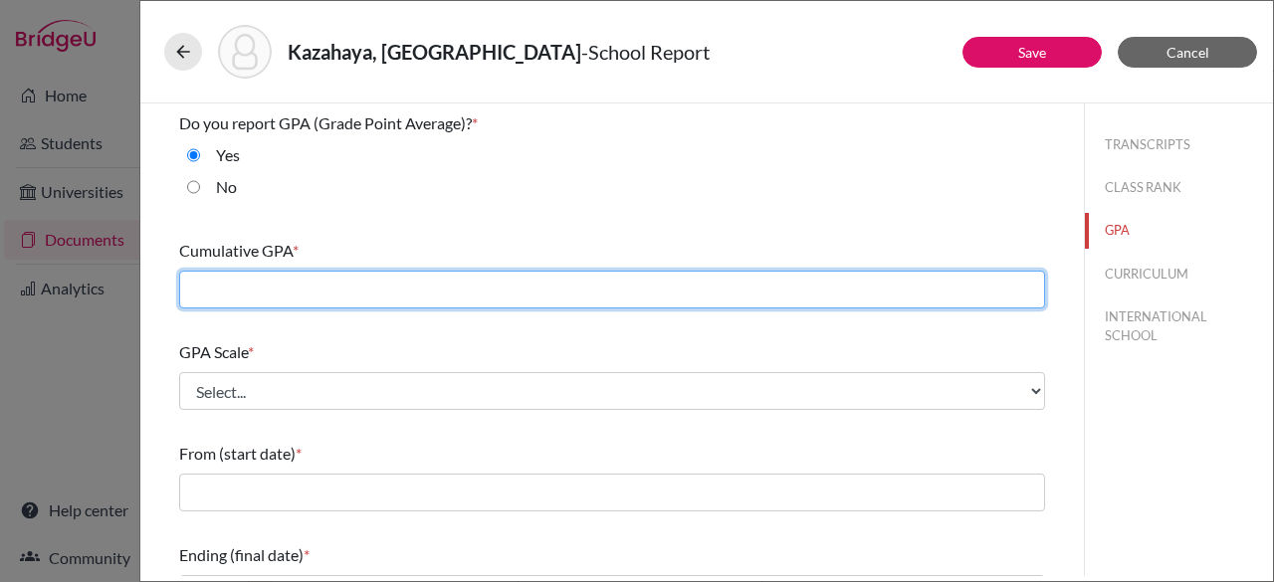
click at [536, 287] on input "text" at bounding box center [612, 290] width 866 height 38
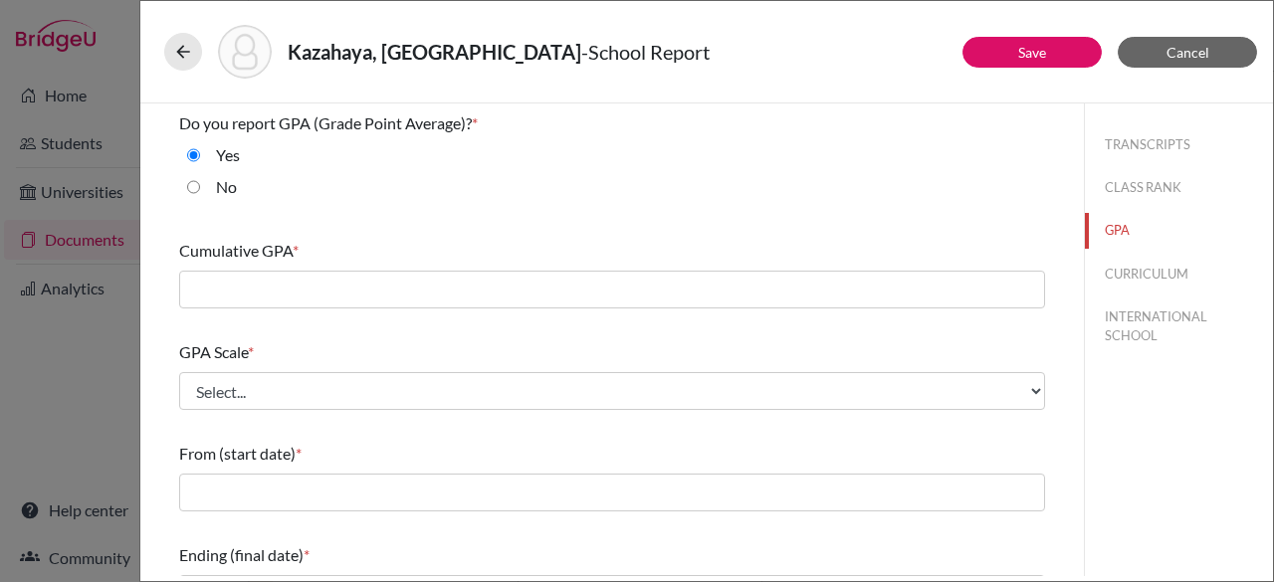
click at [665, 231] on div "Cumulative GPA *" at bounding box center [612, 274] width 866 height 86
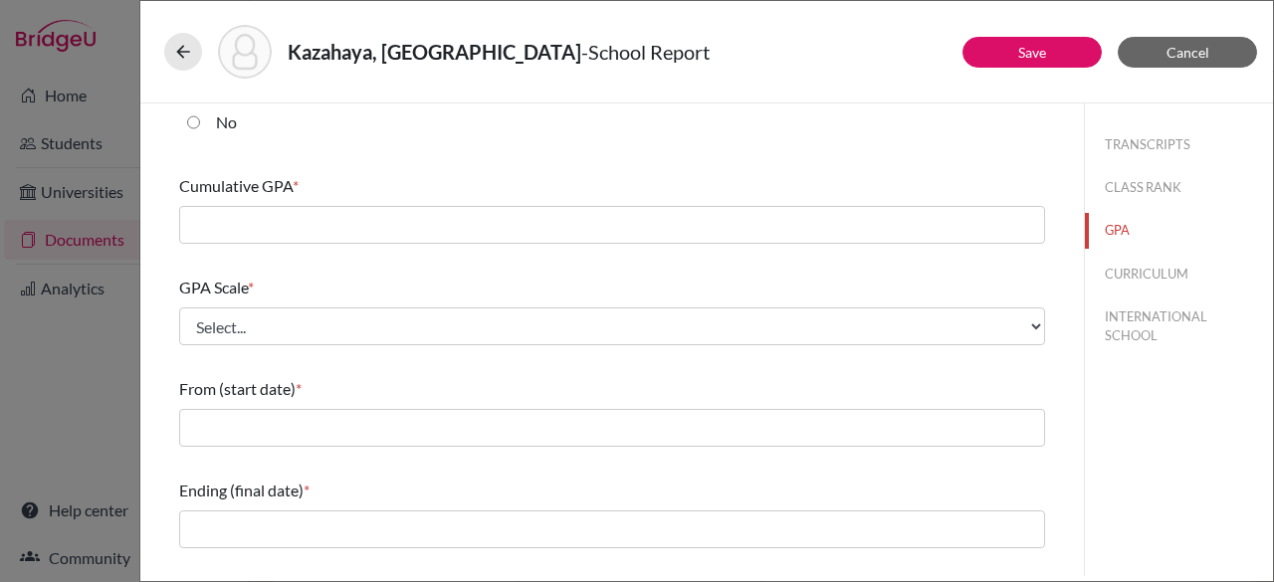
scroll to position [70, 0]
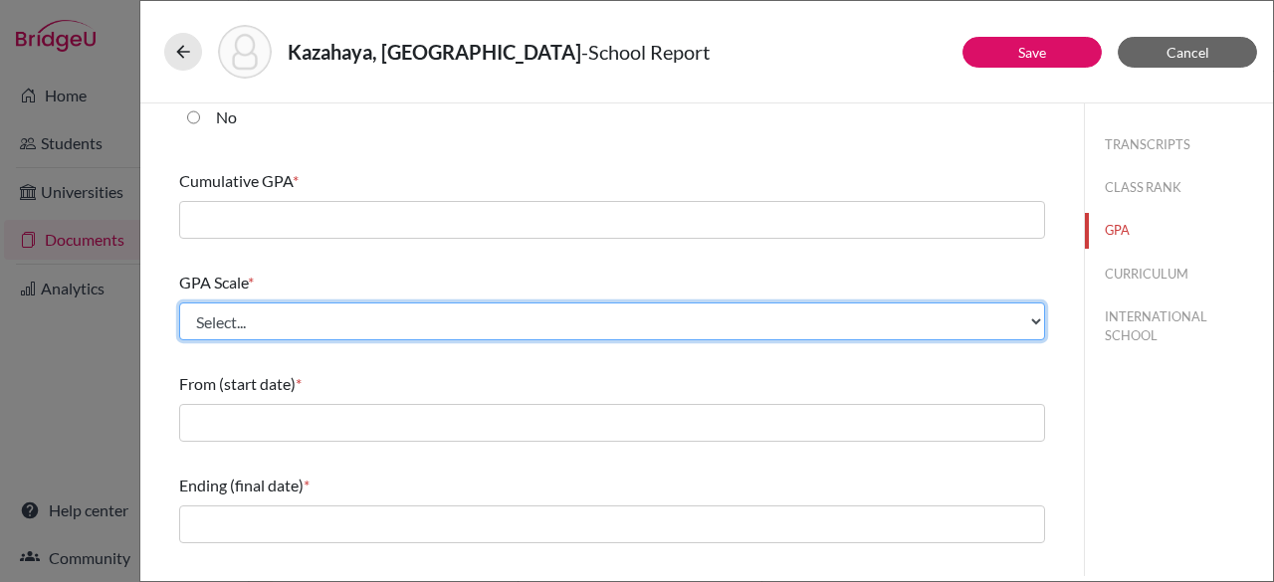
click at [361, 323] on select "Select... 4 5 6 7 8 9 10 11 12 13 14 15 16 17 18 19 20 100" at bounding box center [612, 322] width 866 height 38
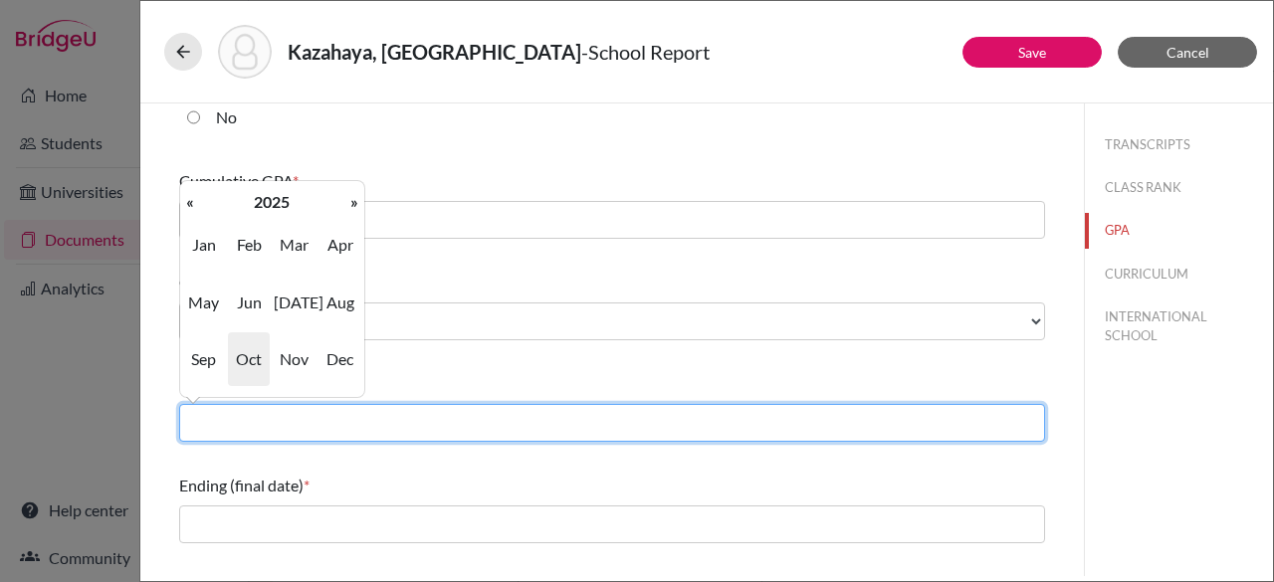
drag, startPoint x: 433, startPoint y: 403, endPoint x: 475, endPoint y: 370, distance: 53.2
click at [475, 370] on div "From (start date) *" at bounding box center [612, 407] width 866 height 86
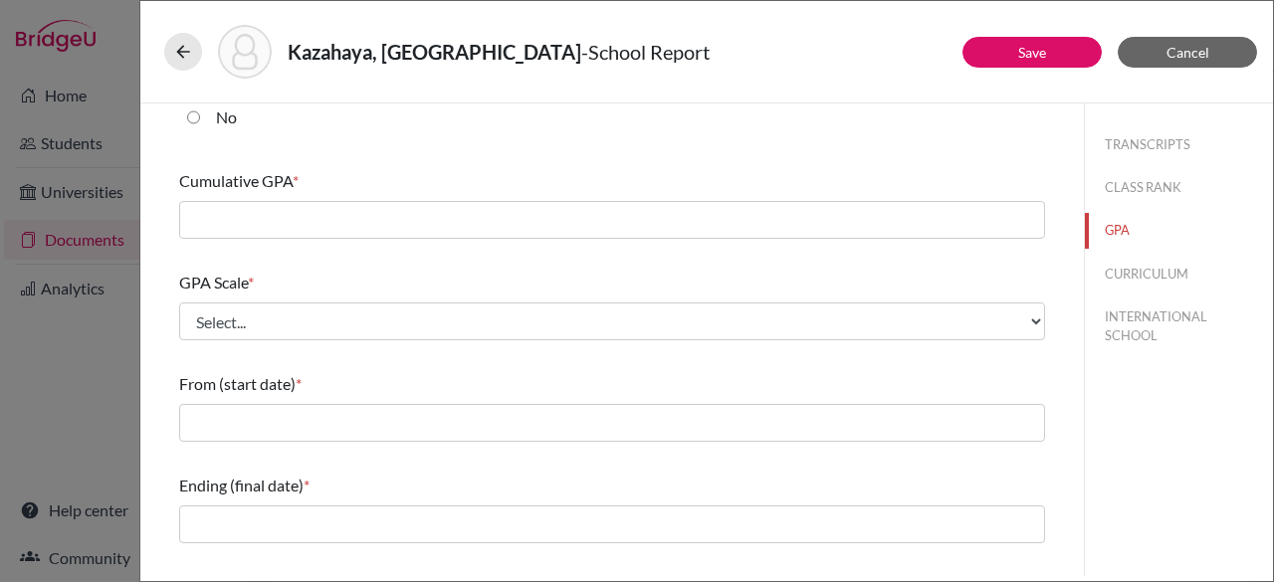
drag, startPoint x: 475, startPoint y: 370, endPoint x: 380, endPoint y: 480, distance: 144.7
click at [380, 480] on div "Do you report GPA (Grade Point Average)? * Yes No Cumulative GPA * GPA Scale * …" at bounding box center [612, 458] width 866 height 848
click at [524, 372] on div "From (start date) *" at bounding box center [612, 384] width 866 height 24
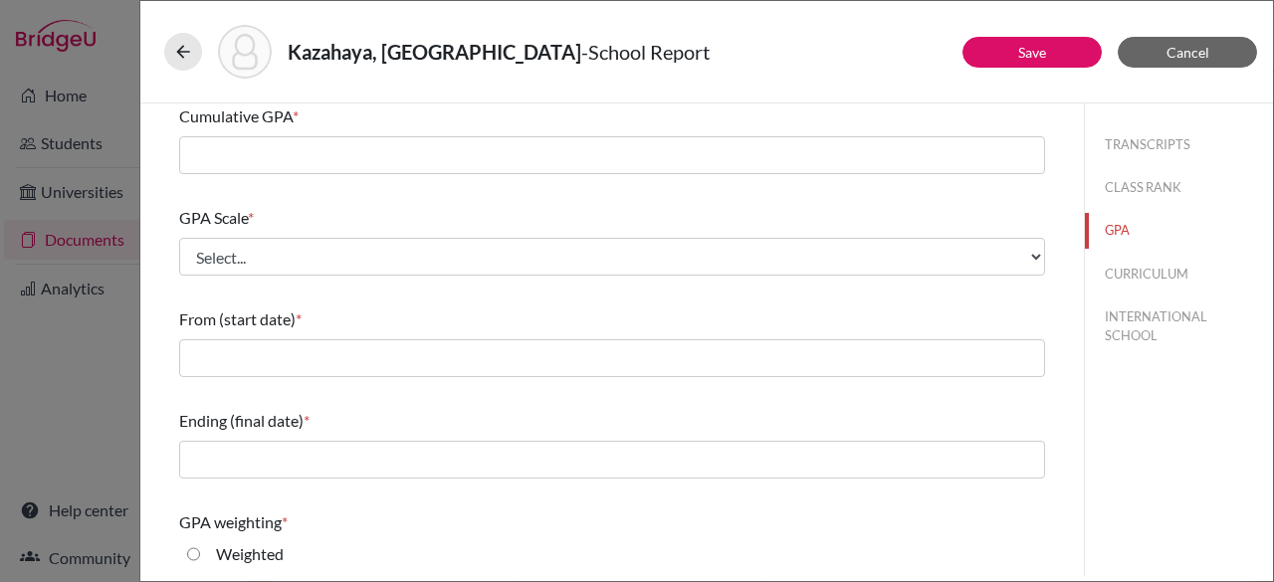
scroll to position [148, 0]
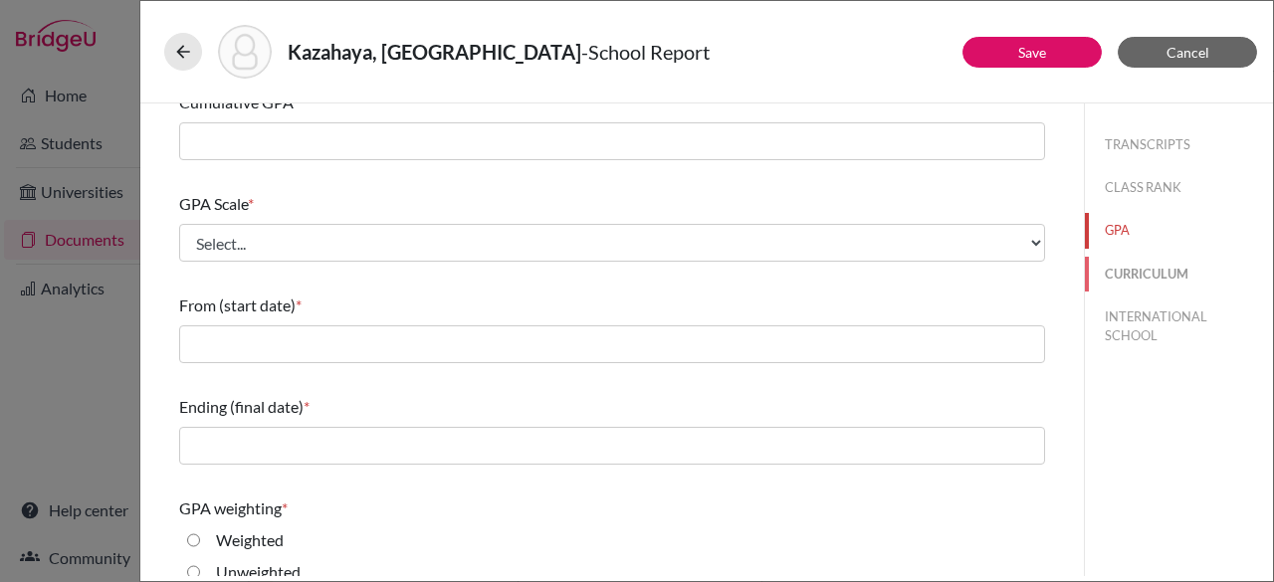
click at [1129, 284] on button "CURRICULUM" at bounding box center [1179, 274] width 188 height 35
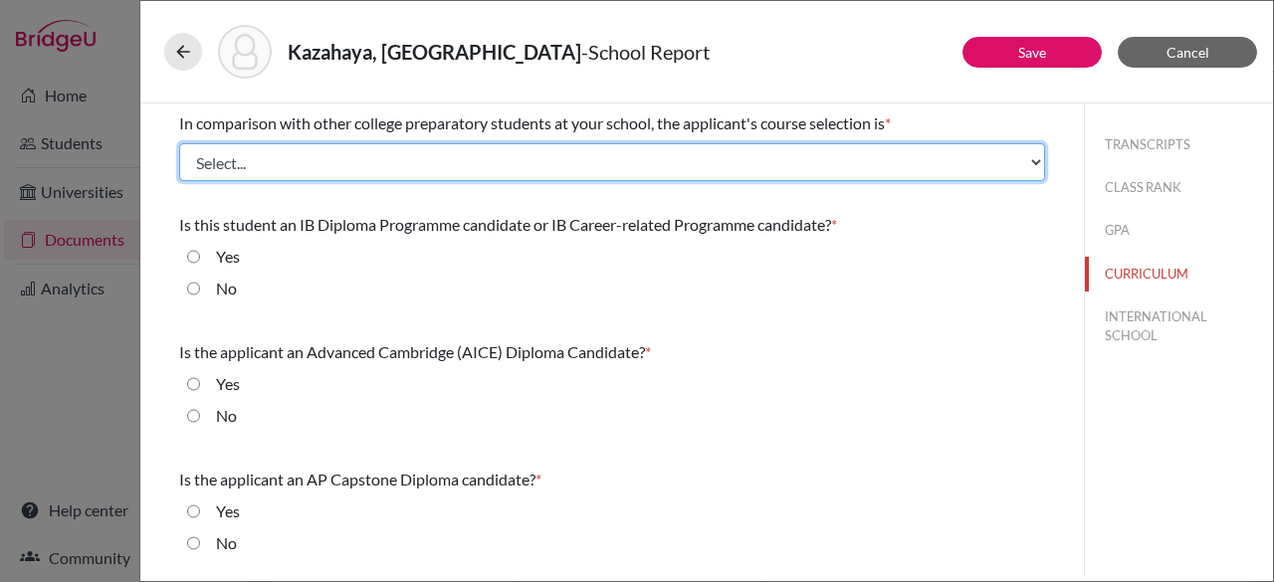
click at [495, 160] on select "Select... Less than demanding Average Demanding Very demanding Most demanding P…" at bounding box center [612, 162] width 866 height 38
click at [765, 161] on select "Select... Less than demanding Average Demanding Very demanding Most demanding P…" at bounding box center [612, 162] width 866 height 38
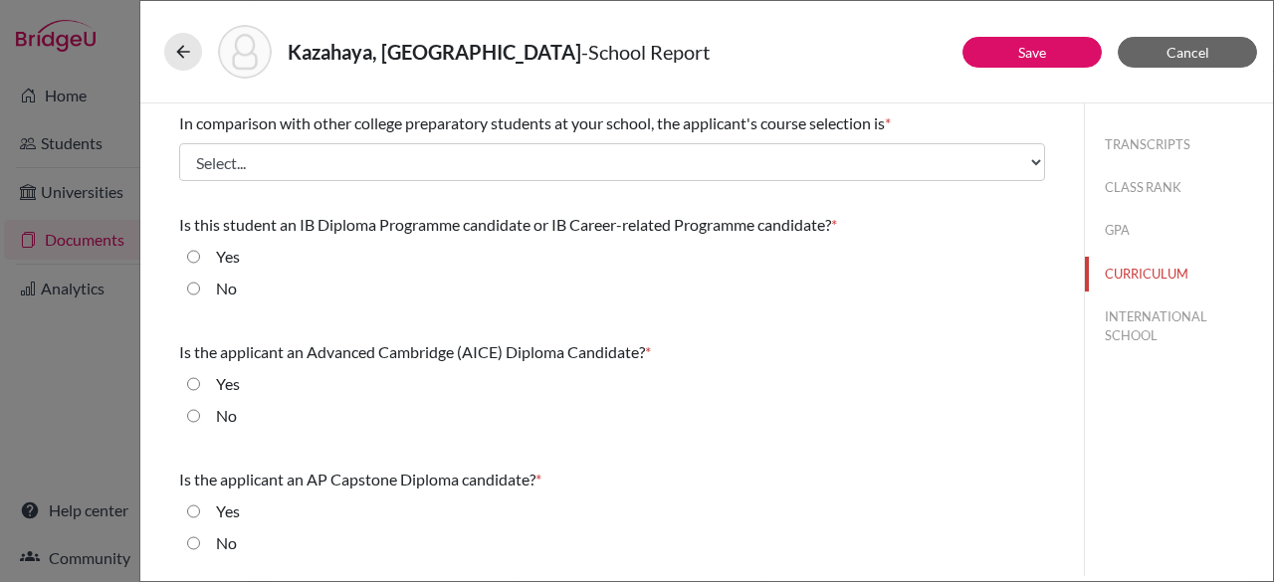
click at [926, 97] on div "Kazahaya, Marin - School Report" at bounding box center [706, 52] width 1133 height 103
click at [1138, 331] on button "INTERNATIONAL SCHOOL" at bounding box center [1179, 327] width 188 height 54
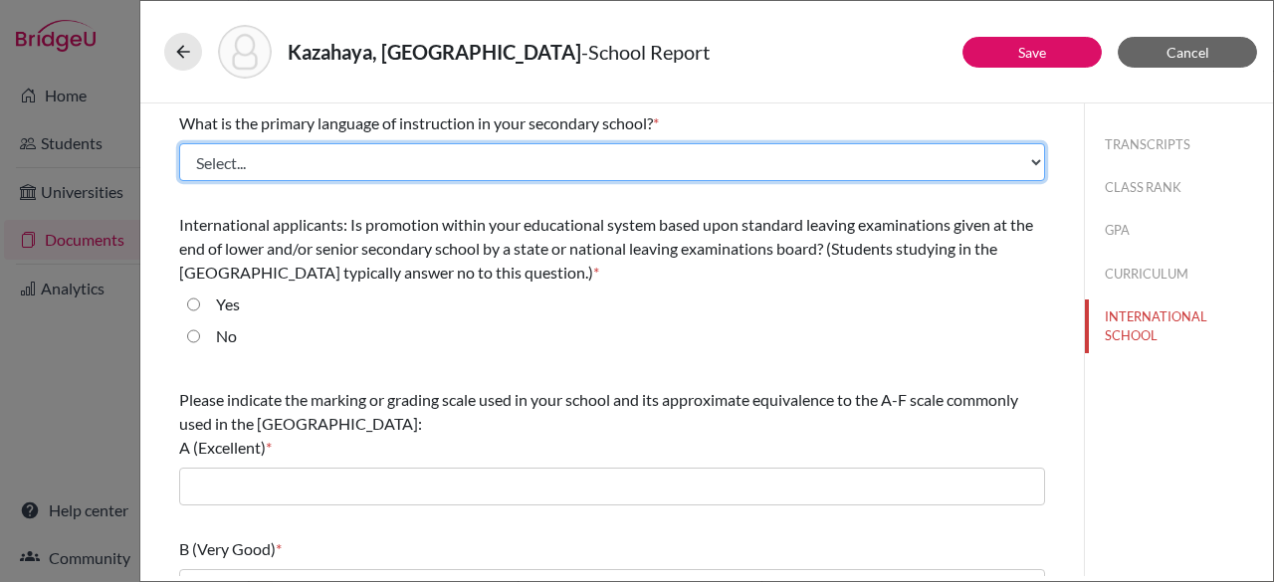
click at [520, 168] on select "Select... Albanian Arabic Armenian Assamese Azerbaijani Belarusian Bengali Bulg…" at bounding box center [612, 162] width 866 height 38
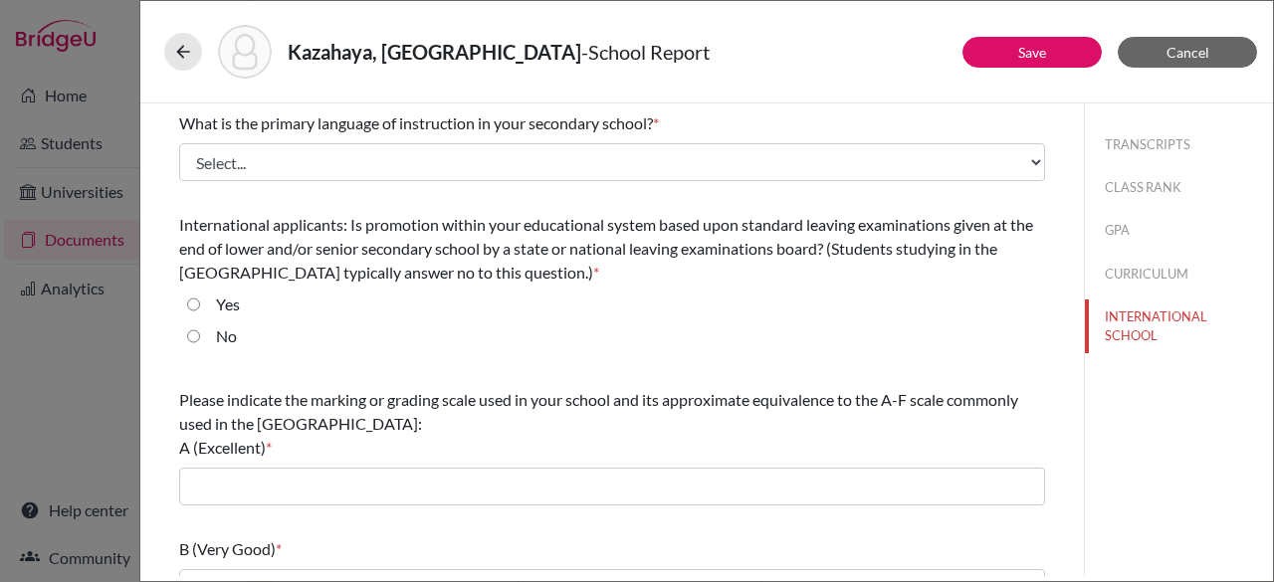
click at [769, 120] on div "What is the primary language of instruction in your secondary school? *" at bounding box center [612, 123] width 866 height 24
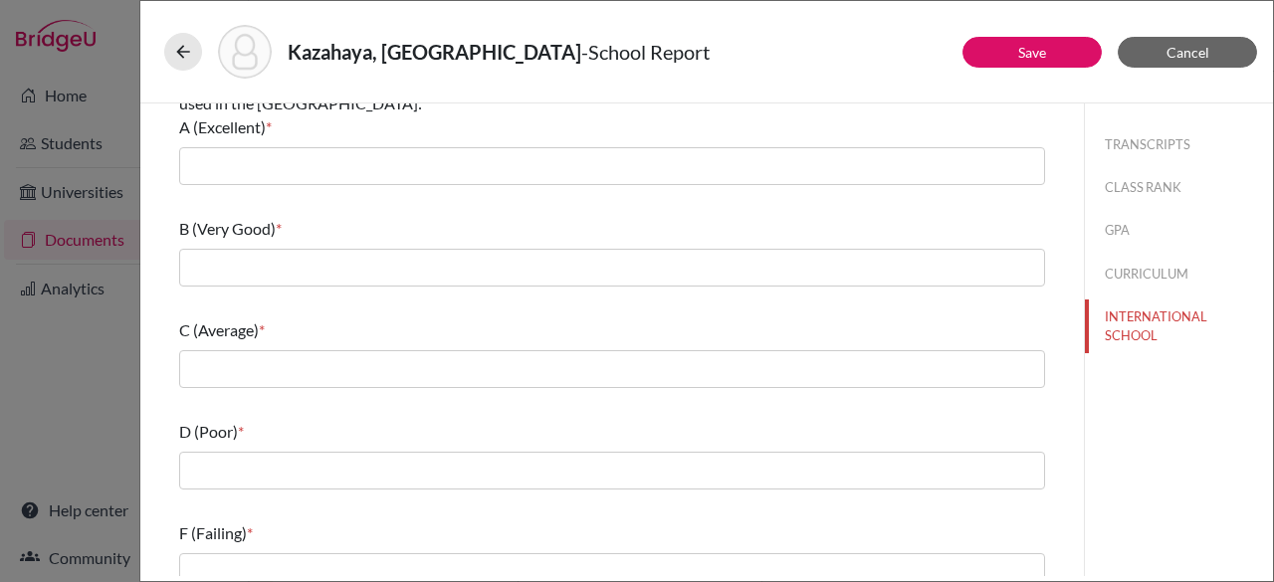
scroll to position [342, 0]
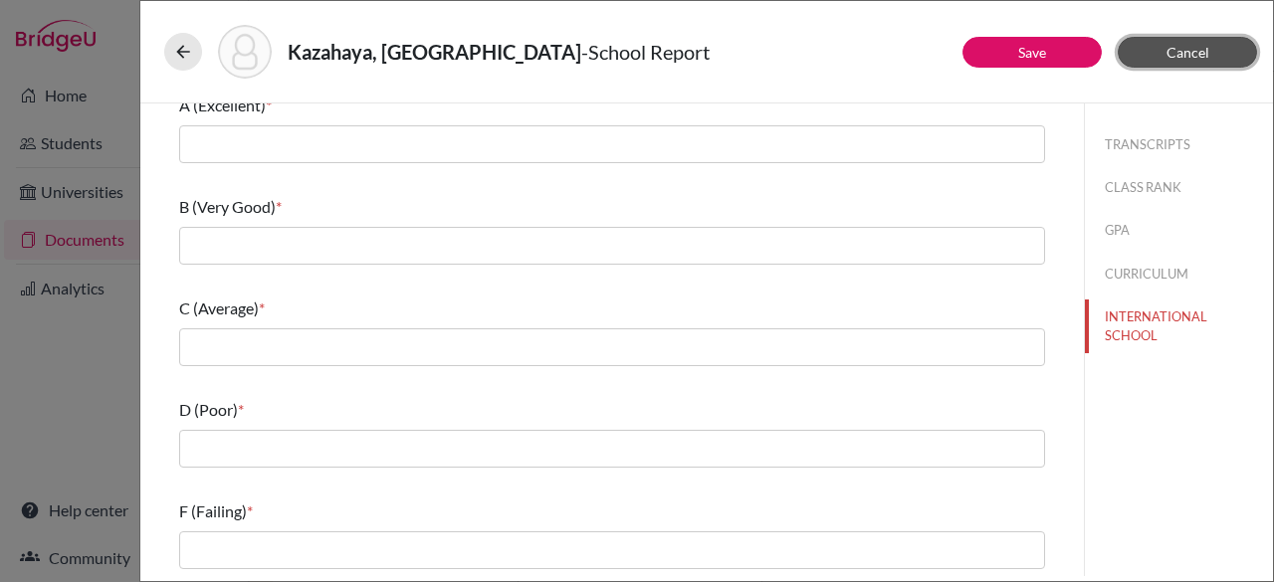
click at [1199, 53] on span "Cancel" at bounding box center [1188, 52] width 43 height 17
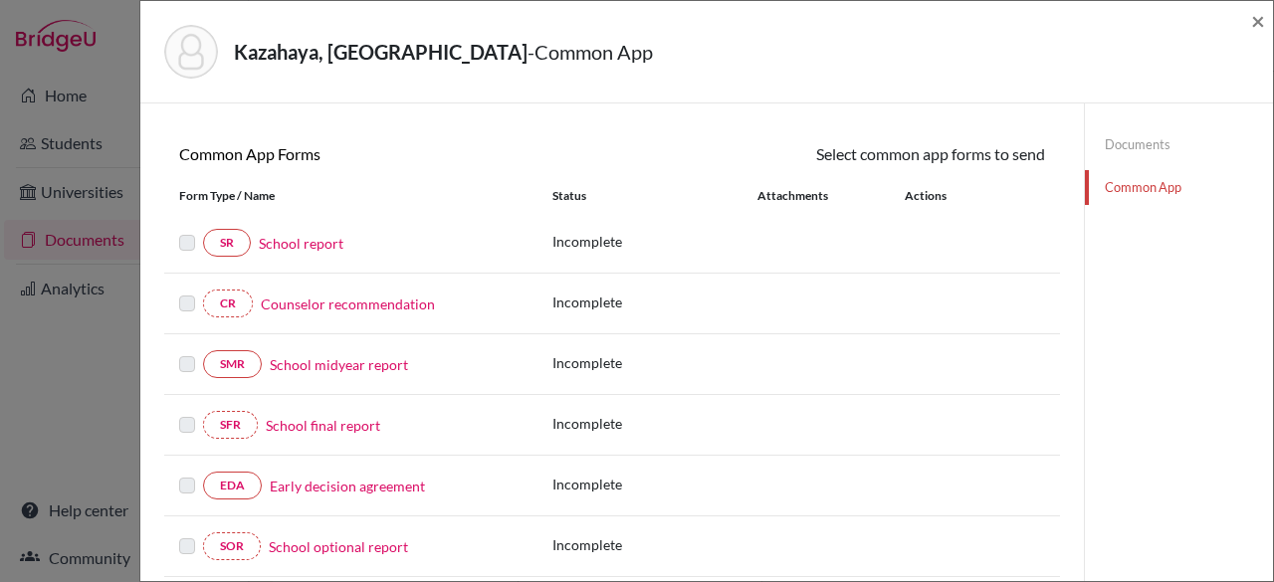
scroll to position [157, 0]
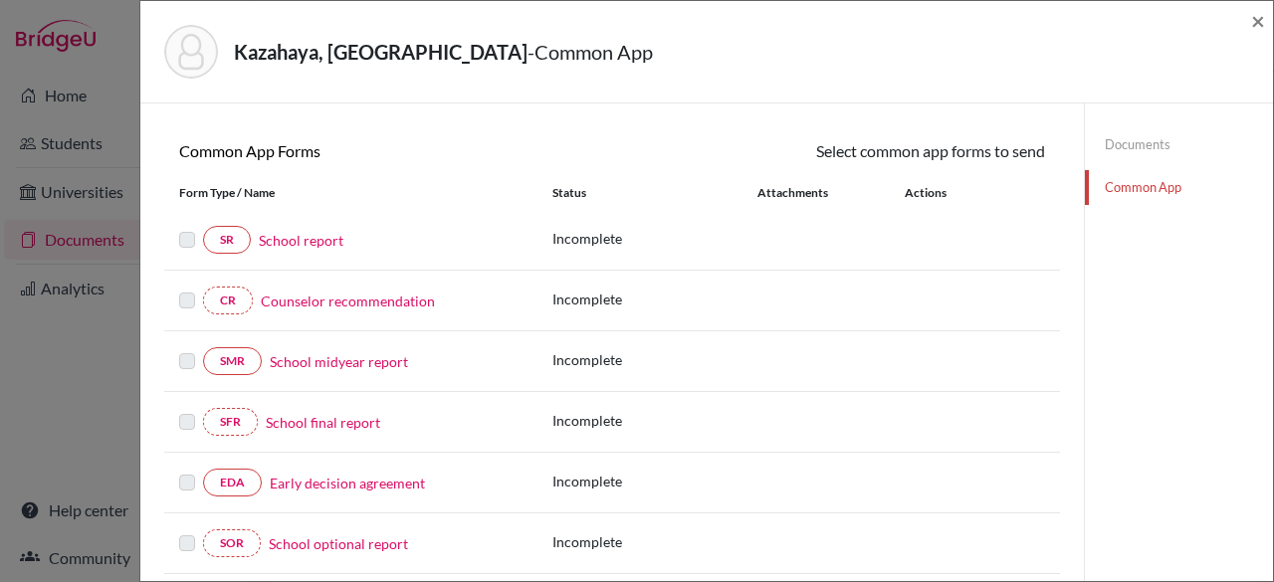
click at [364, 298] on link "Counselor recommendation" at bounding box center [348, 301] width 174 height 21
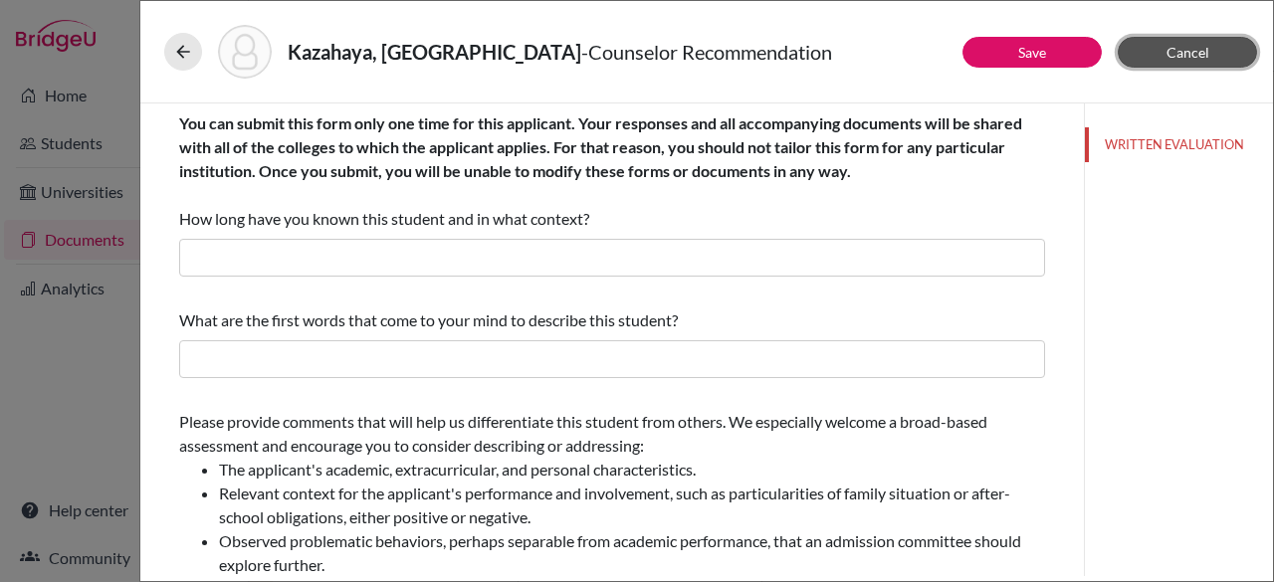
click at [1181, 55] on span "Cancel" at bounding box center [1188, 52] width 43 height 17
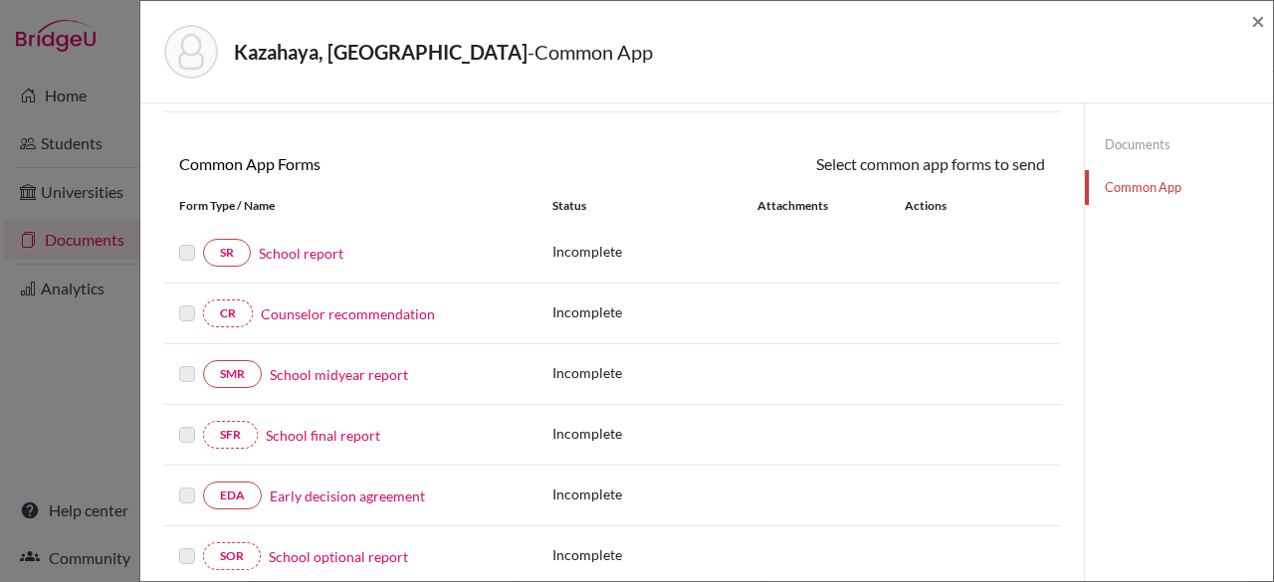
scroll to position [149, 0]
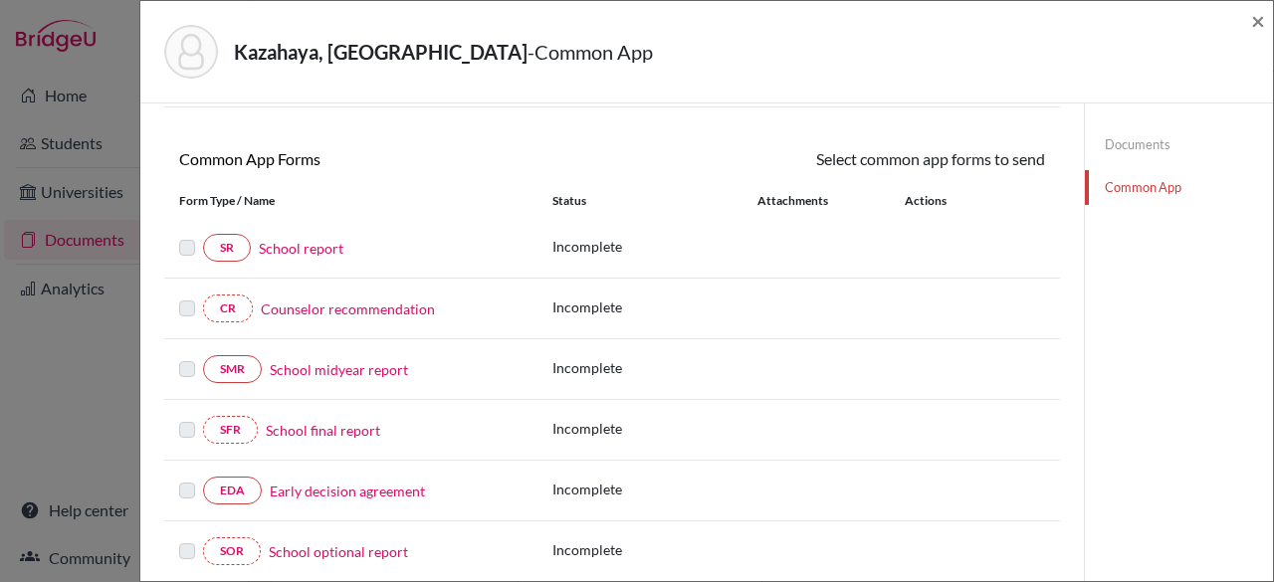
click at [305, 372] on link "School midyear report" at bounding box center [339, 369] width 138 height 21
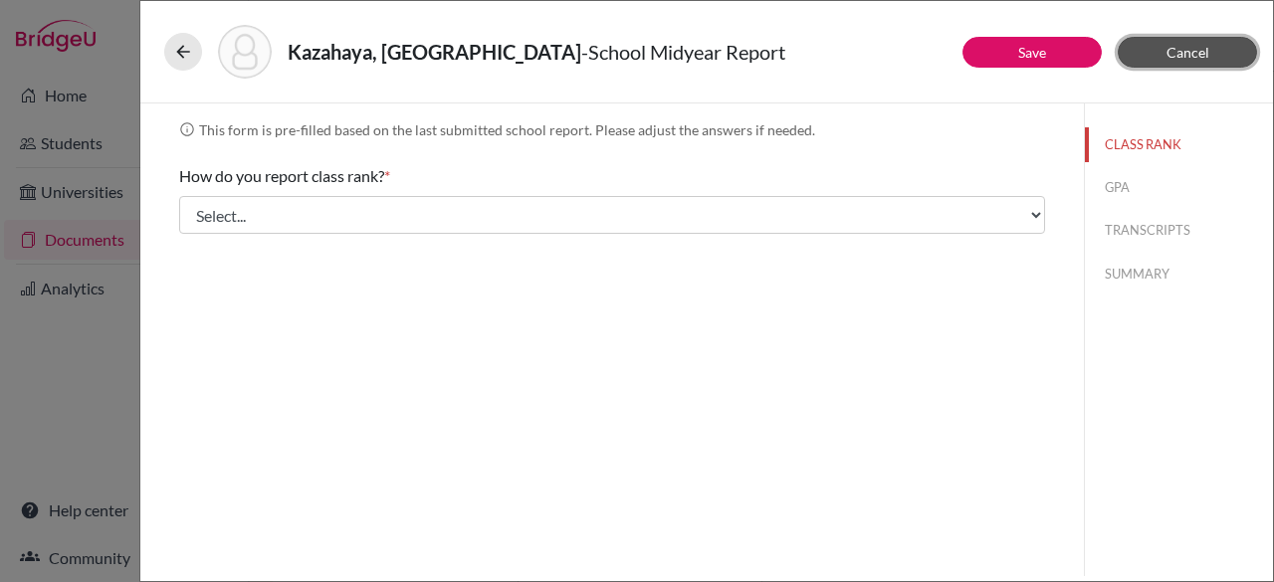
click at [1181, 52] on span "Cancel" at bounding box center [1188, 52] width 43 height 17
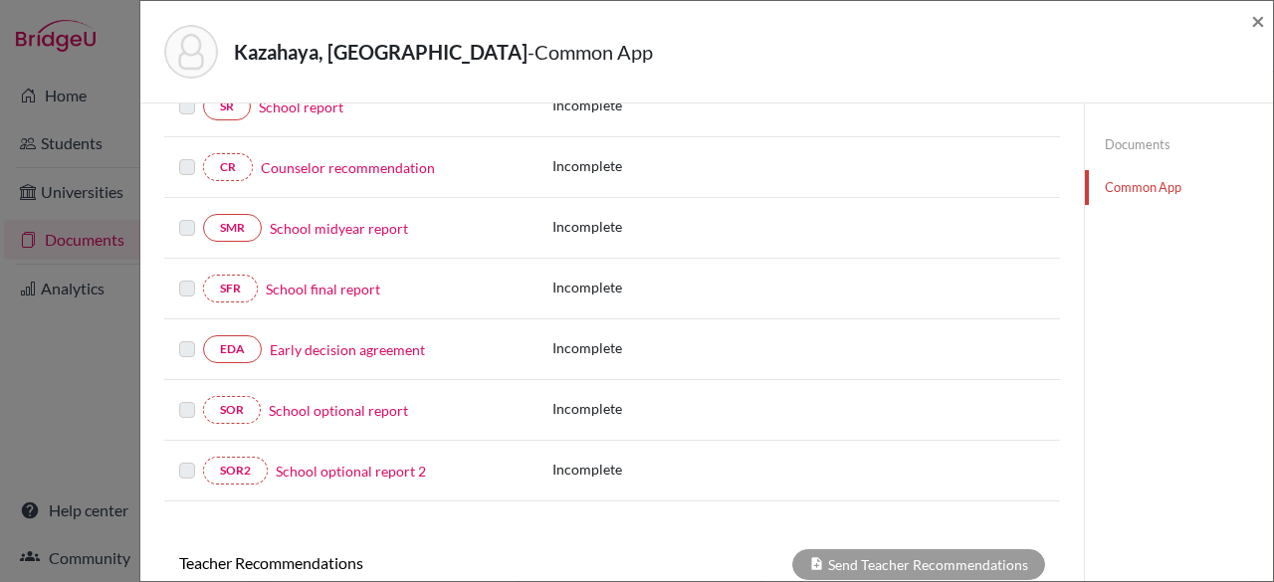
scroll to position [300, 0]
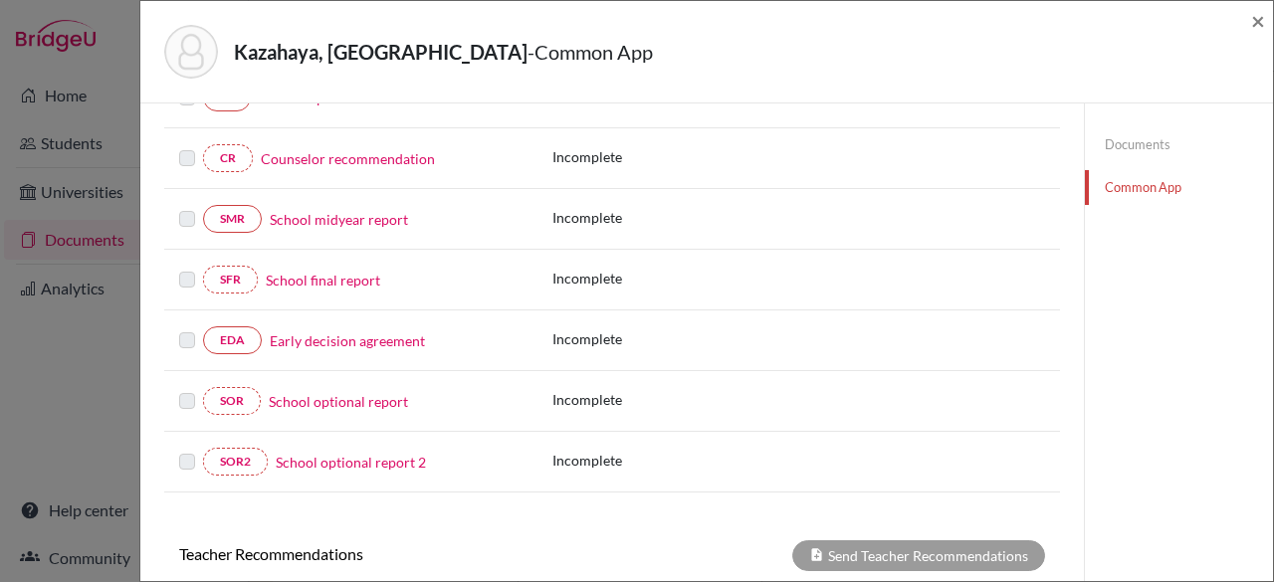
click at [358, 339] on link "Early decision agreement" at bounding box center [347, 341] width 155 height 21
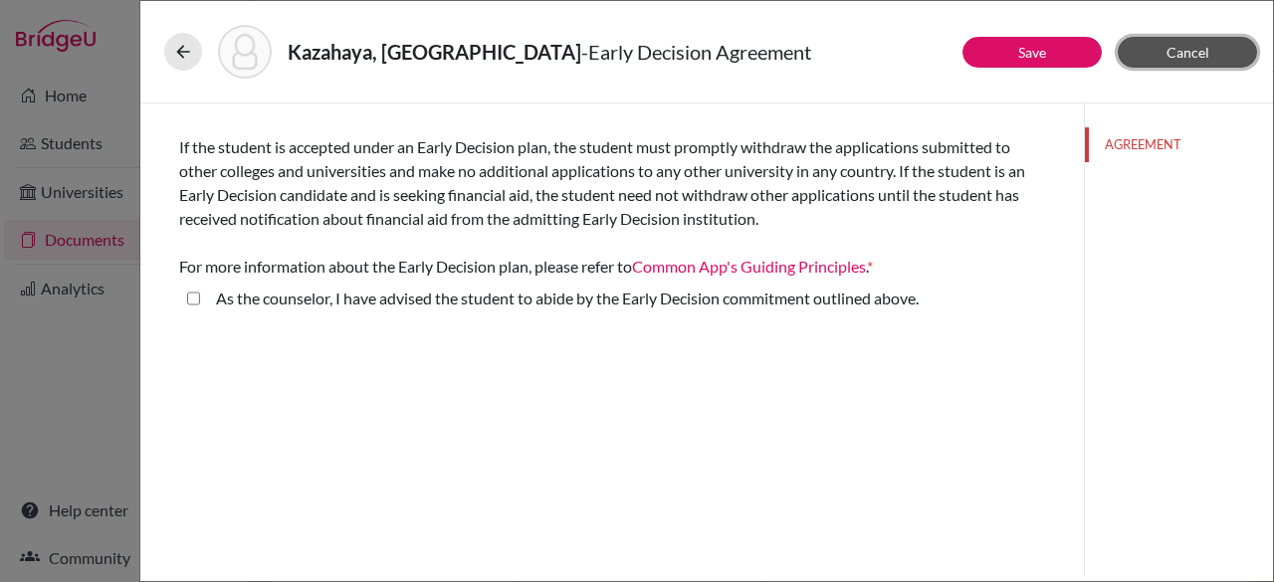
click at [1174, 51] on span "Cancel" at bounding box center [1188, 52] width 43 height 17
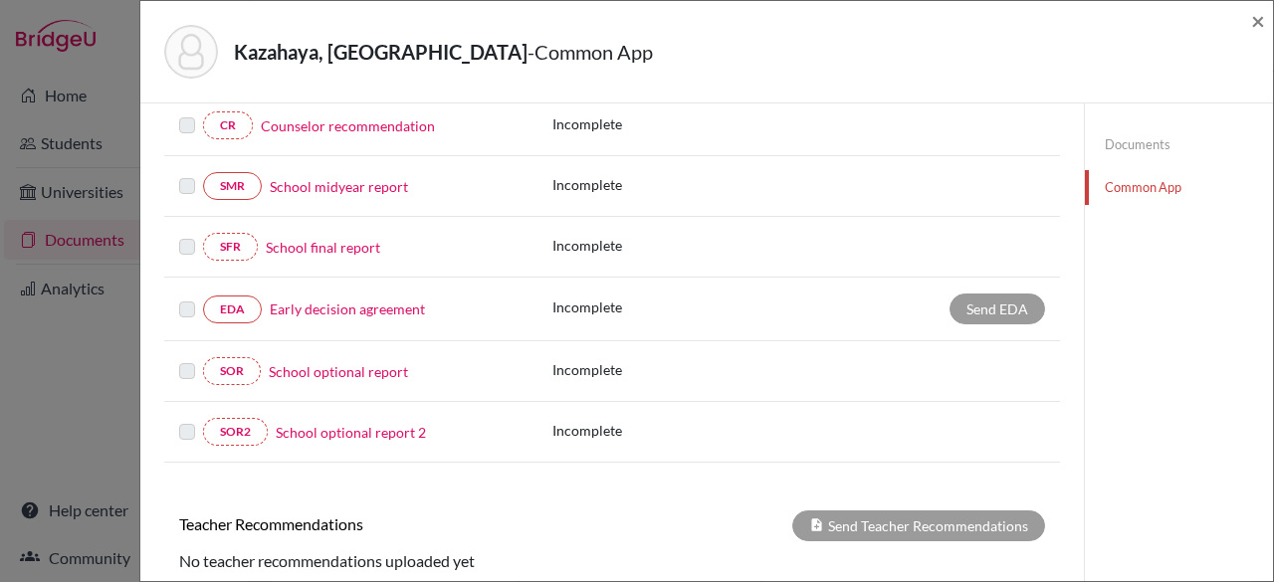
scroll to position [334, 0]
click at [362, 302] on link "Early decision agreement" at bounding box center [347, 307] width 155 height 21
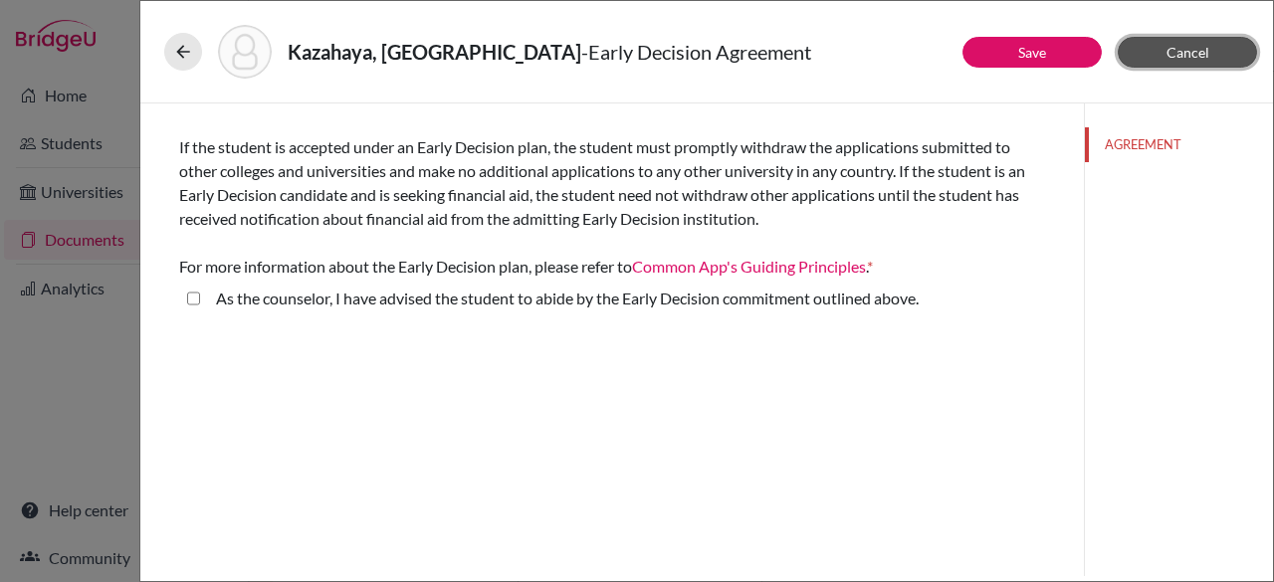
click at [1205, 57] on span "Cancel" at bounding box center [1188, 52] width 43 height 17
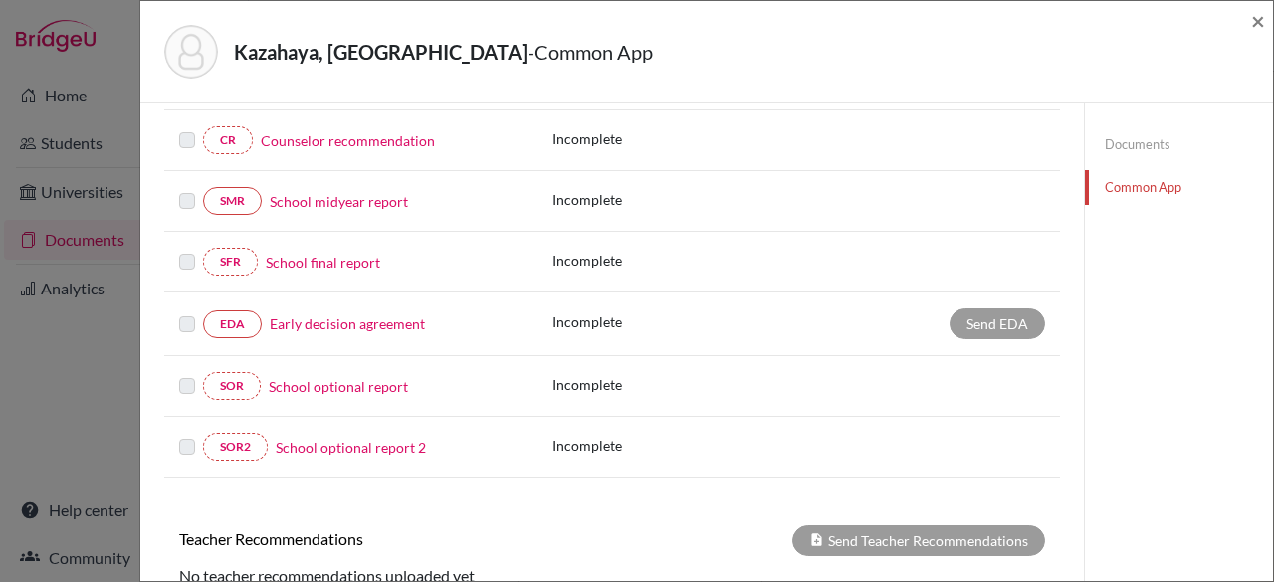
scroll to position [319, 0]
click at [371, 387] on link "School optional report" at bounding box center [338, 385] width 139 height 21
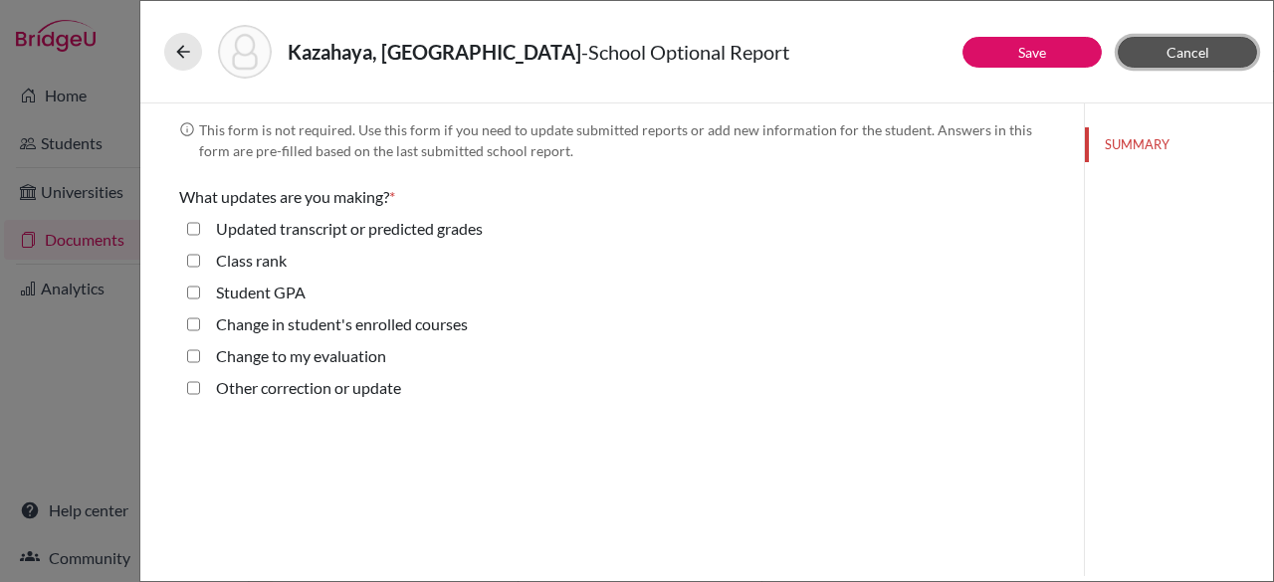
click at [1175, 56] on span "Cancel" at bounding box center [1188, 52] width 43 height 17
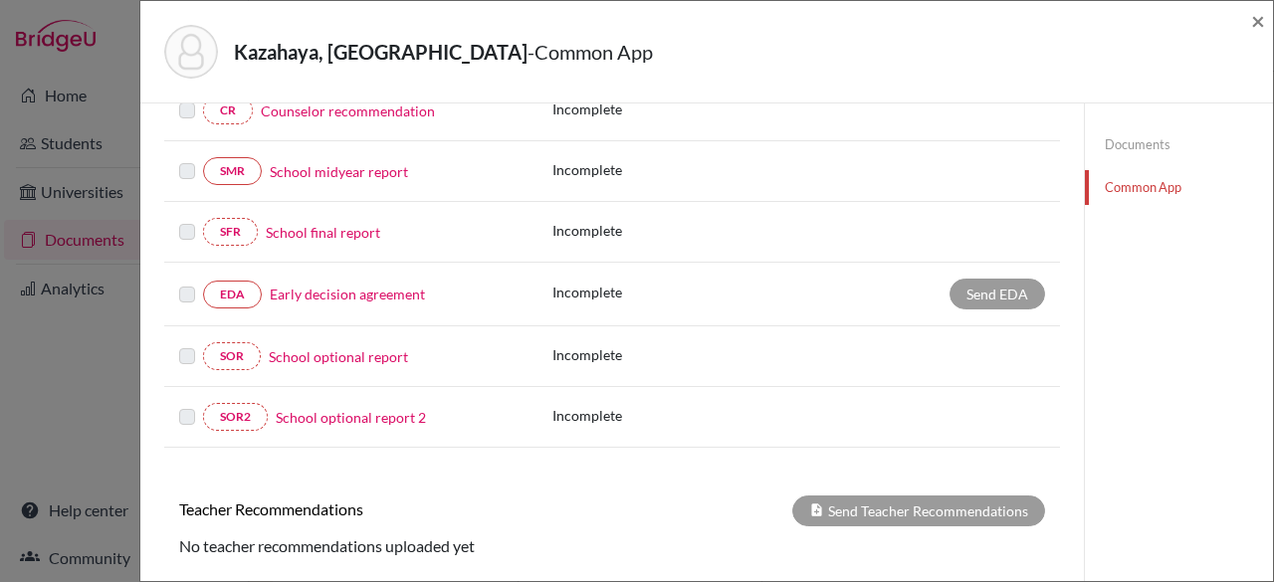
scroll to position [348, 0]
click at [337, 350] on link "School optional report" at bounding box center [338, 355] width 139 height 21
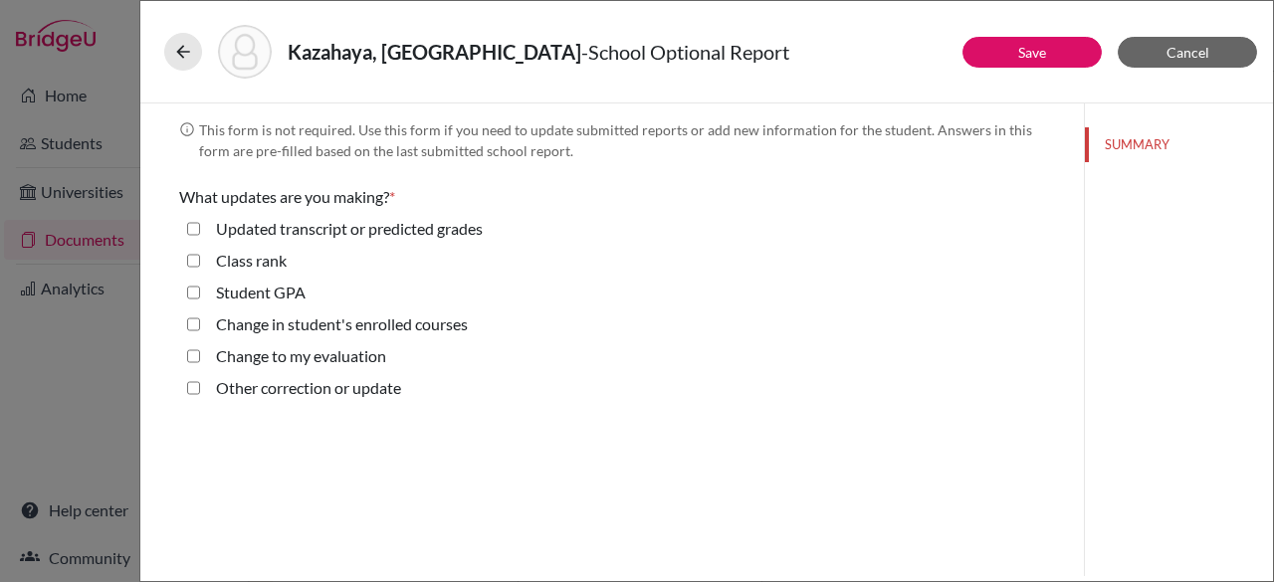
click at [276, 287] on label "Student GPA" at bounding box center [261, 293] width 90 height 24
click at [200, 287] on GPA "Student GPA" at bounding box center [193, 293] width 13 height 24
click at [297, 294] on label "Student GPA" at bounding box center [261, 293] width 90 height 24
click at [200, 294] on GPA "Student GPA" at bounding box center [193, 293] width 13 height 24
click at [297, 294] on label "Student GPA" at bounding box center [261, 293] width 90 height 24
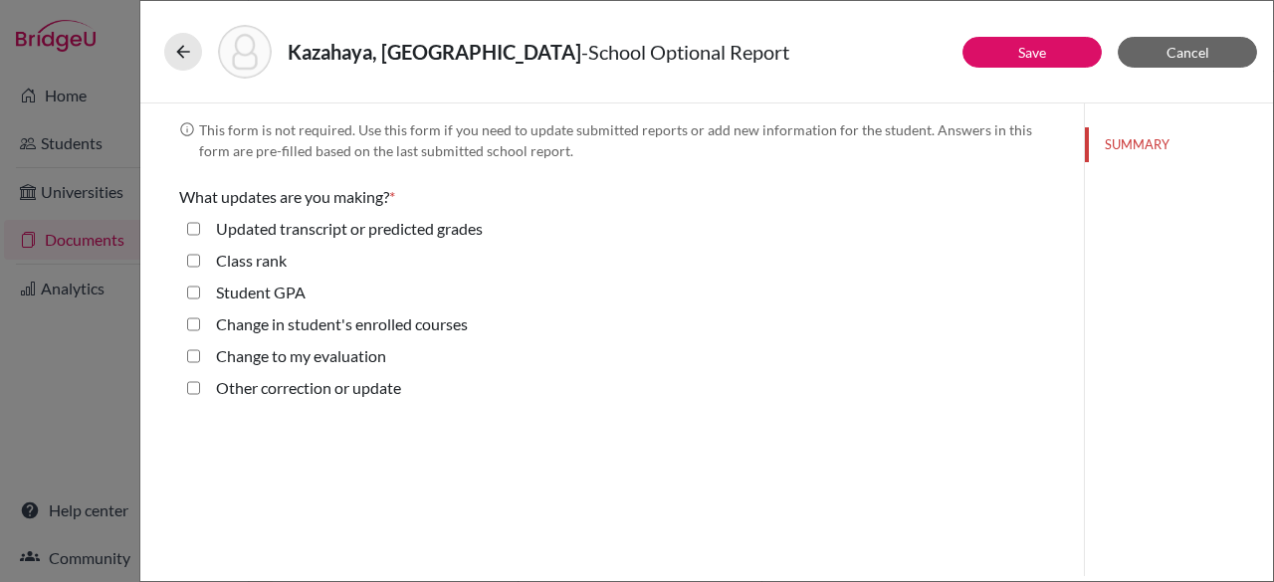
click at [200, 294] on GPA "Student GPA" at bounding box center [193, 293] width 13 height 24
click at [259, 296] on label "Student GPA" at bounding box center [261, 293] width 90 height 24
click at [200, 296] on GPA "Student GPA" at bounding box center [193, 293] width 13 height 24
checkbox GPA "false"
click at [1199, 68] on div "Kazahaya, Marin - School Optional Report" at bounding box center [706, 52] width 1085 height 54
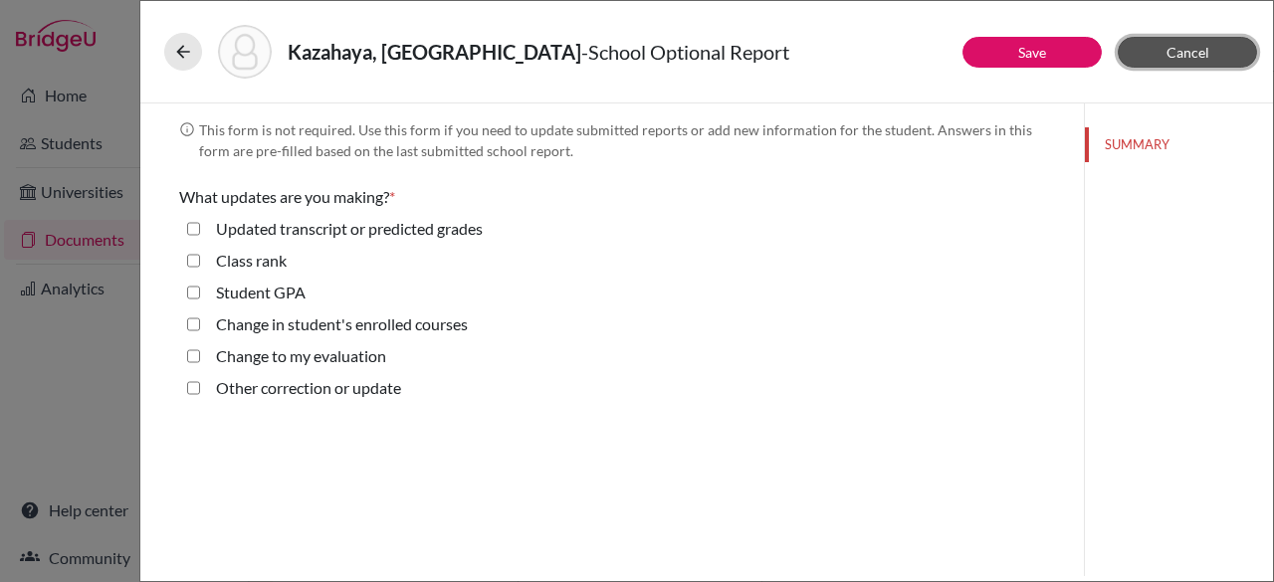
click at [1181, 55] on span "Cancel" at bounding box center [1188, 52] width 43 height 17
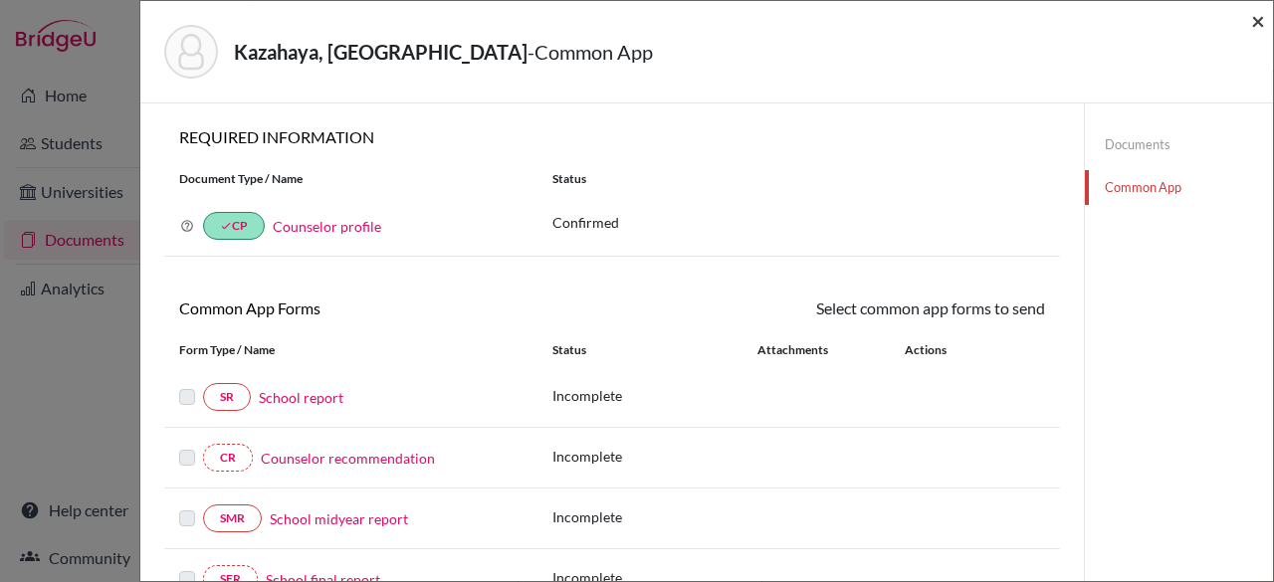
click at [1256, 29] on span "×" at bounding box center [1258, 20] width 14 height 29
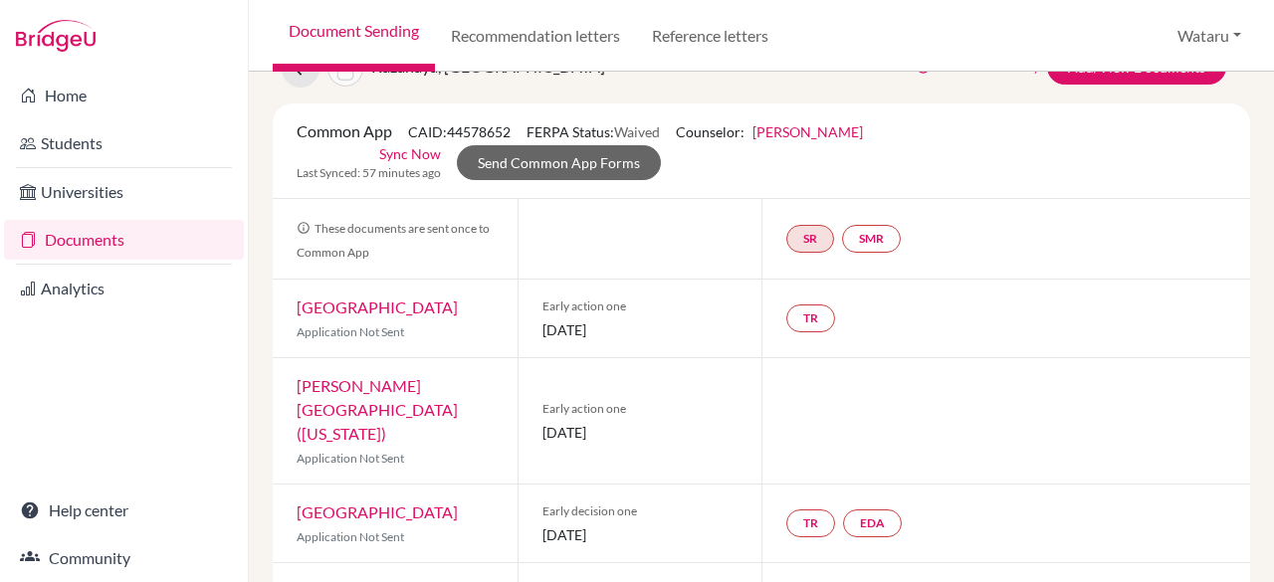
scroll to position [91, 0]
click at [352, 308] on link "DePauw University" at bounding box center [377, 308] width 161 height 19
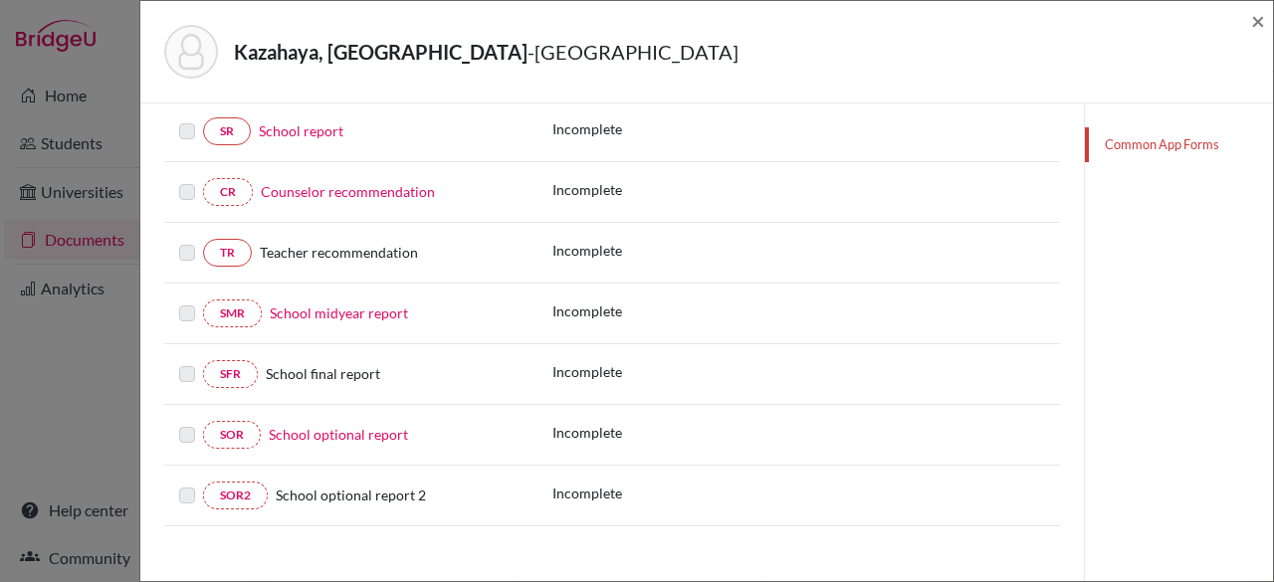
scroll to position [375, 0]
click at [235, 244] on link "TR" at bounding box center [227, 252] width 49 height 28
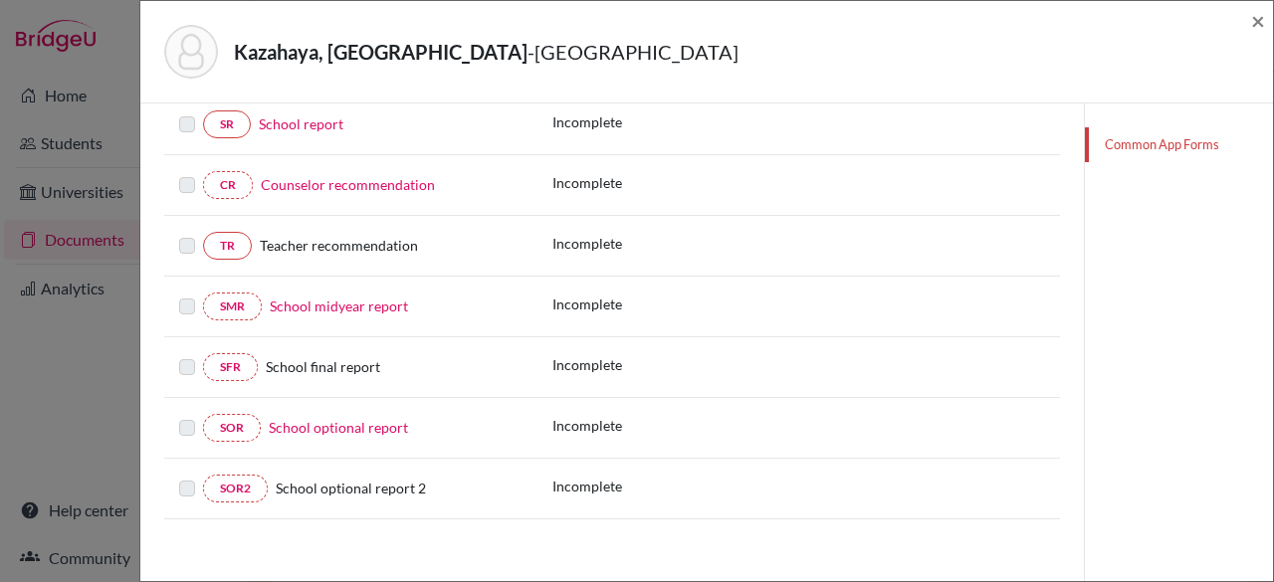
click at [398, 259] on div "TR Teacher recommendation Incomplete" at bounding box center [612, 246] width 896 height 61
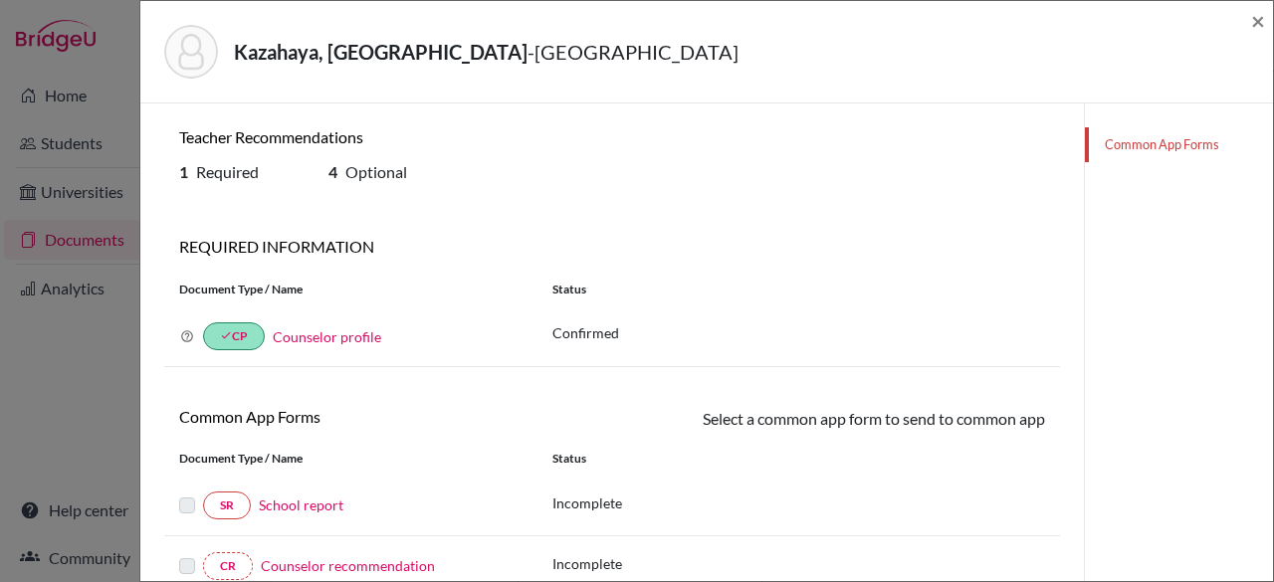
scroll to position [1, 0]
click at [1258, 23] on span "×" at bounding box center [1258, 20] width 14 height 29
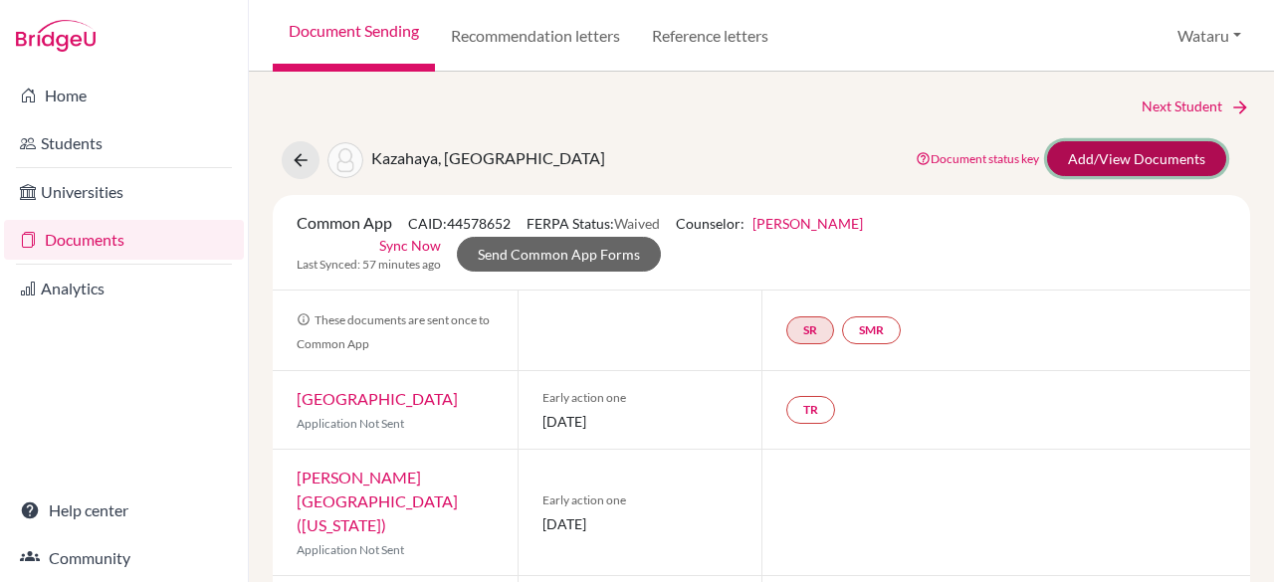
click at [1111, 168] on link "Add/View Documents" at bounding box center [1136, 158] width 179 height 35
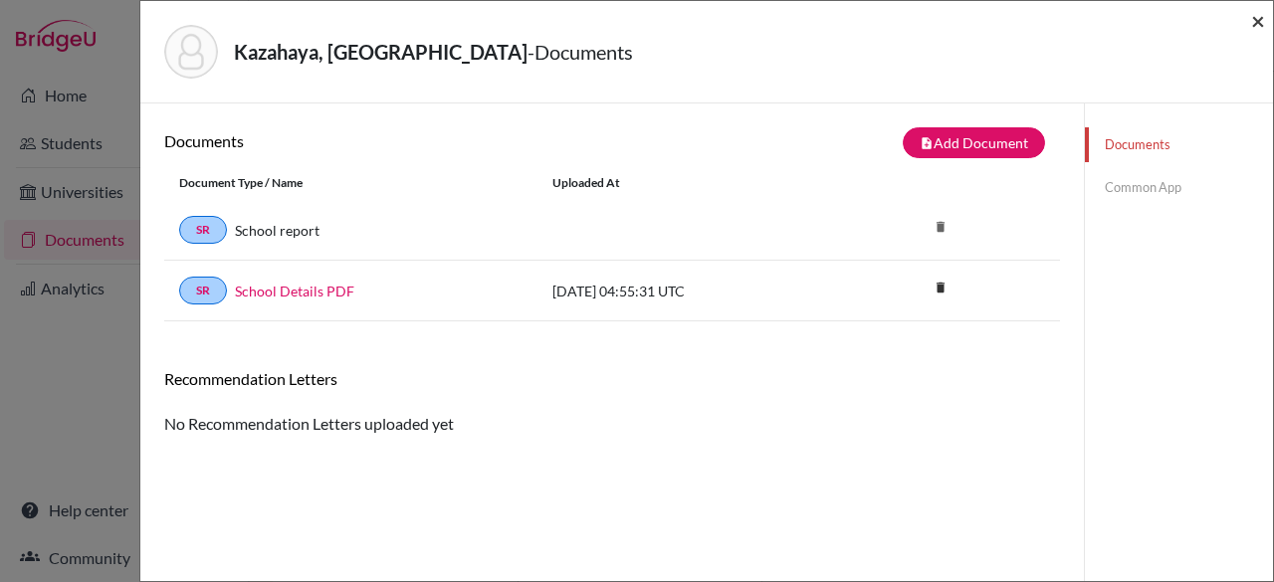
click at [1254, 27] on span "×" at bounding box center [1258, 20] width 14 height 29
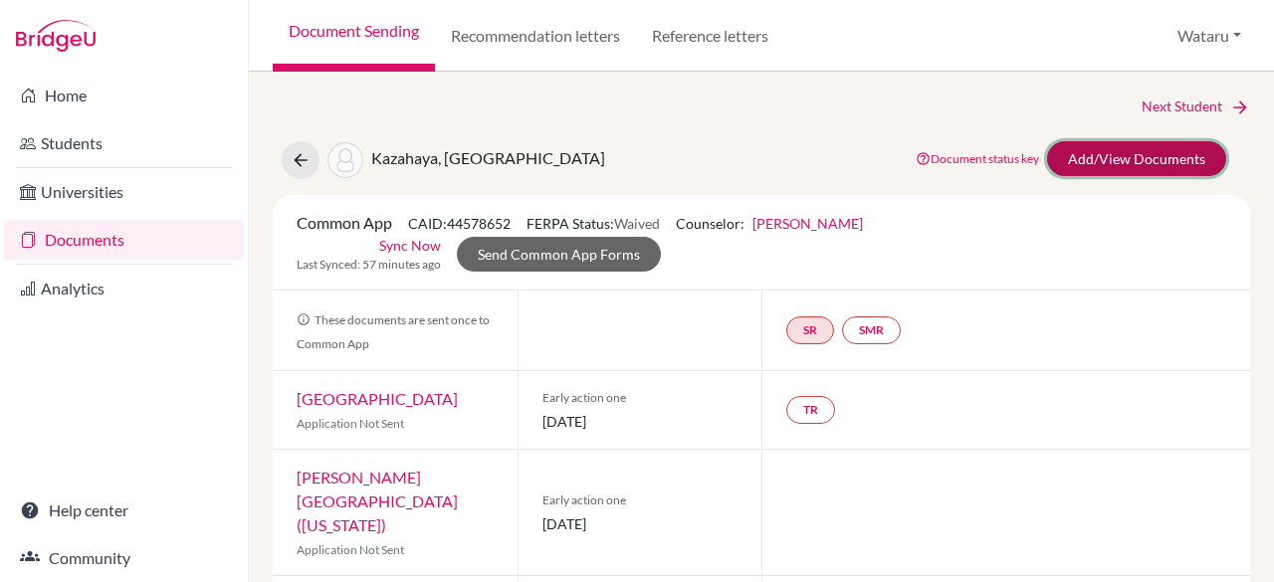
click at [1121, 162] on link "Add/View Documents" at bounding box center [1136, 158] width 179 height 35
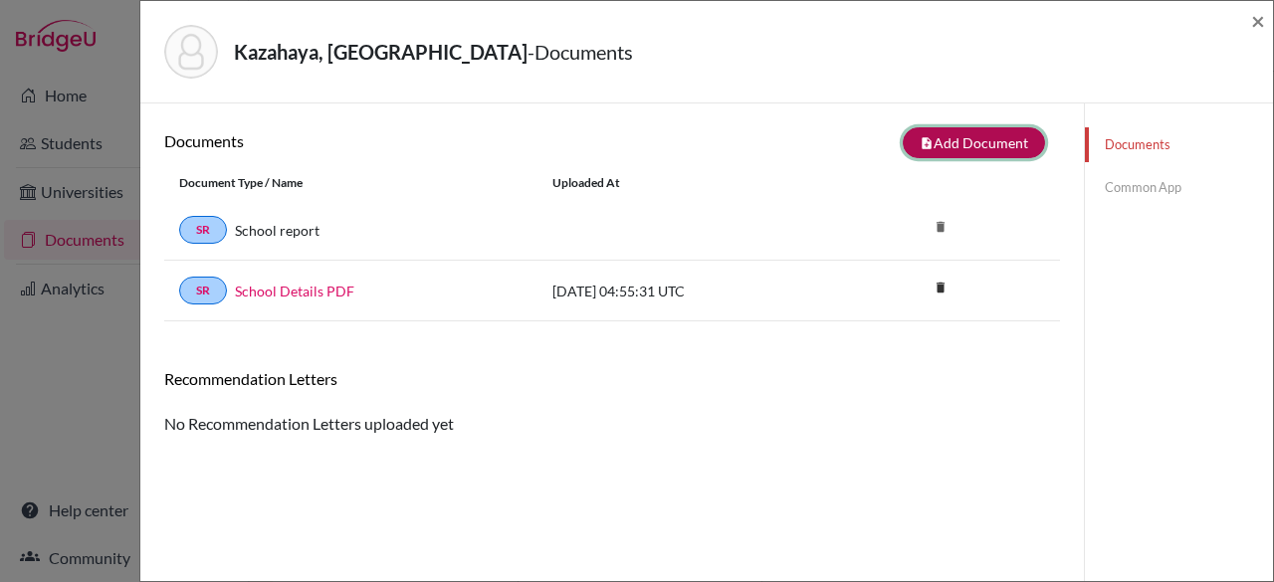
click at [979, 154] on button "note_add Add Document" at bounding box center [974, 142] width 142 height 31
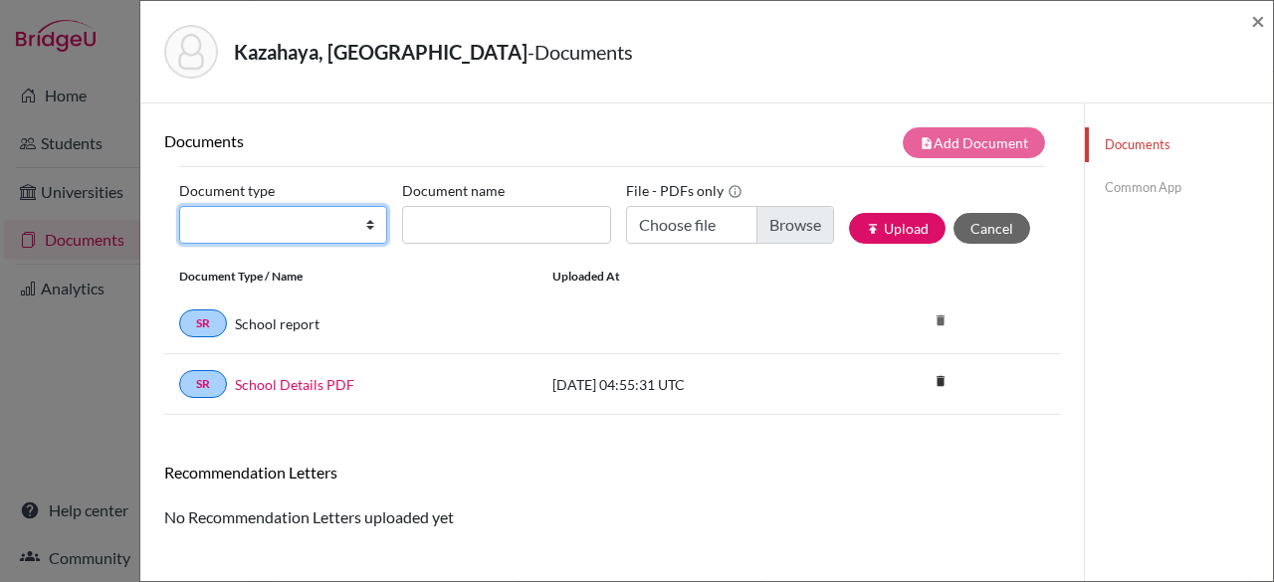
click at [358, 218] on select "Change explanation for Common App reports Counselor recommendation Internationa…" at bounding box center [283, 225] width 208 height 38
select select "5"
click at [179, 206] on select "Change explanation for Common App reports Counselor recommendation Internationa…" at bounding box center [283, 225] width 208 height 38
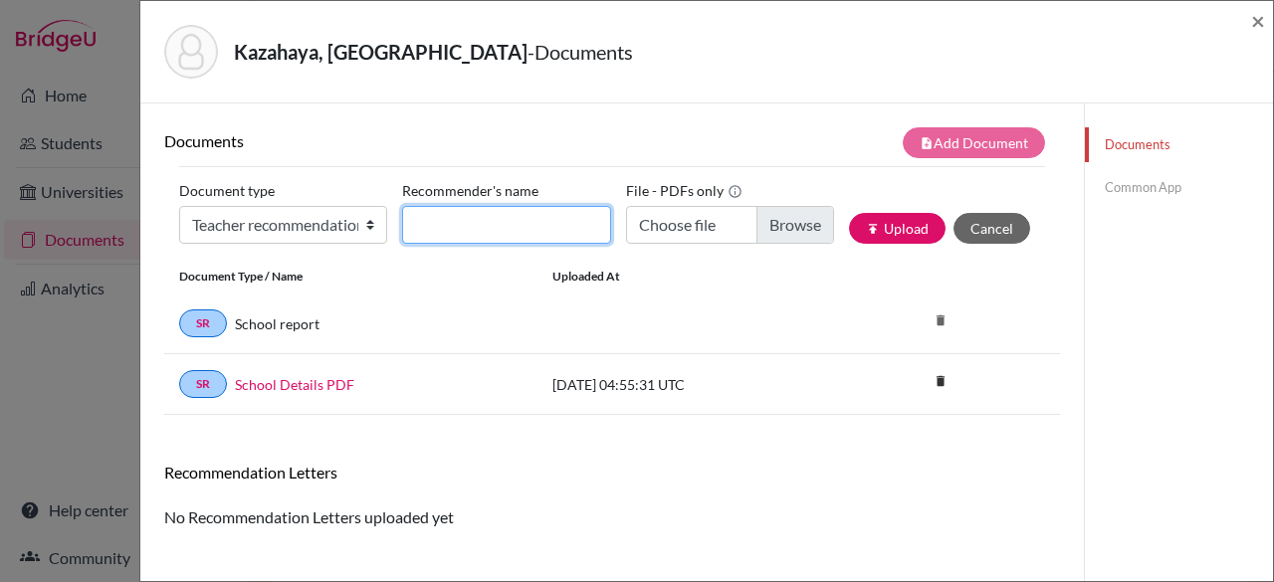
click at [545, 226] on input "Recommender's name" at bounding box center [506, 225] width 208 height 38
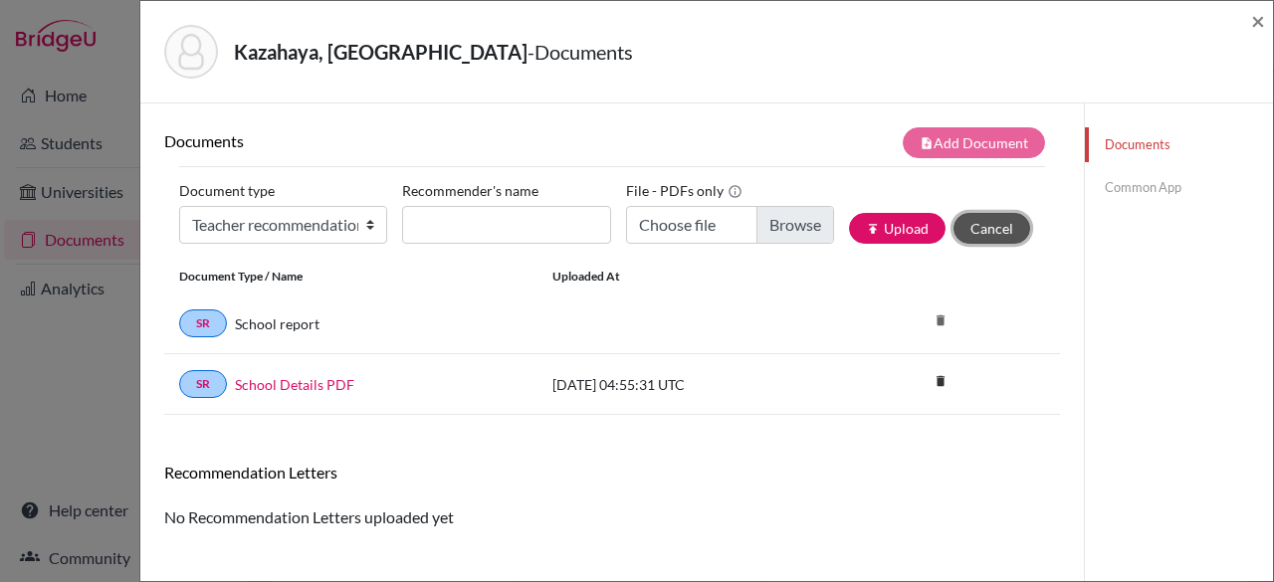
click at [964, 231] on button "Cancel" at bounding box center [992, 228] width 77 height 31
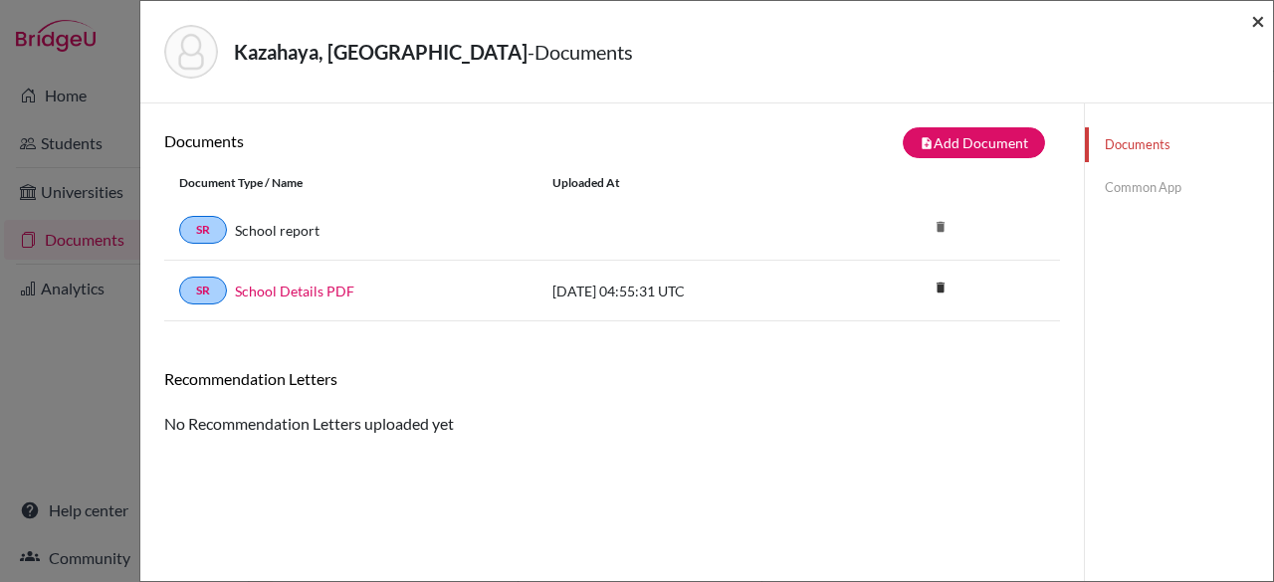
click at [1257, 21] on span "×" at bounding box center [1258, 20] width 14 height 29
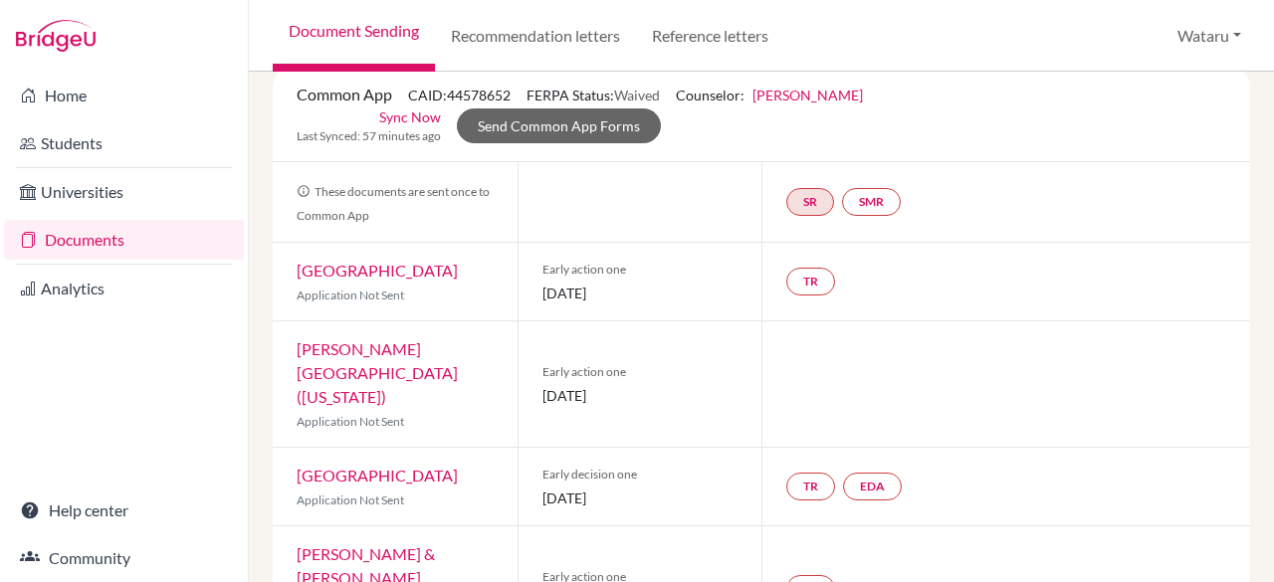
scroll to position [131, 0]
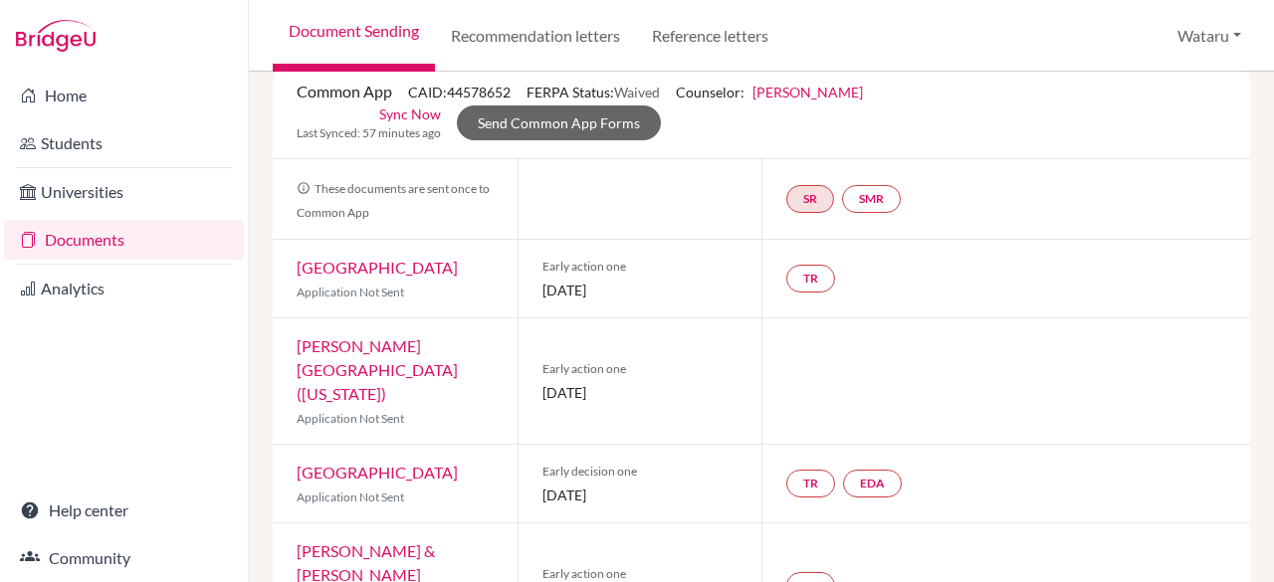
click at [384, 266] on link "DePauw University" at bounding box center [377, 267] width 161 height 19
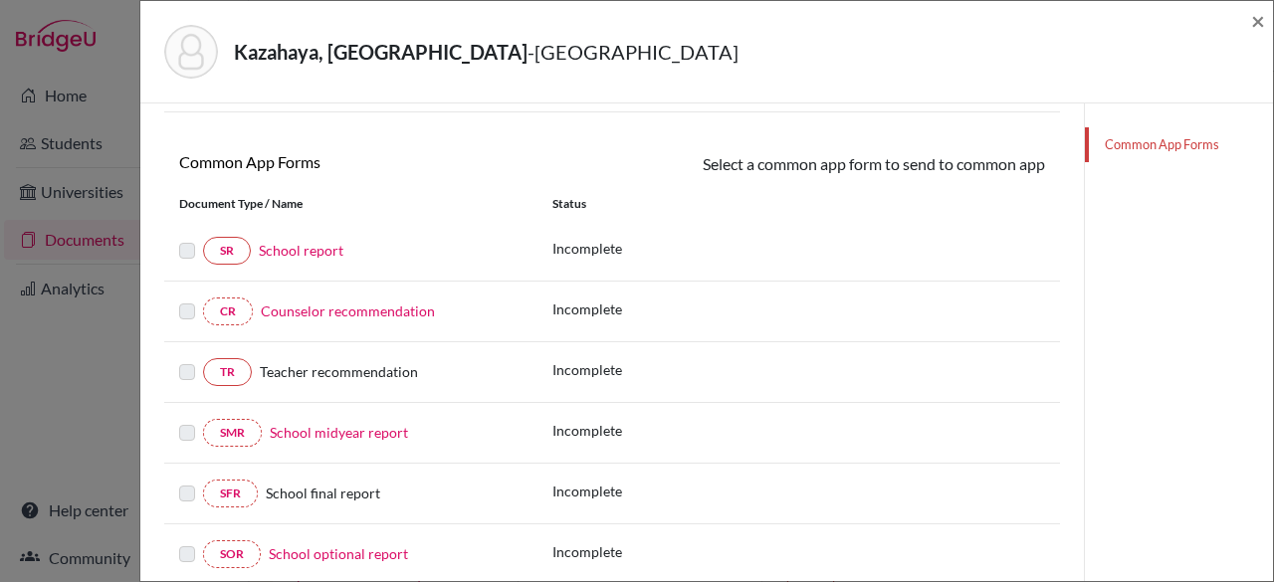
scroll to position [256, 0]
click at [1258, 21] on span "×" at bounding box center [1258, 20] width 14 height 29
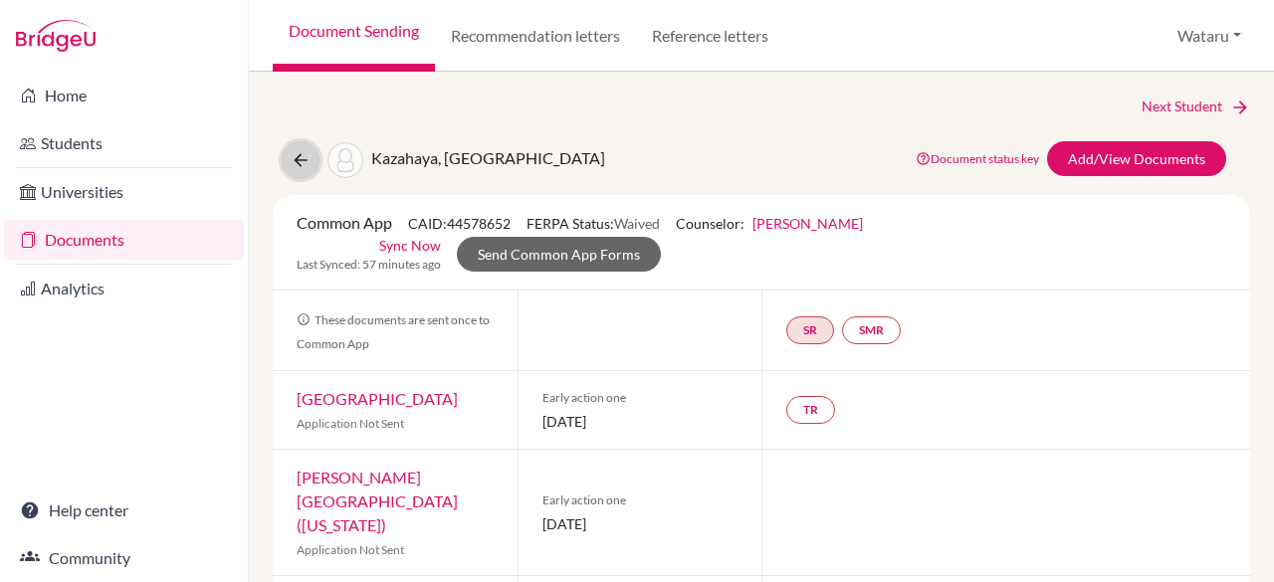
click at [305, 161] on icon at bounding box center [301, 160] width 20 height 20
click at [1179, 94] on div "Next Student Kazahaya, Marin Document status key TR Requirement. Document not u…" at bounding box center [761, 327] width 1025 height 511
click at [1149, 102] on link "Next Student" at bounding box center [1196, 107] width 109 height 22
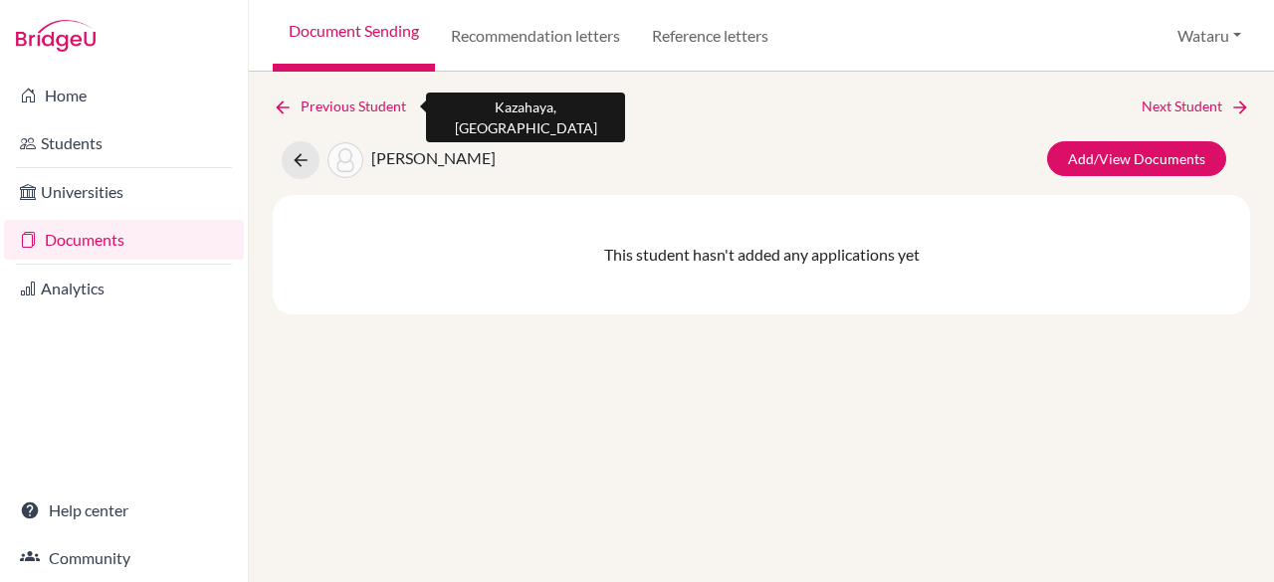
click at [346, 97] on link "Previous Student" at bounding box center [347, 107] width 149 height 22
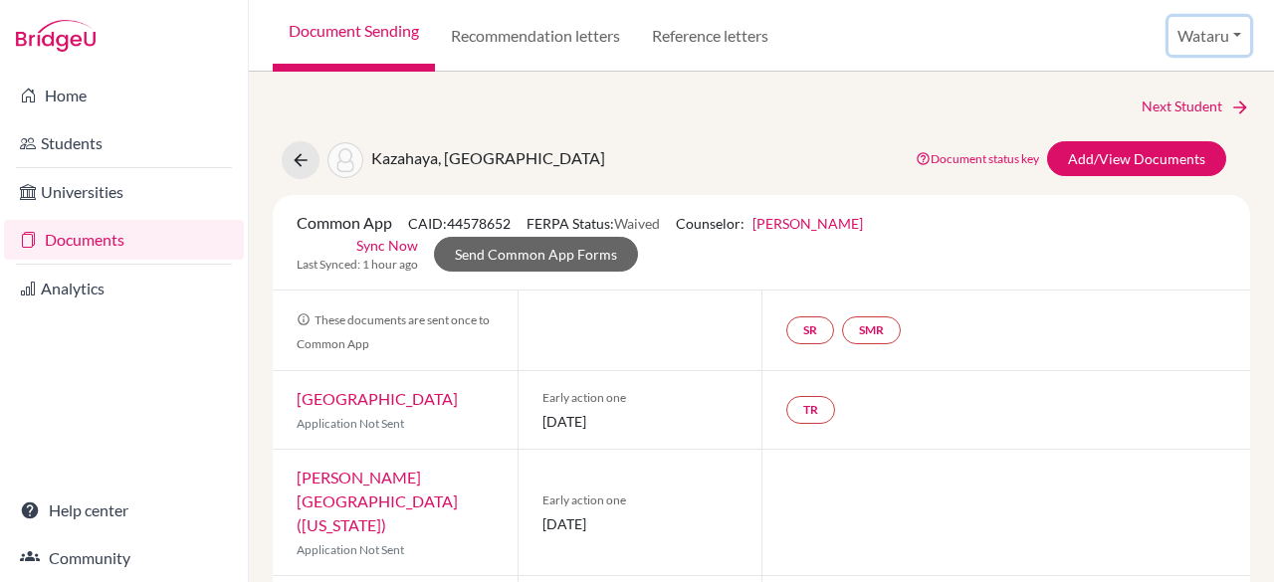
click at [1226, 33] on button "Wataru" at bounding box center [1210, 36] width 82 height 38
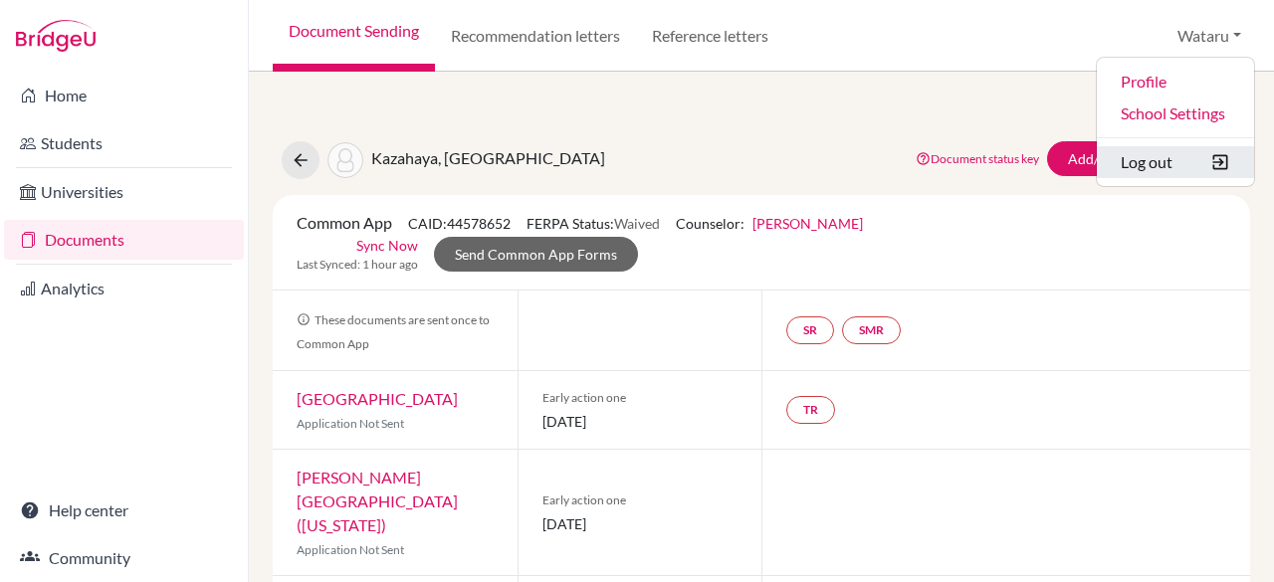
click at [1213, 158] on icon "submit" at bounding box center [1221, 162] width 20 height 20
